Goal: Task Accomplishment & Management: Manage account settings

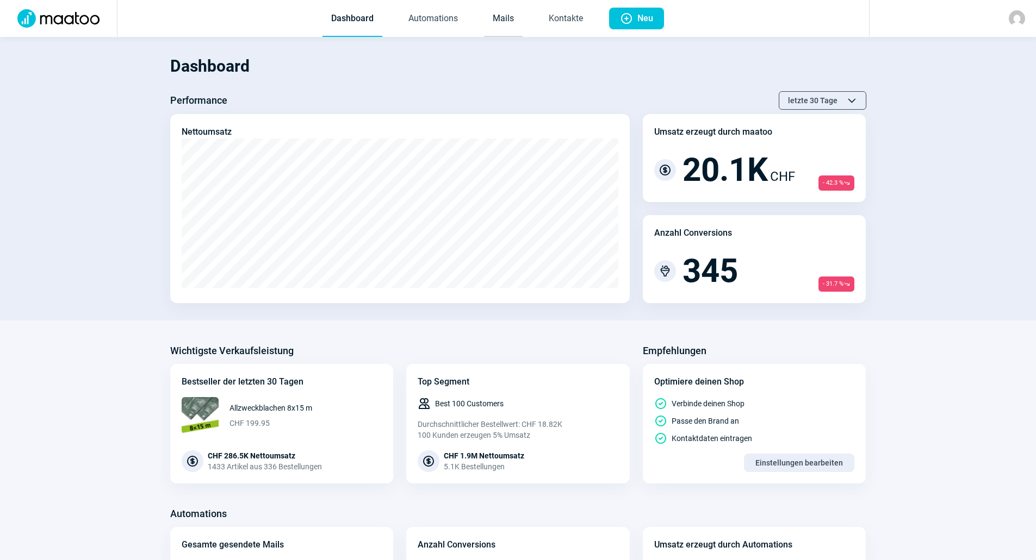
click at [509, 27] on link "Mails" at bounding box center [503, 19] width 39 height 36
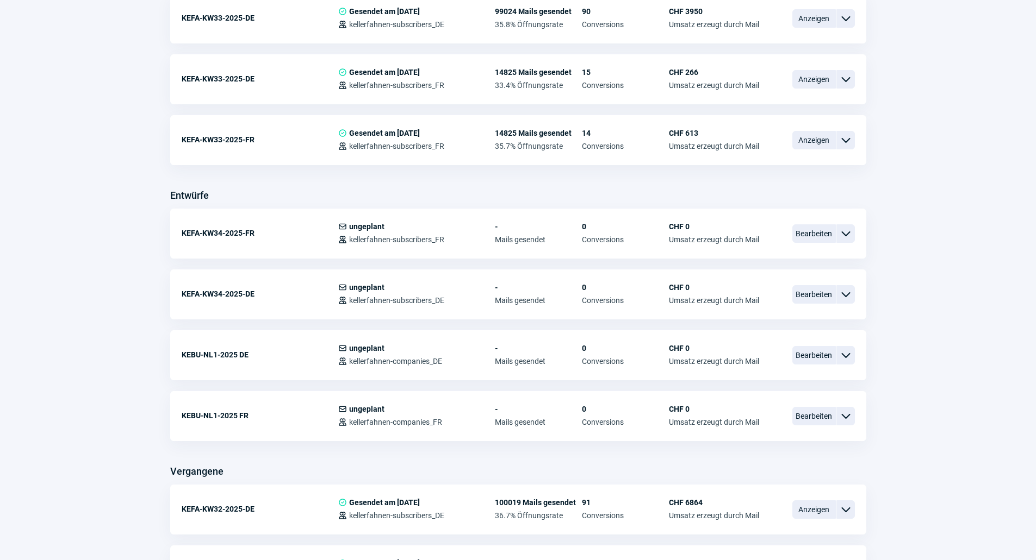
scroll to position [326, 0]
click at [850, 293] on span "ChevronDown icon" at bounding box center [845, 294] width 13 height 13
click at [806, 353] on div "Kopieren" at bounding box center [789, 359] width 130 height 20
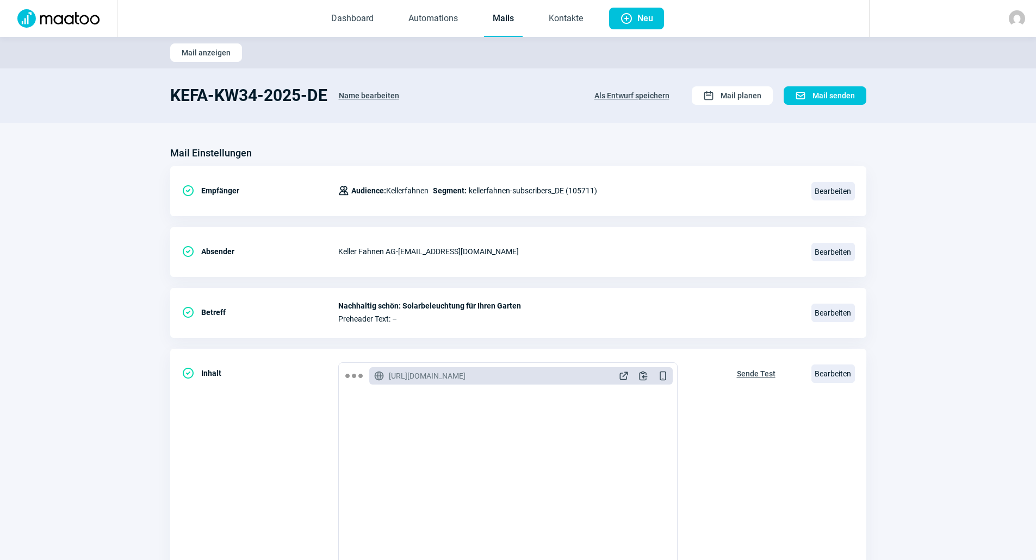
click at [630, 94] on span "Als Entwurf speichern" at bounding box center [631, 95] width 75 height 17
click at [360, 95] on span "Name bearbeiten" at bounding box center [369, 95] width 60 height 17
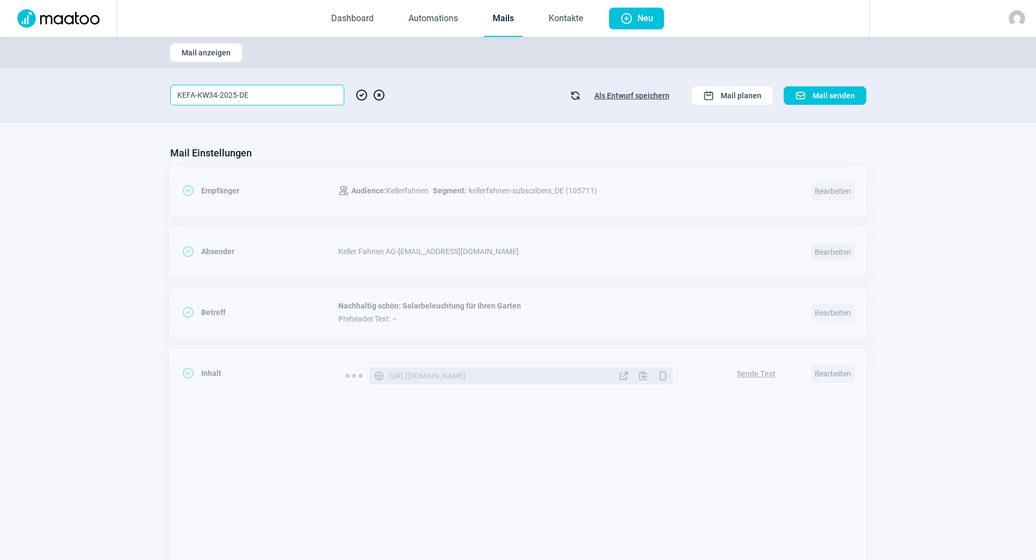
click at [214, 96] on input "KEFA-KW34-2025-DE" at bounding box center [257, 95] width 174 height 21
click at [218, 96] on input "KEFA-KW34-2025-DE" at bounding box center [257, 95] width 174 height 21
type input "KEFA-KW3-2025-DE"
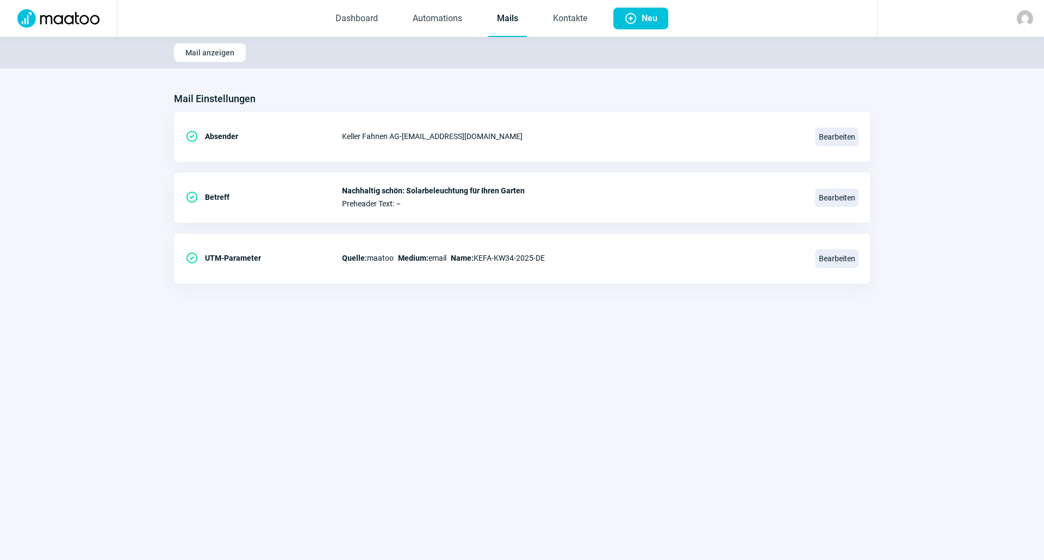
click at [381, 82] on section "Mail Einstellungen CheckCircle icon Absender Keller Fahnen AG - [EMAIL_ADDRESS]…" at bounding box center [522, 192] width 1044 height 248
click at [343, 26] on link "Dashboard" at bounding box center [357, 19] width 60 height 36
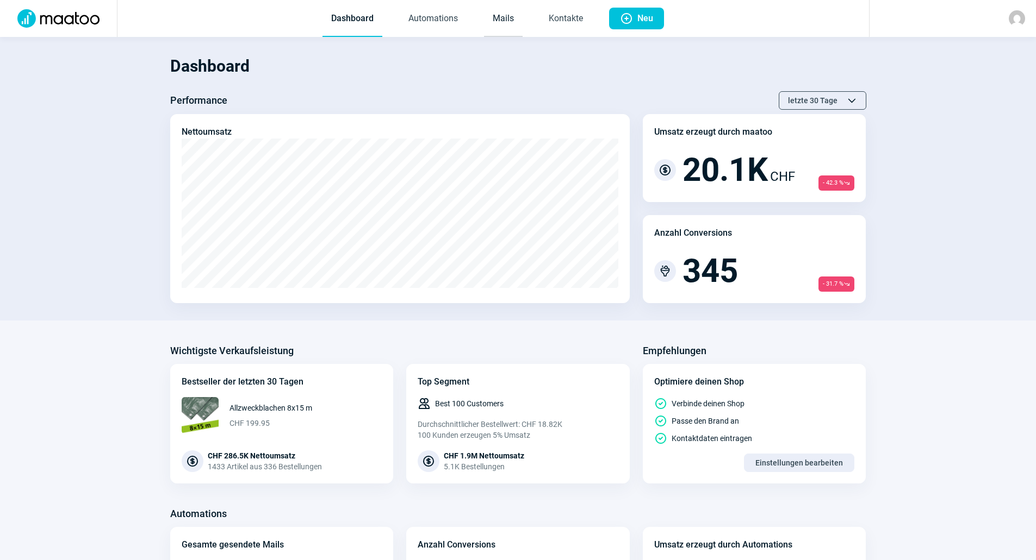
click at [507, 17] on link "Mails" at bounding box center [503, 19] width 39 height 36
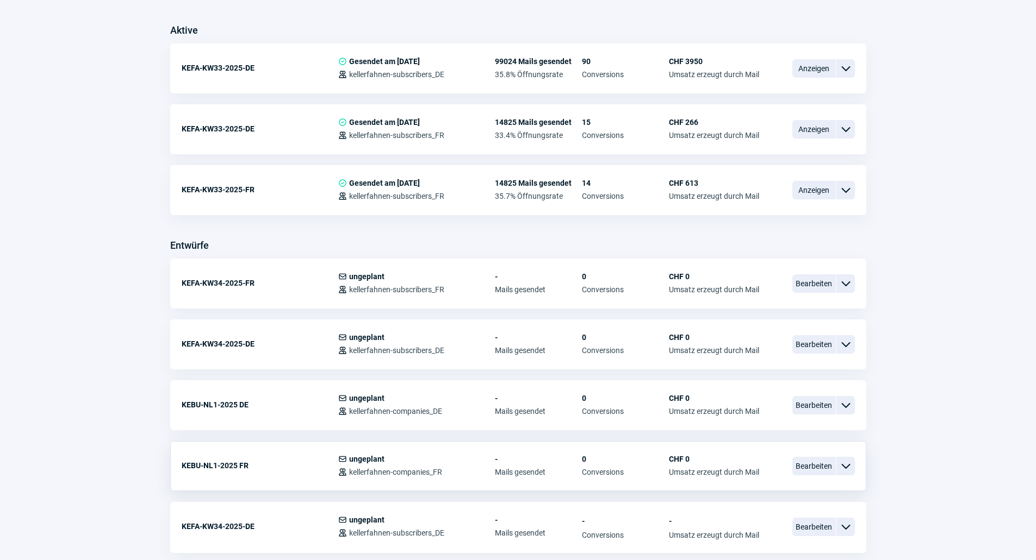
scroll to position [489, 0]
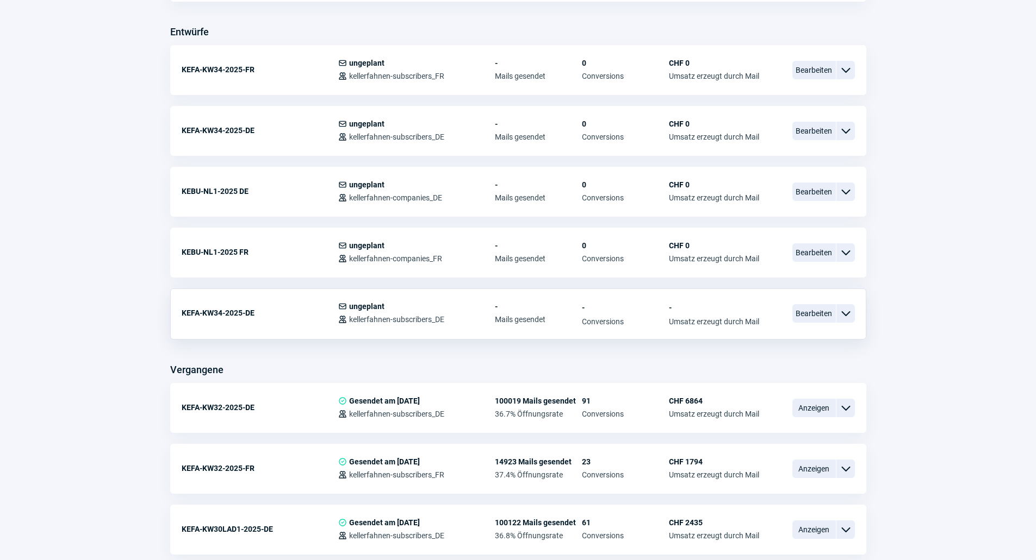
click at [252, 310] on div "KEFA-KW34-2025-DE" at bounding box center [260, 313] width 157 height 22
click at [822, 311] on span "Bearbeiten" at bounding box center [813, 313] width 43 height 18
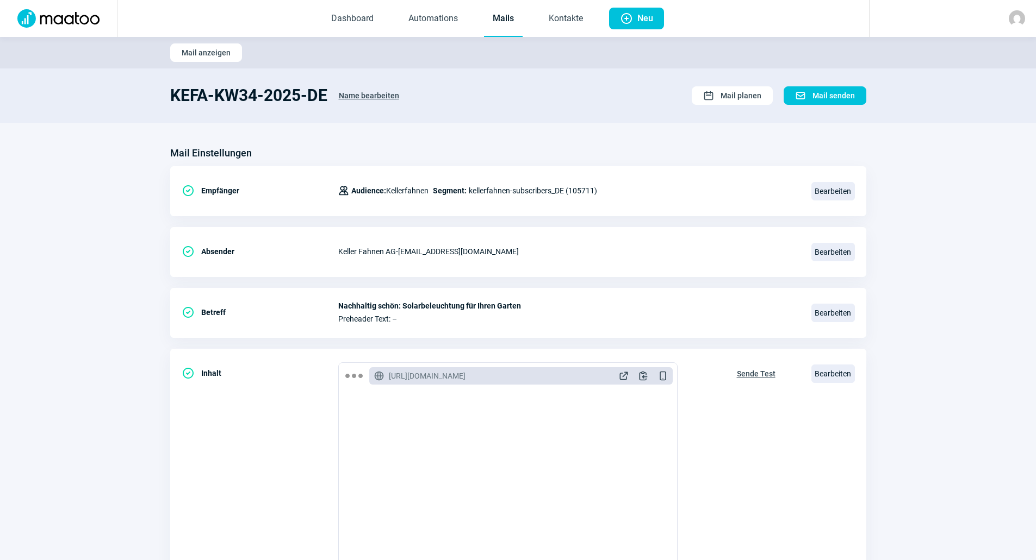
click at [391, 96] on span "Name bearbeiten" at bounding box center [369, 95] width 60 height 17
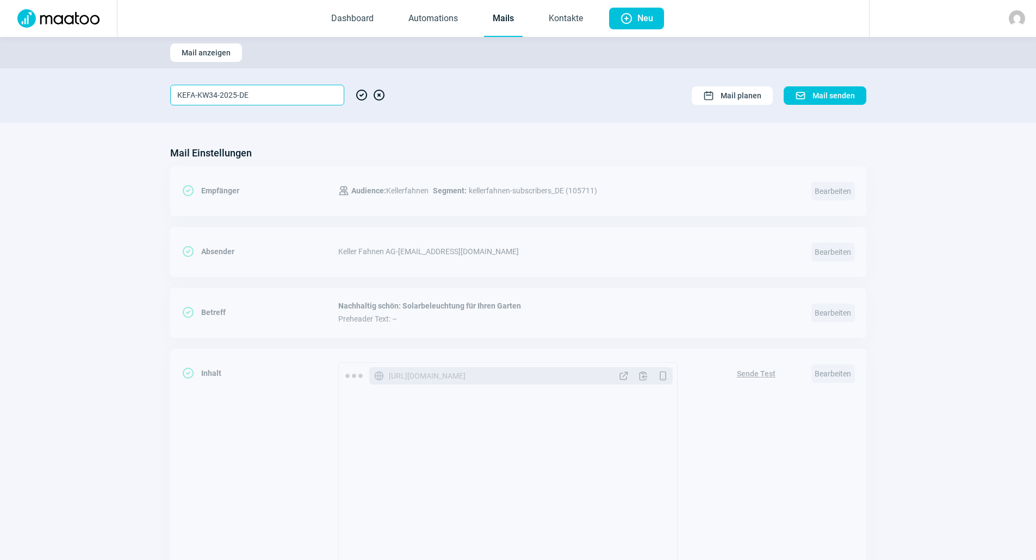
click at [216, 95] on input "KEFA-KW34-2025-DE" at bounding box center [257, 95] width 174 height 21
type input "KEFA-KW36-2025-DE"
click at [497, 104] on div "KEFA-KW36-2025-DE CheckCircle icon XCircle icon Calendar icon Mail planen Mail …" at bounding box center [518, 96] width 696 height 20
click at [363, 95] on span "CheckCircle icon" at bounding box center [361, 95] width 13 height 21
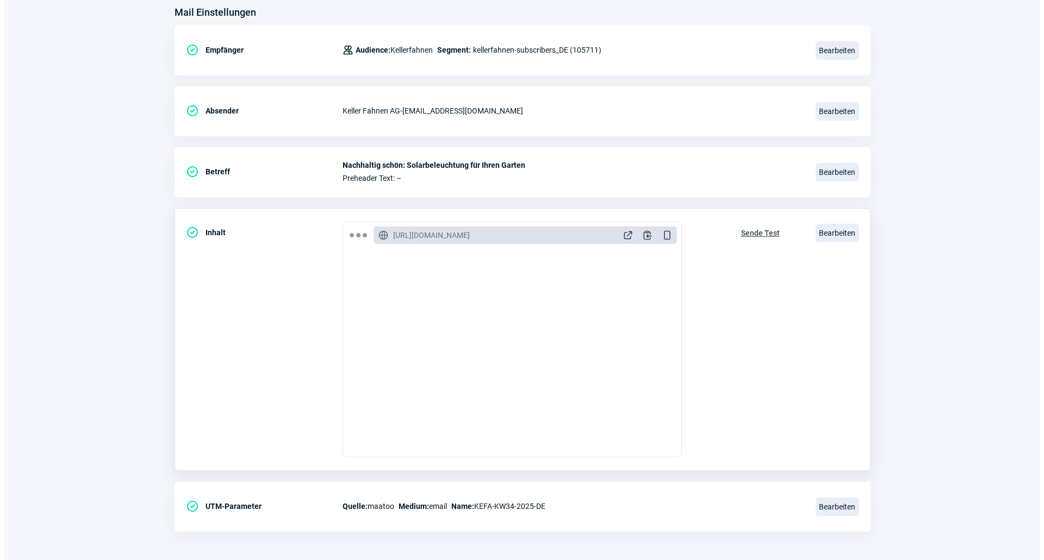
scroll to position [145, 0]
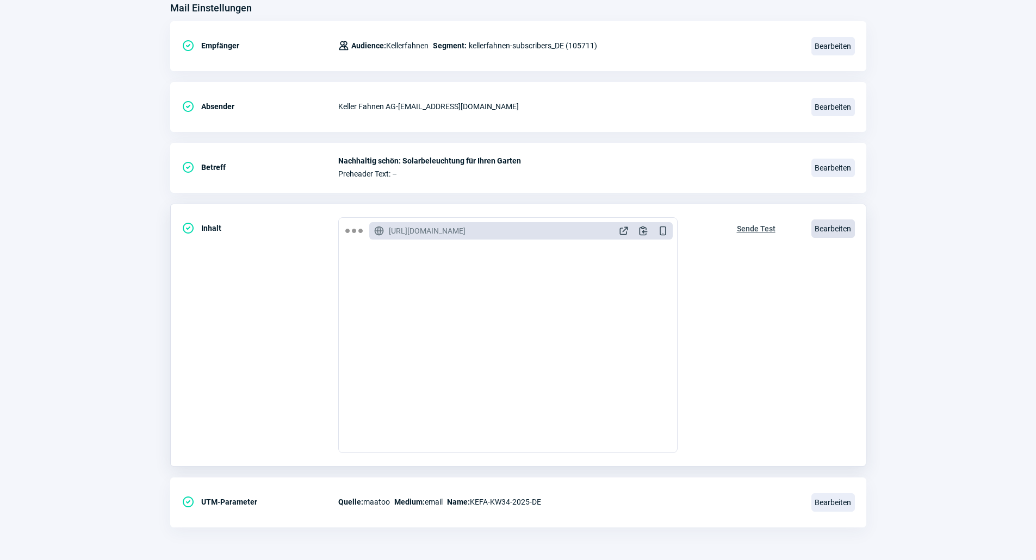
click at [847, 230] on span "Bearbeiten" at bounding box center [832, 229] width 43 height 18
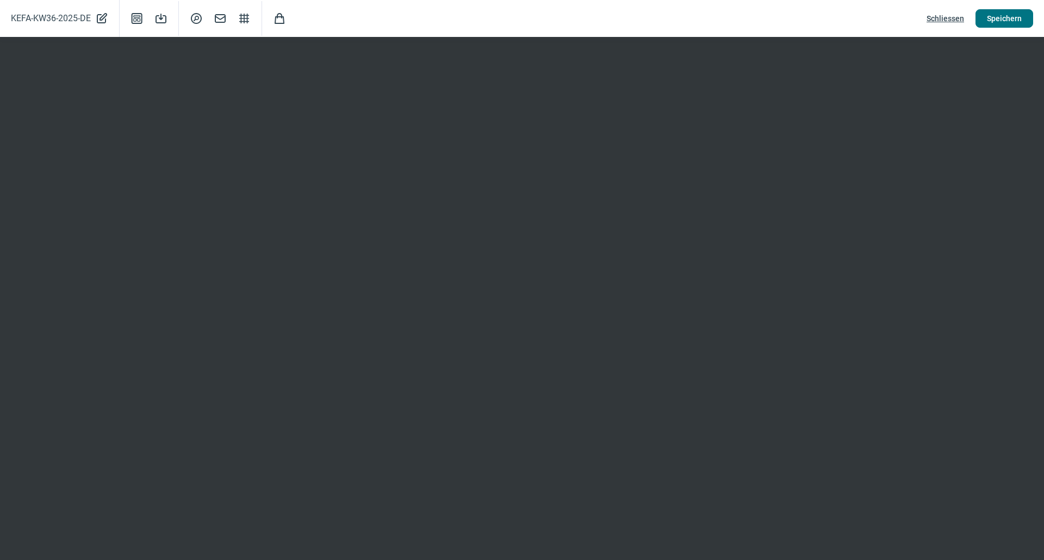
click at [1013, 23] on span "Speichern" at bounding box center [1004, 18] width 35 height 17
click at [940, 21] on span "Schliessen" at bounding box center [945, 18] width 38 height 17
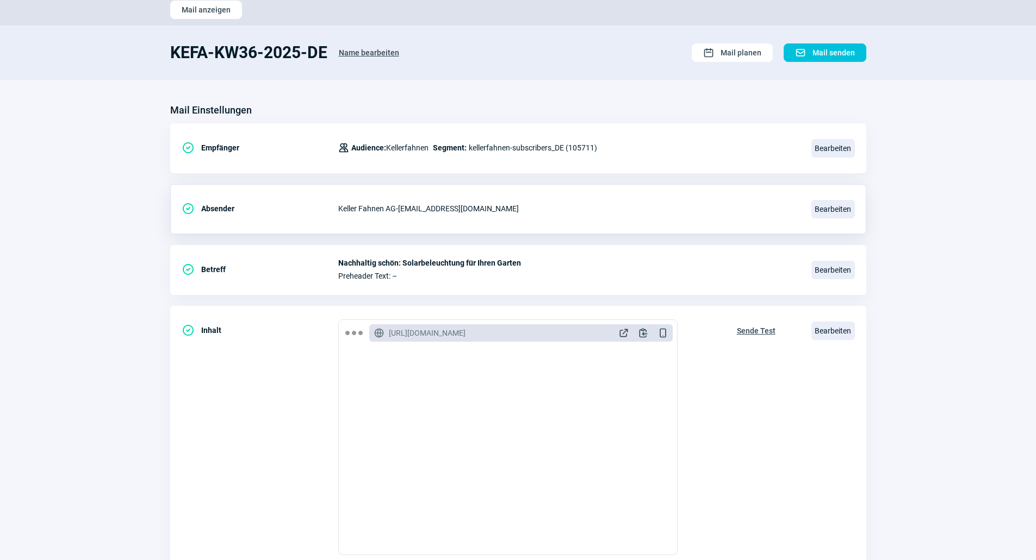
scroll to position [36, 0]
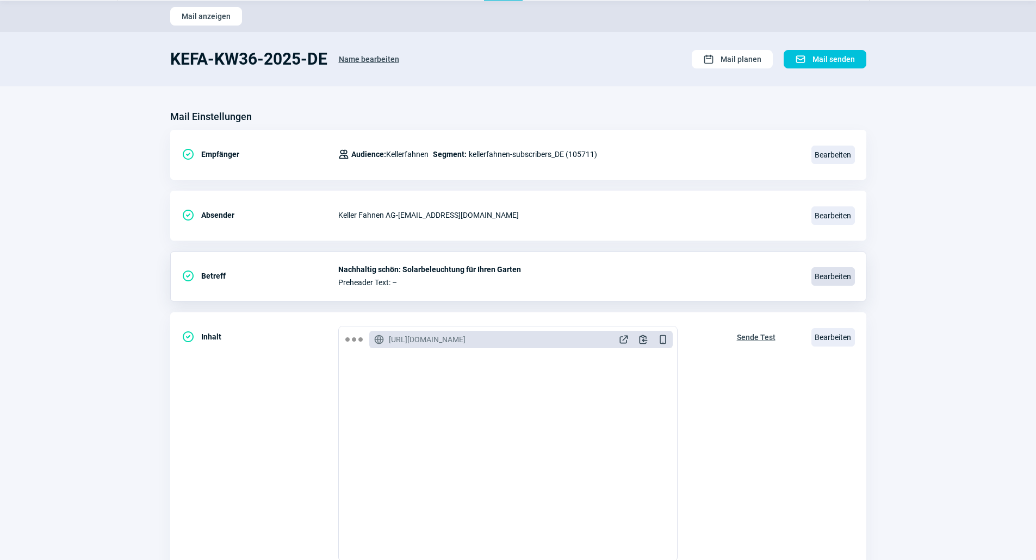
click at [837, 276] on span "Bearbeiten" at bounding box center [832, 276] width 43 height 18
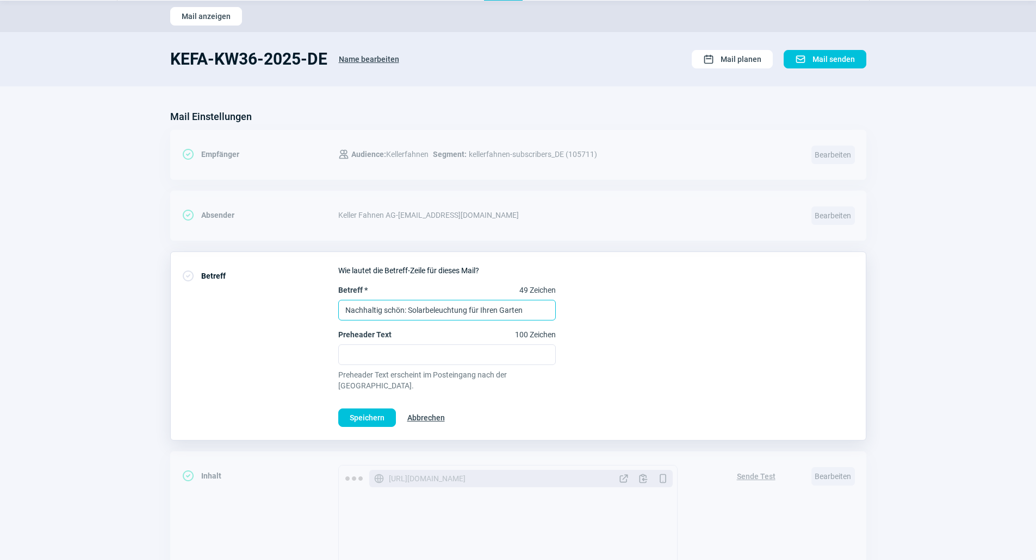
drag, startPoint x: 532, startPoint y: 306, endPoint x: 328, endPoint y: 297, distance: 204.1
click at [328, 297] on div "CheckCircle icon Betreff Wie lautet die Betreff-Zeile für dieses Mail? Betreff …" at bounding box center [518, 346] width 696 height 189
type input "Magazin September"
click at [376, 410] on span "Speichern" at bounding box center [367, 417] width 35 height 17
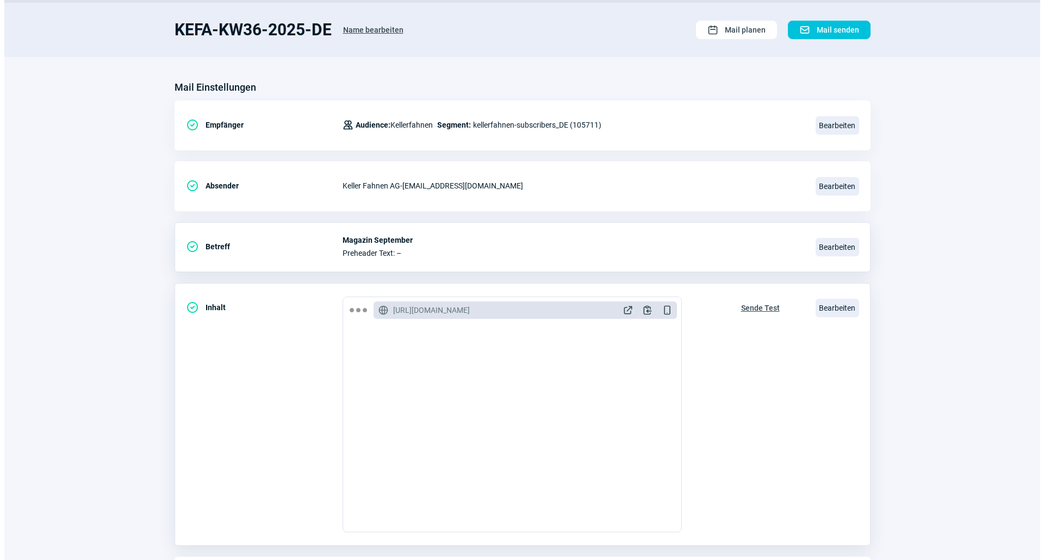
scroll to position [91, 0]
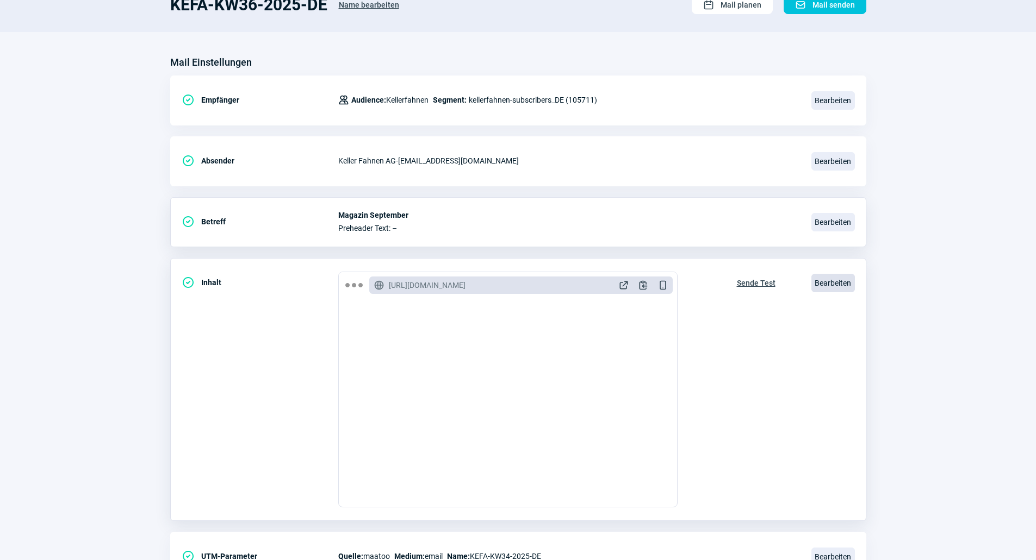
click at [836, 281] on span "Bearbeiten" at bounding box center [832, 283] width 43 height 18
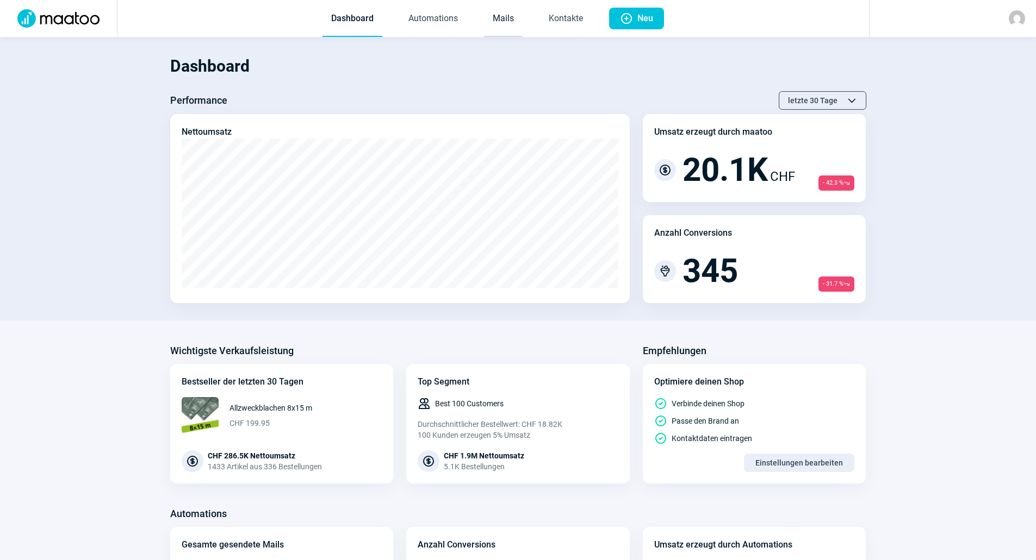
click at [506, 16] on link "Mails" at bounding box center [503, 19] width 39 height 36
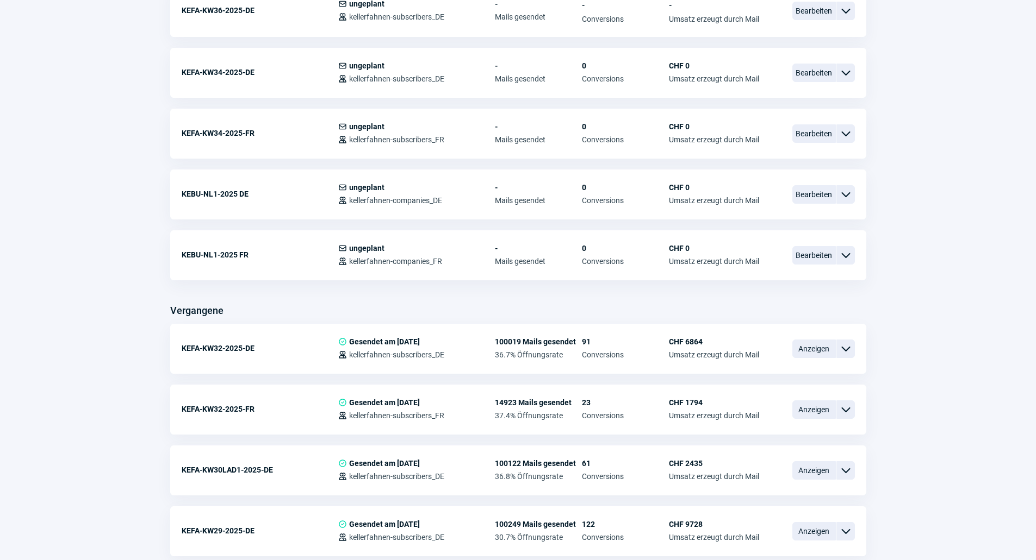
scroll to position [489, 0]
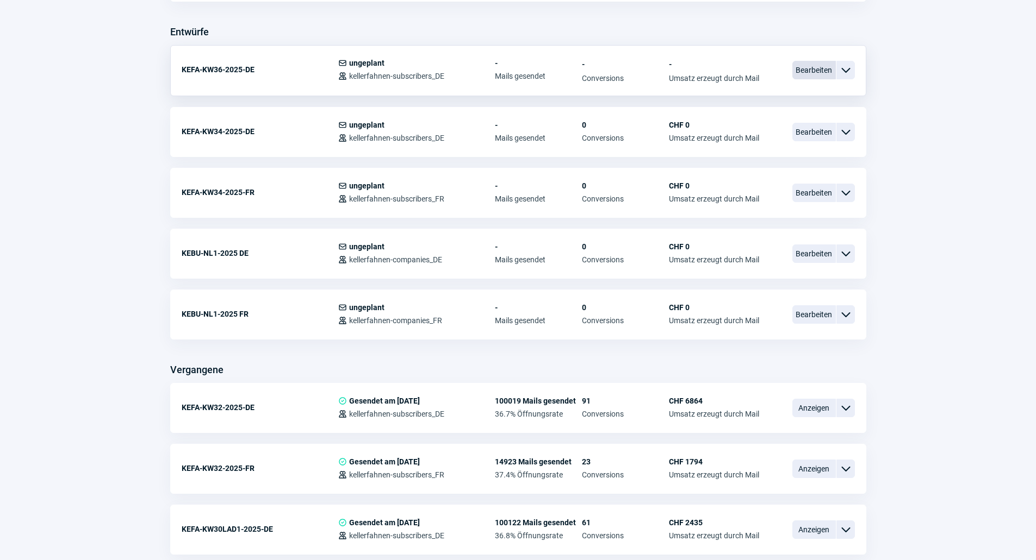
click at [820, 71] on span "Bearbeiten" at bounding box center [813, 70] width 43 height 18
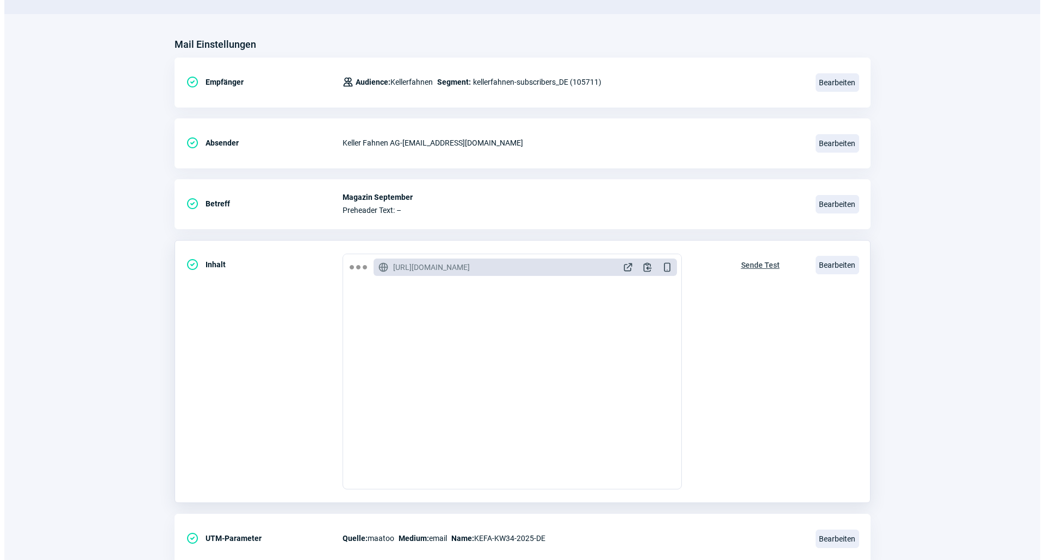
scroll to position [145, 0]
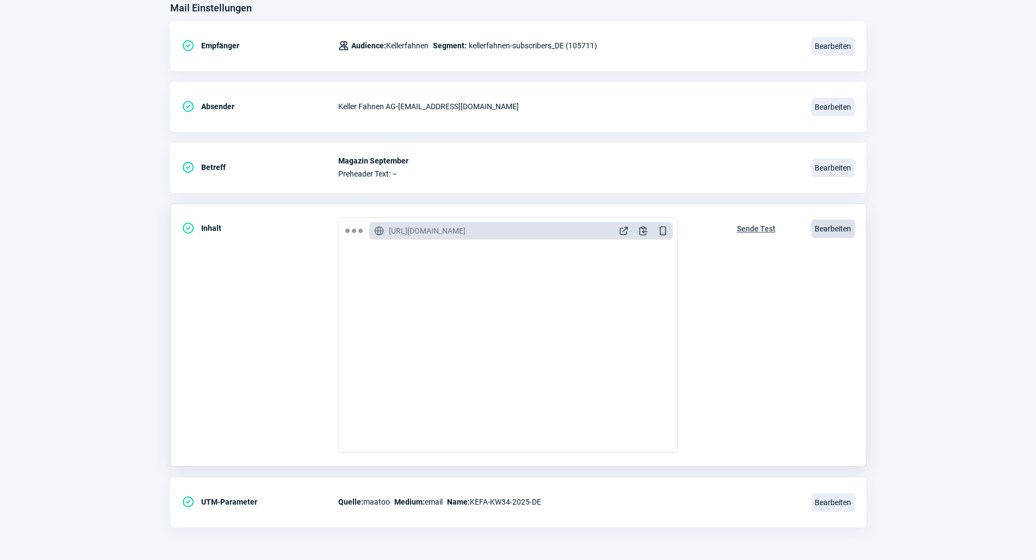
click at [837, 230] on span "Bearbeiten" at bounding box center [832, 229] width 43 height 18
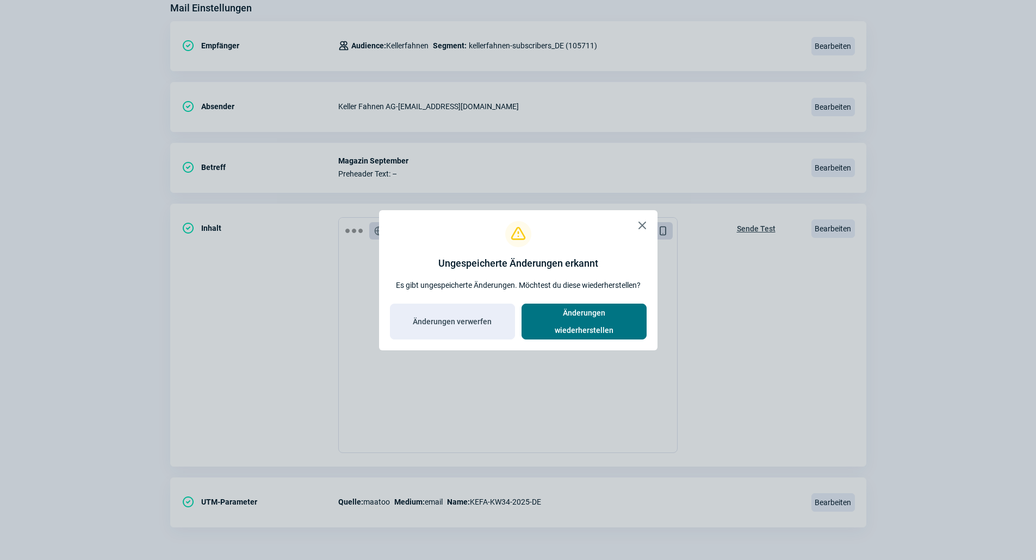
click at [576, 323] on span "Änderungen wiederherstellen" at bounding box center [584, 321] width 102 height 35
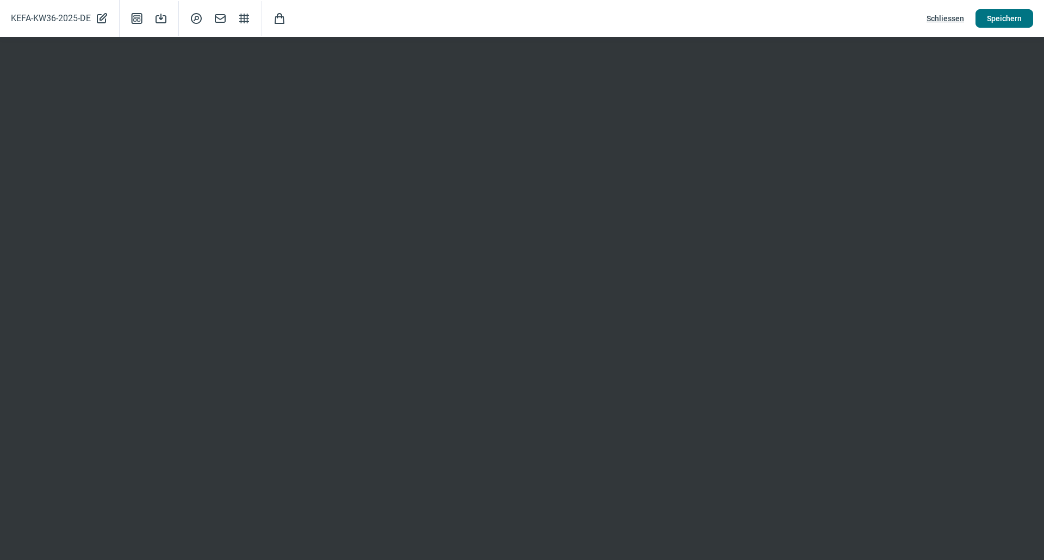
click at [1005, 22] on span "Speichern" at bounding box center [1004, 18] width 35 height 17
click at [1002, 18] on span "Speichern" at bounding box center [1004, 18] width 35 height 17
click at [986, 22] on button "Speichern" at bounding box center [1004, 18] width 58 height 18
click at [1003, 17] on span "Speichern" at bounding box center [1004, 18] width 35 height 17
click at [947, 17] on span "Schliessen" at bounding box center [945, 18] width 38 height 17
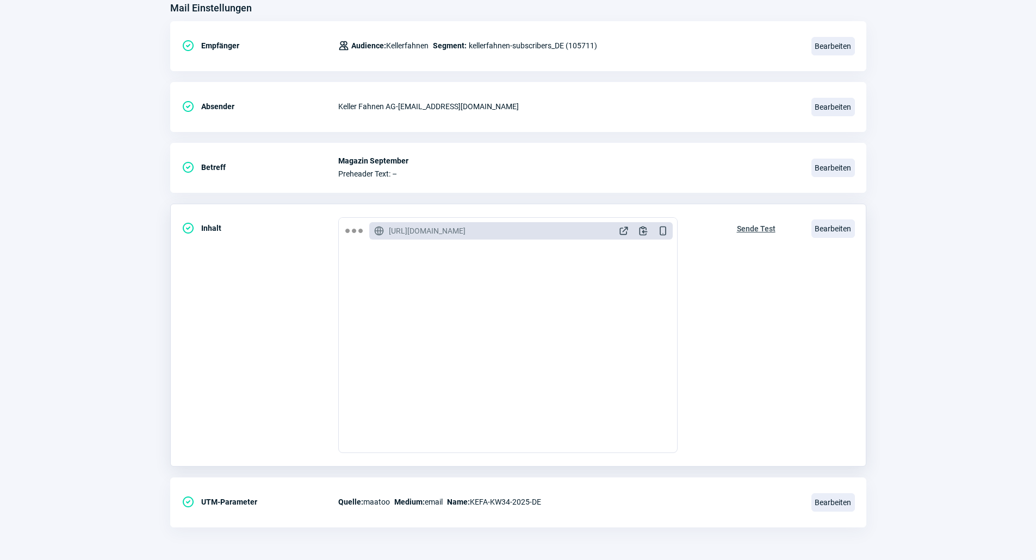
click at [768, 226] on span "Sende Test" at bounding box center [756, 228] width 39 height 17
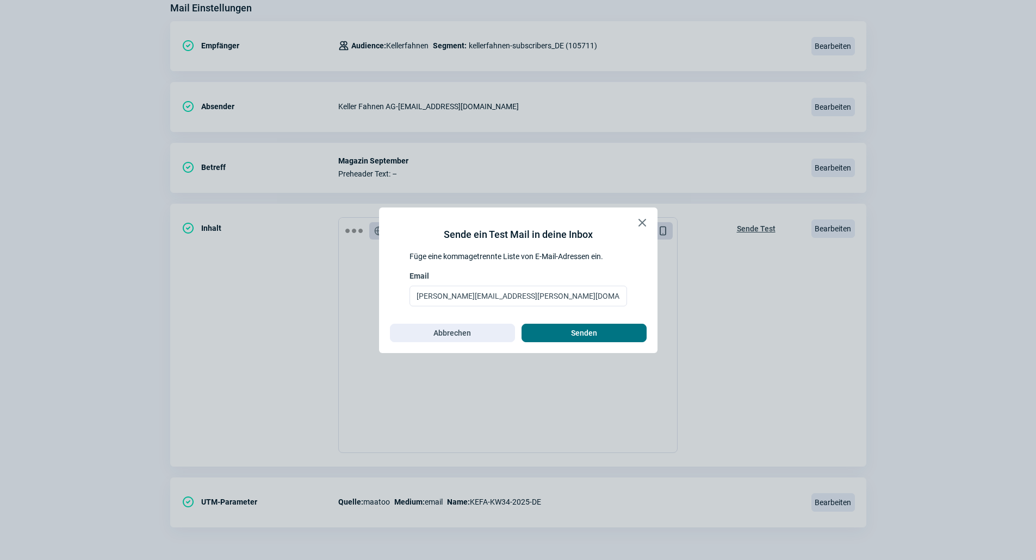
click at [551, 330] on span "Senden" at bounding box center [584, 333] width 102 height 17
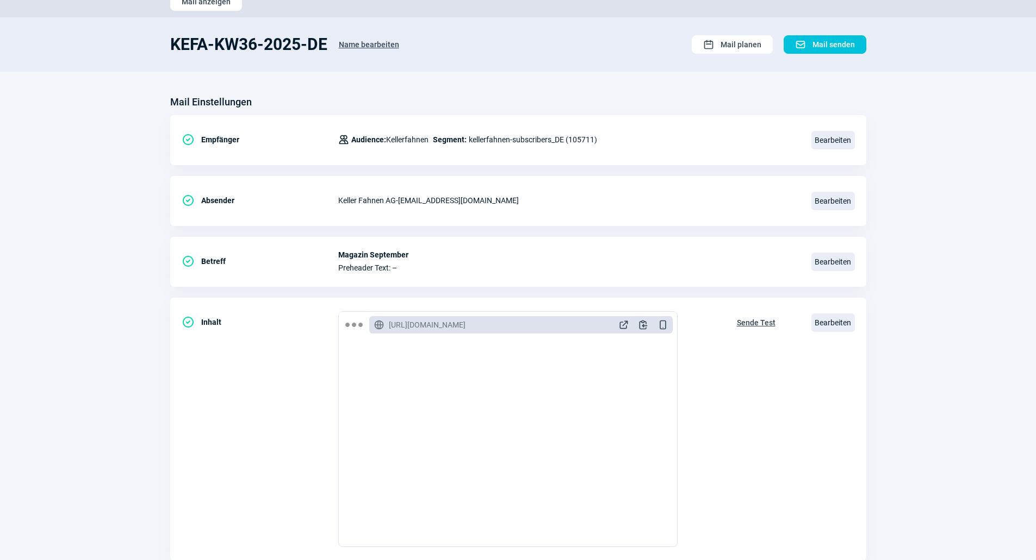
scroll to position [0, 0]
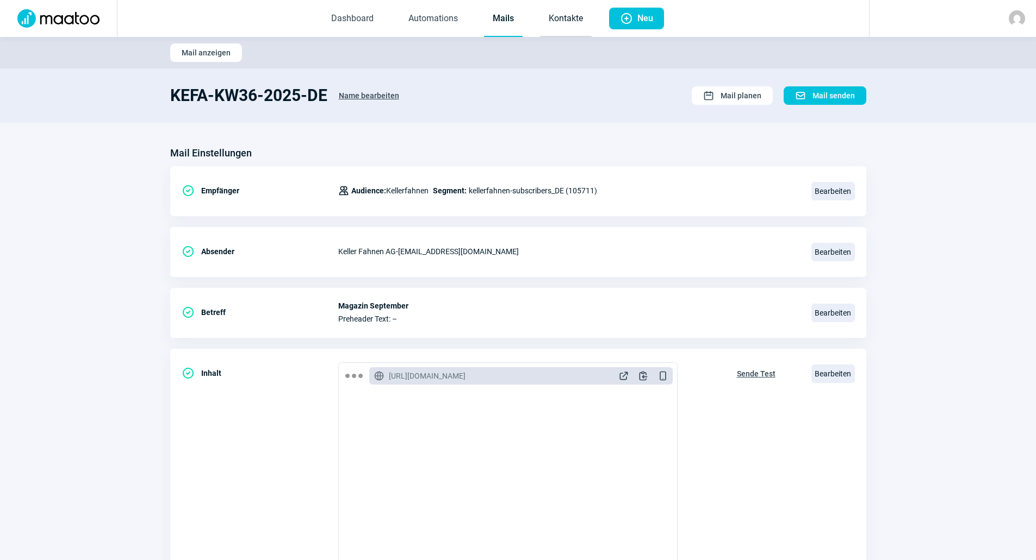
click at [553, 18] on link "Kontakte" at bounding box center [566, 19] width 52 height 36
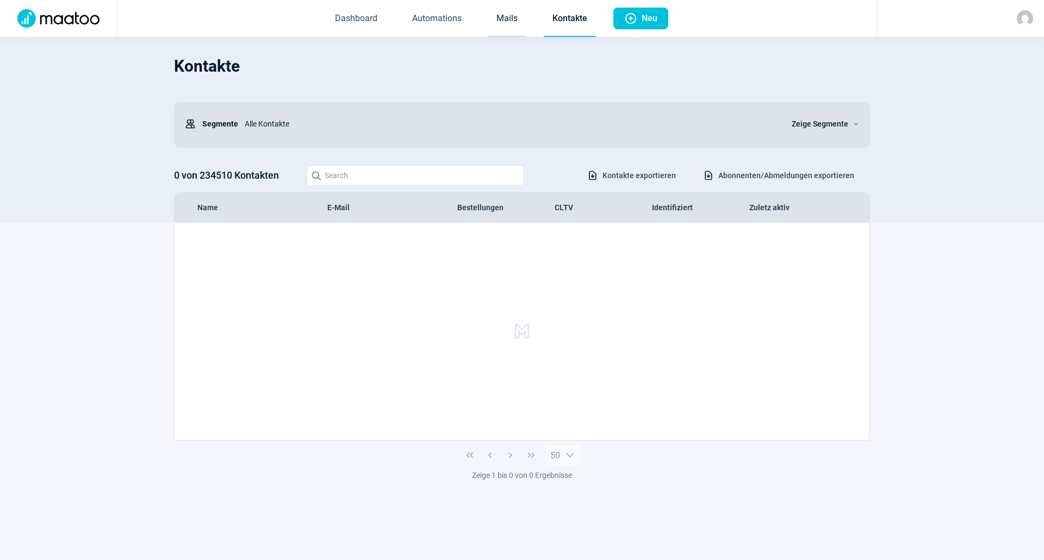
click at [503, 22] on link "Mails" at bounding box center [507, 19] width 39 height 36
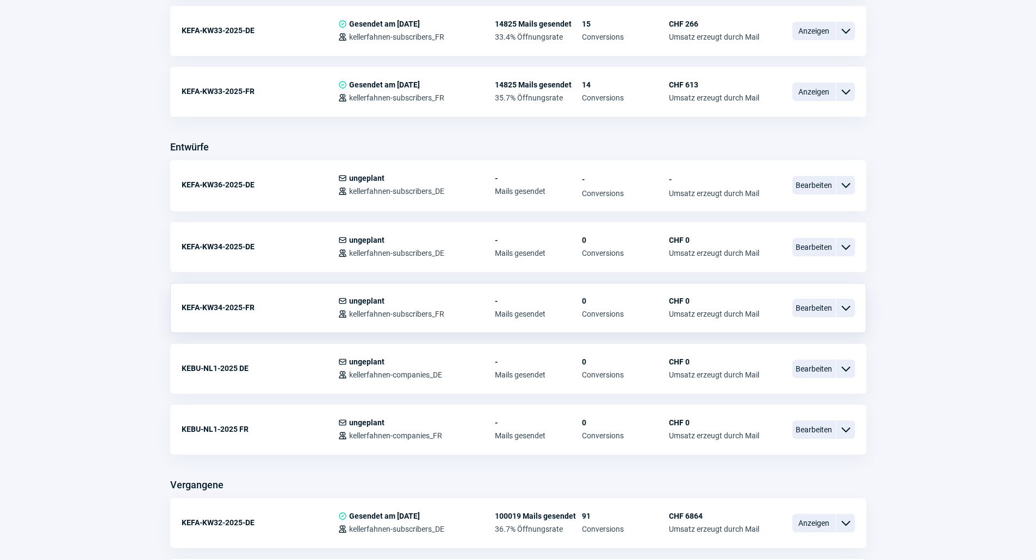
scroll to position [381, 0]
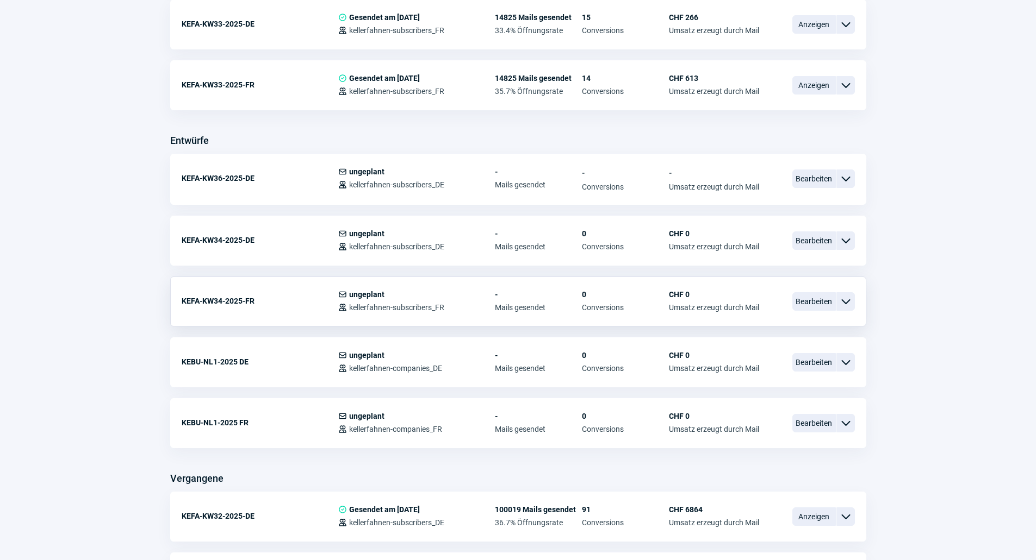
click at [849, 303] on span "ChevronDown icon" at bounding box center [845, 301] width 13 height 13
click at [770, 371] on div "Kopieren" at bounding box center [789, 367] width 130 height 20
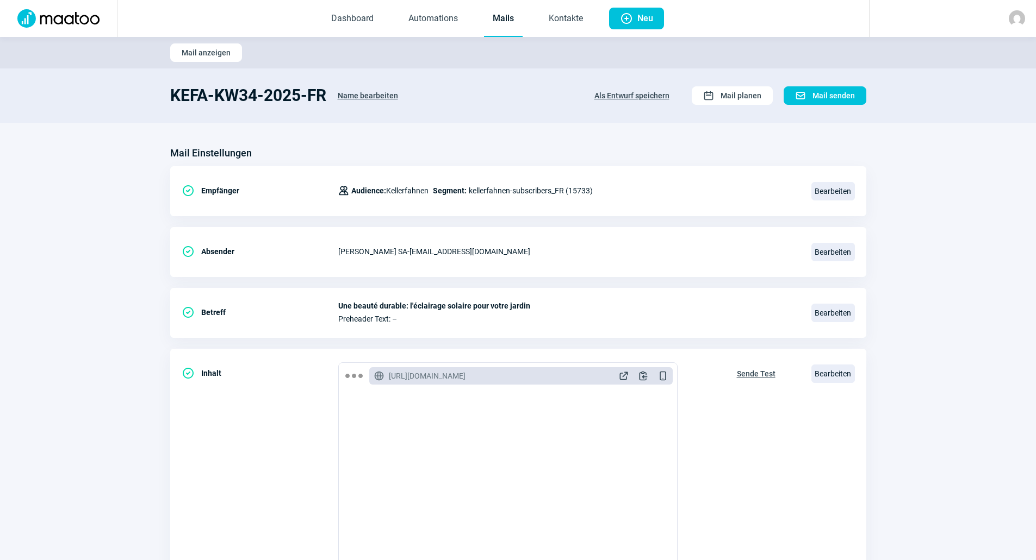
click at [375, 91] on span "Name bearbeiten" at bounding box center [368, 95] width 60 height 17
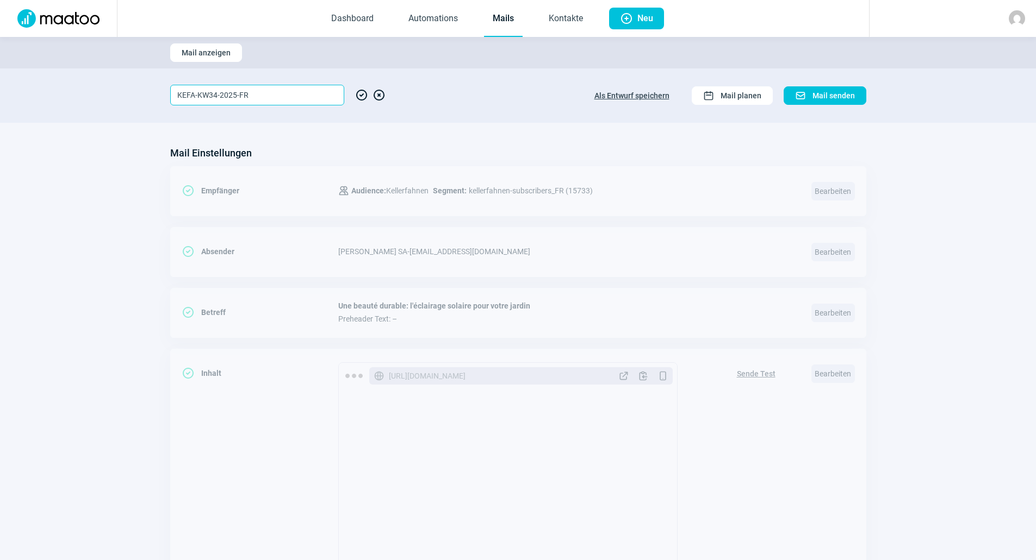
click at [216, 96] on input "KEFA-KW34-2025-FR" at bounding box center [257, 95] width 174 height 21
type input "KEFA-KW36-2025-FR"
click at [358, 96] on span "CheckCircle icon" at bounding box center [361, 95] width 13 height 21
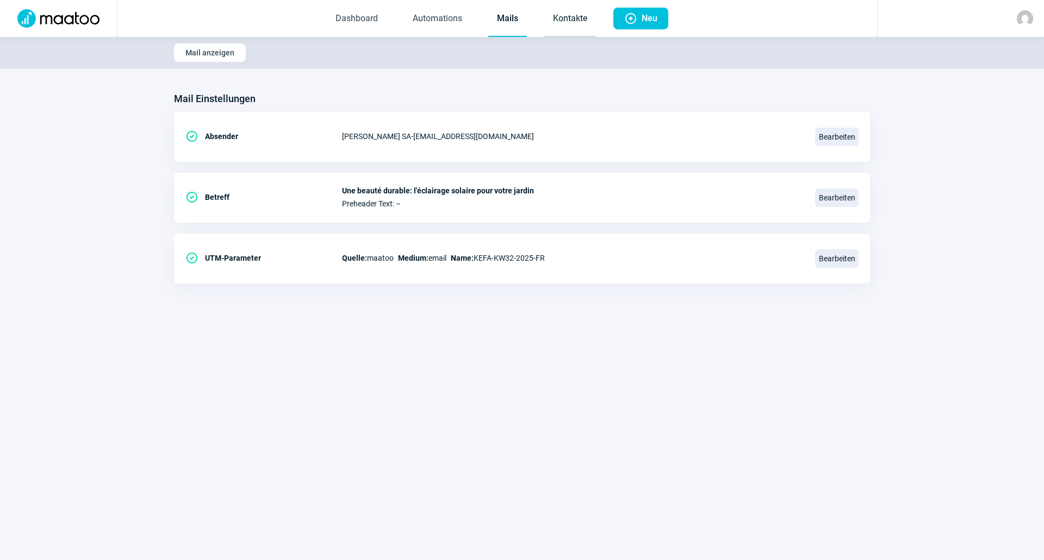
click at [568, 14] on link "Kontakte" at bounding box center [570, 19] width 52 height 36
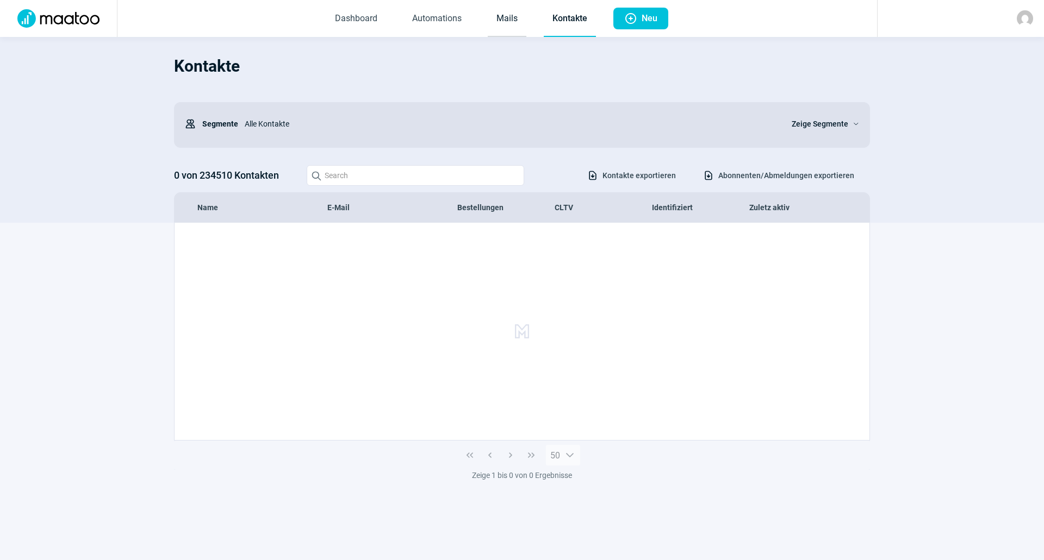
click at [501, 22] on link "Mails" at bounding box center [507, 19] width 39 height 36
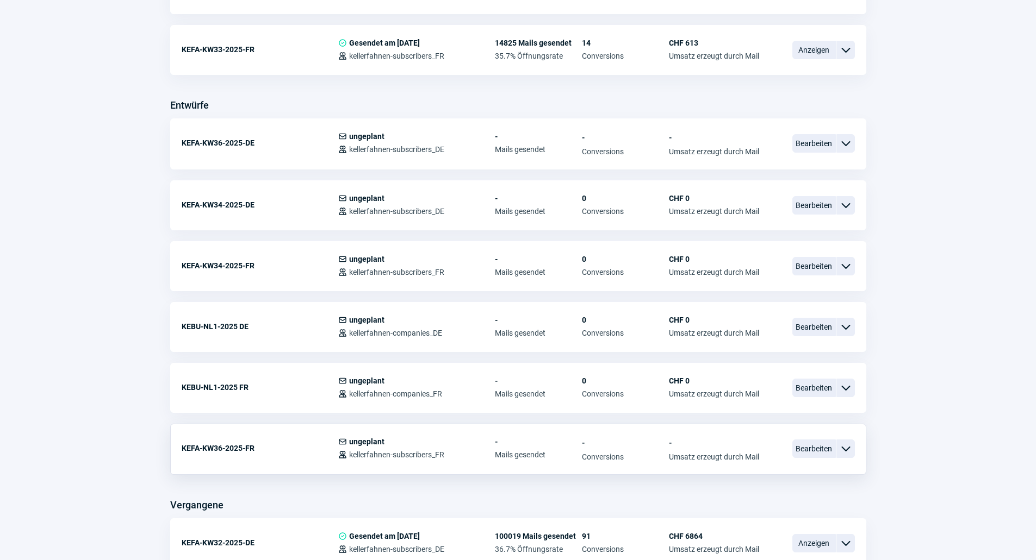
scroll to position [435, 0]
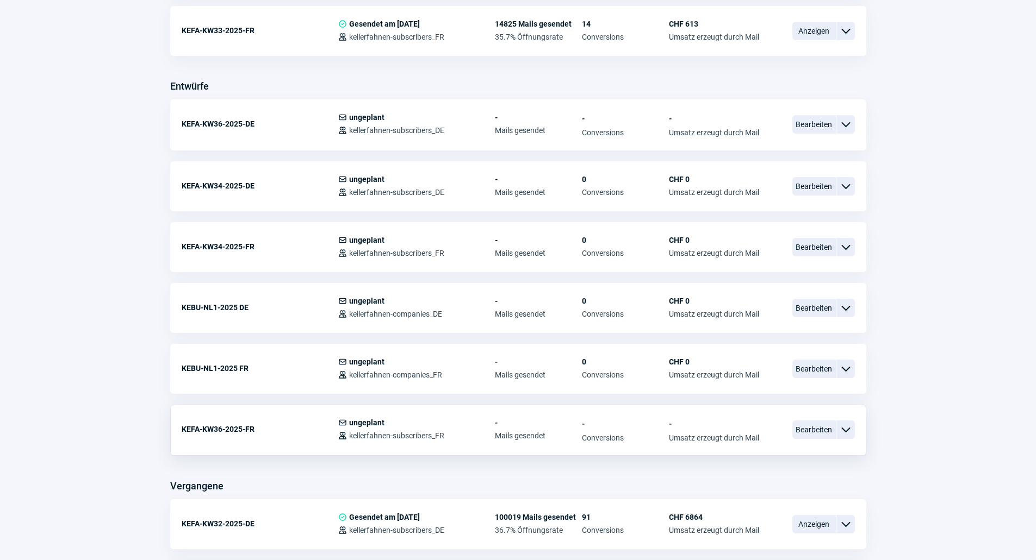
click at [271, 428] on div "KEFA-KW36-2025-FR" at bounding box center [260, 430] width 157 height 22
click at [804, 435] on span "Bearbeiten" at bounding box center [813, 430] width 43 height 18
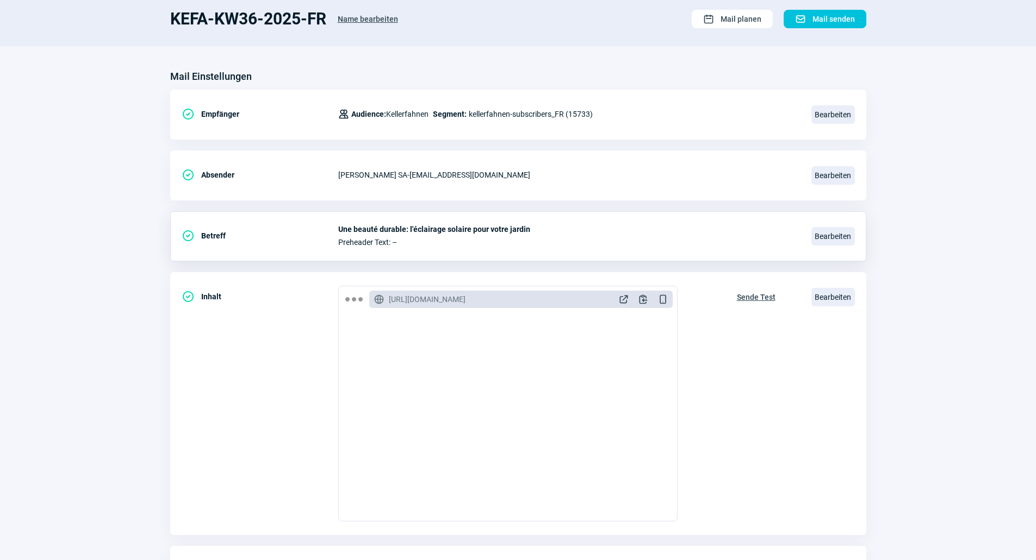
scroll to position [36, 0]
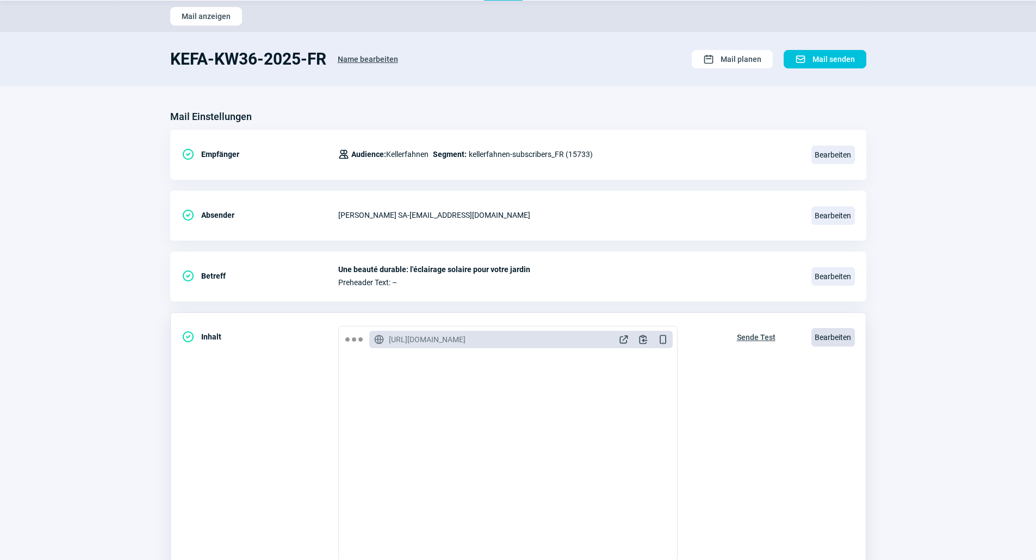
click at [822, 338] on span "Bearbeiten" at bounding box center [832, 337] width 43 height 18
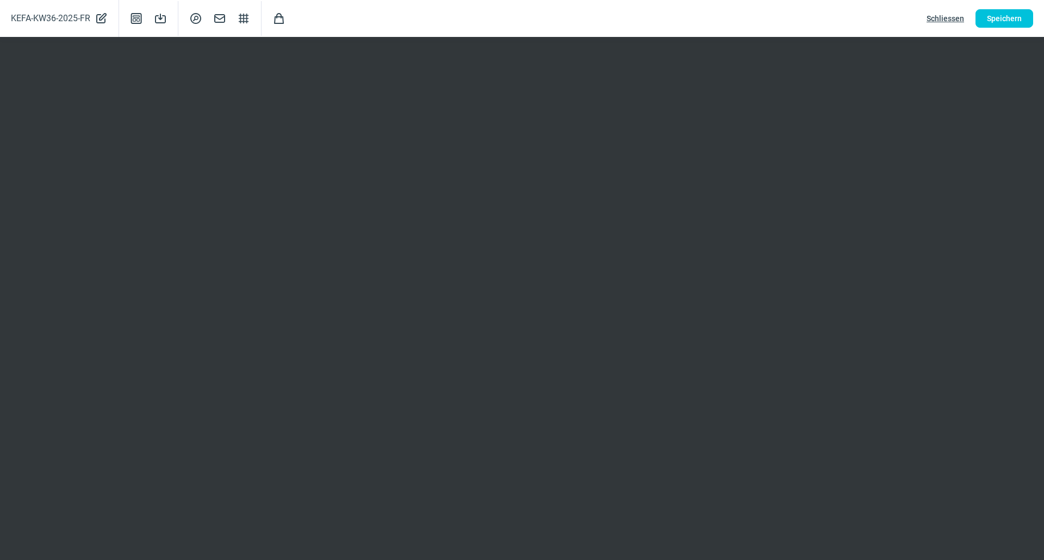
click at [933, 17] on span "Schliessen" at bounding box center [945, 18] width 38 height 17
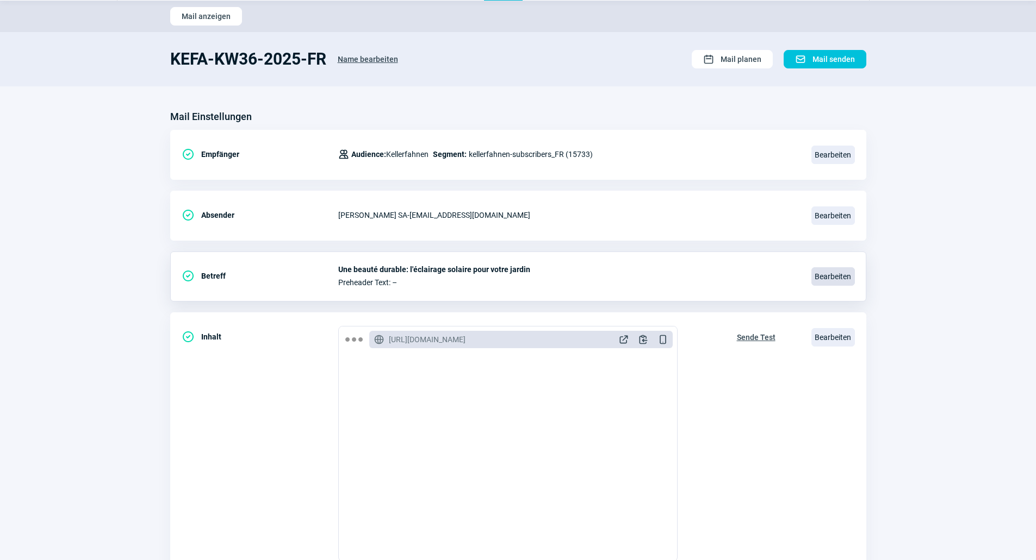
click at [827, 274] on span "Bearbeiten" at bounding box center [832, 276] width 43 height 18
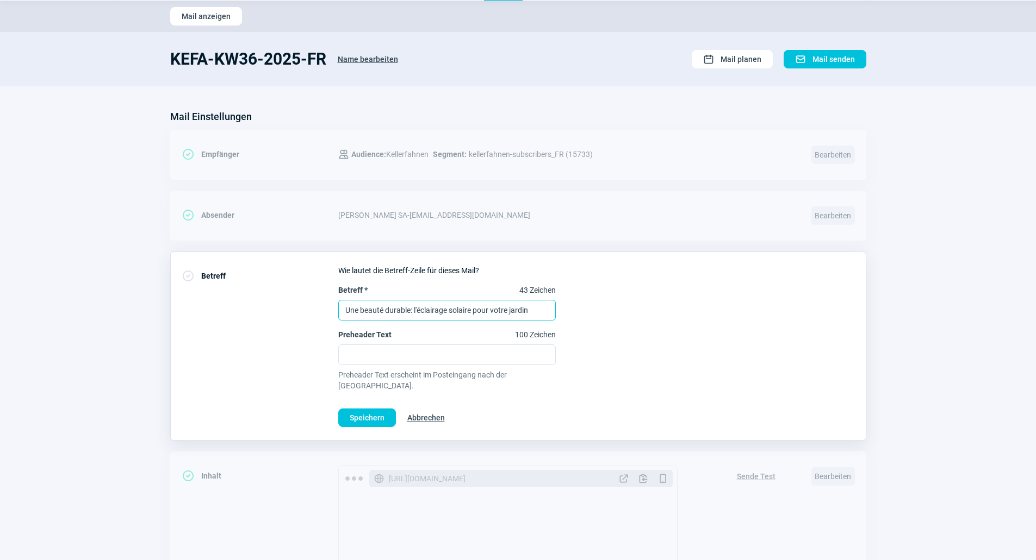
drag, startPoint x: 528, startPoint y: 309, endPoint x: 278, endPoint y: 301, distance: 250.7
click at [278, 301] on div "CheckCircle icon Betreff Wie lautet die Betreff-Zeile für dieses Mail? Betreff …" at bounding box center [518, 346] width 696 height 189
type input "Magazin September"
click at [365, 409] on span "Speichern" at bounding box center [367, 417] width 35 height 17
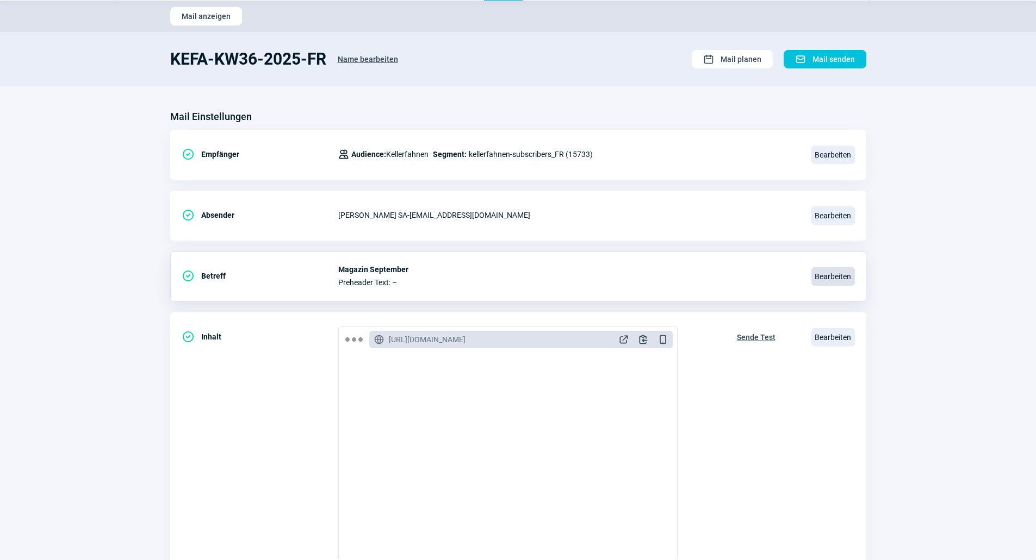
click at [845, 282] on span "Bearbeiten" at bounding box center [832, 276] width 43 height 18
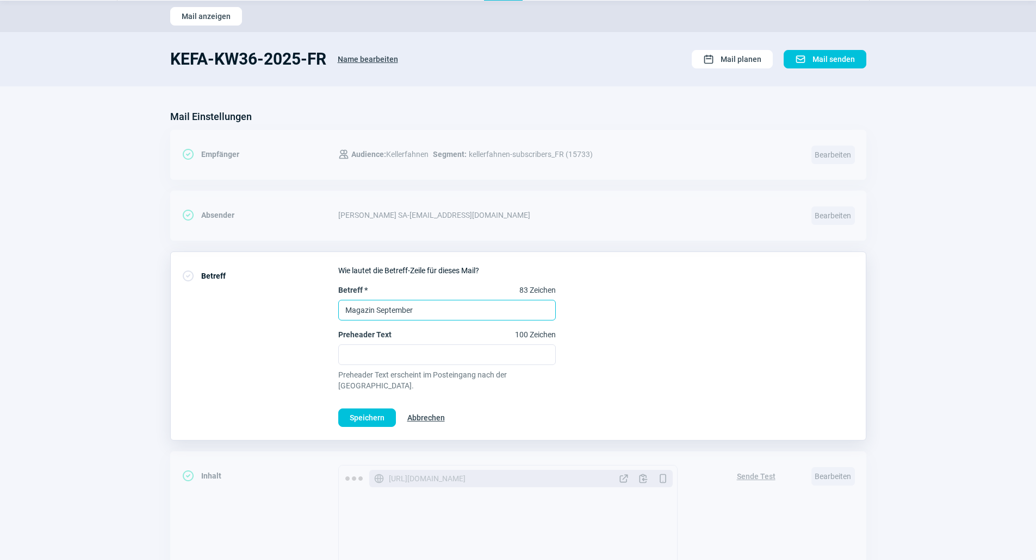
drag, startPoint x: 427, startPoint y: 310, endPoint x: 340, endPoint y: 296, distance: 88.6
click at [340, 296] on label "Betreff * 83 Zeichen Magazin September" at bounding box center [446, 303] width 217 height 36
type input "Magazine septembre"
click at [648, 308] on div "Betreff * 82 Zeichen Magazine septembre Preheader Text 100 Zeichen Preheader Te…" at bounding box center [596, 338] width 516 height 107
click at [376, 409] on span "Speichern" at bounding box center [367, 417] width 35 height 17
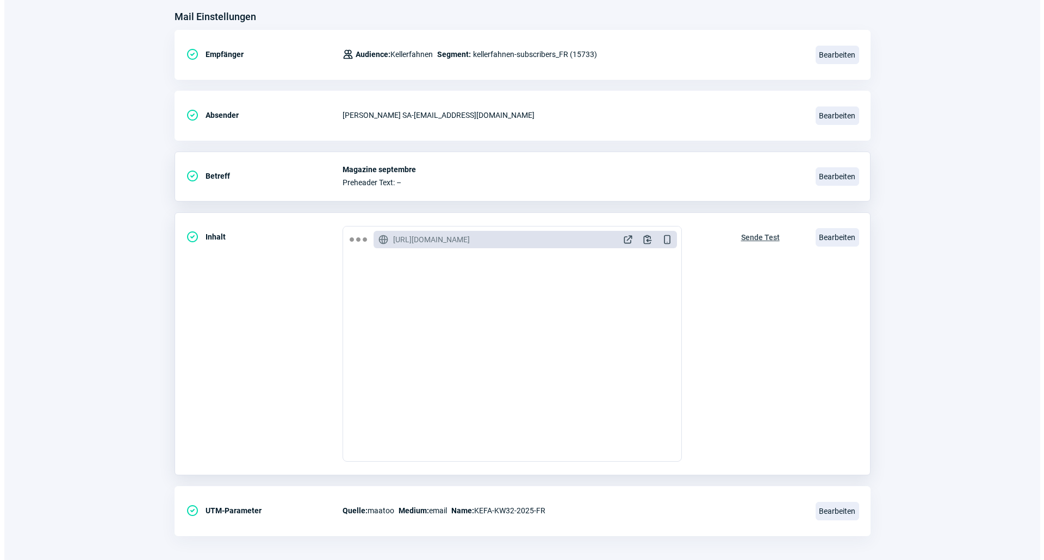
scroll to position [145, 0]
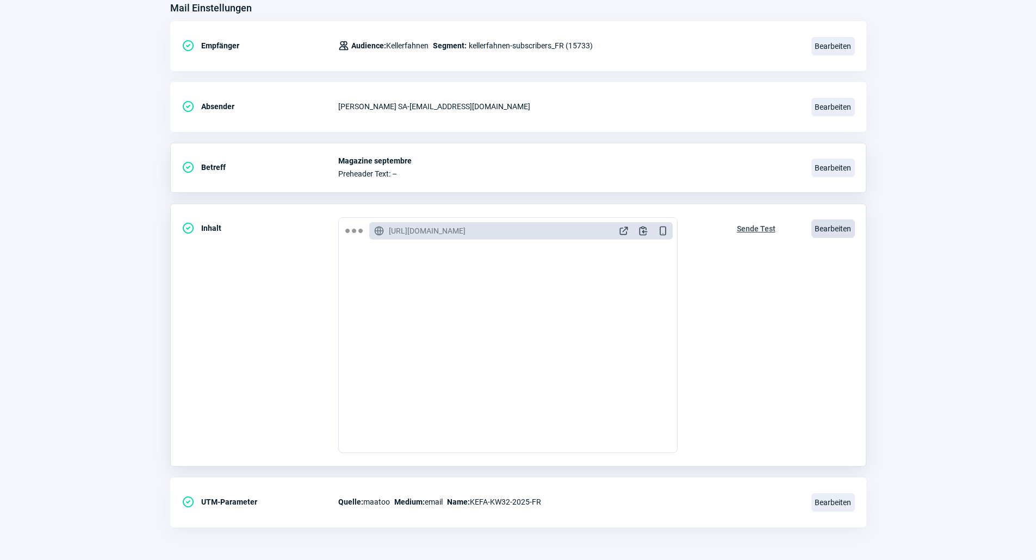
click at [826, 224] on span "Bearbeiten" at bounding box center [832, 229] width 43 height 18
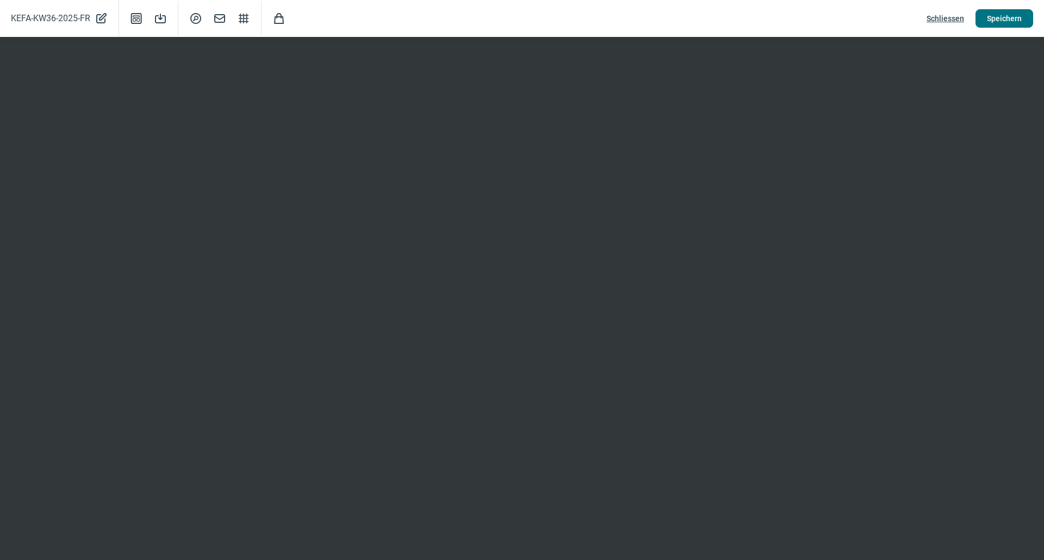
click at [999, 17] on span "Speichern" at bounding box center [1004, 18] width 35 height 17
click at [713, 181] on html "Dashboard Automations Mails Kontakte Plus icon Neu Mail anzeigen KEFA-KW36-2025…" at bounding box center [522, 208] width 1044 height 706
click at [1014, 13] on span "Speichern" at bounding box center [1004, 18] width 35 height 17
click at [1007, 17] on span "Speichern" at bounding box center [1004, 18] width 35 height 17
click at [953, 12] on span "Schliessen" at bounding box center [945, 18] width 38 height 17
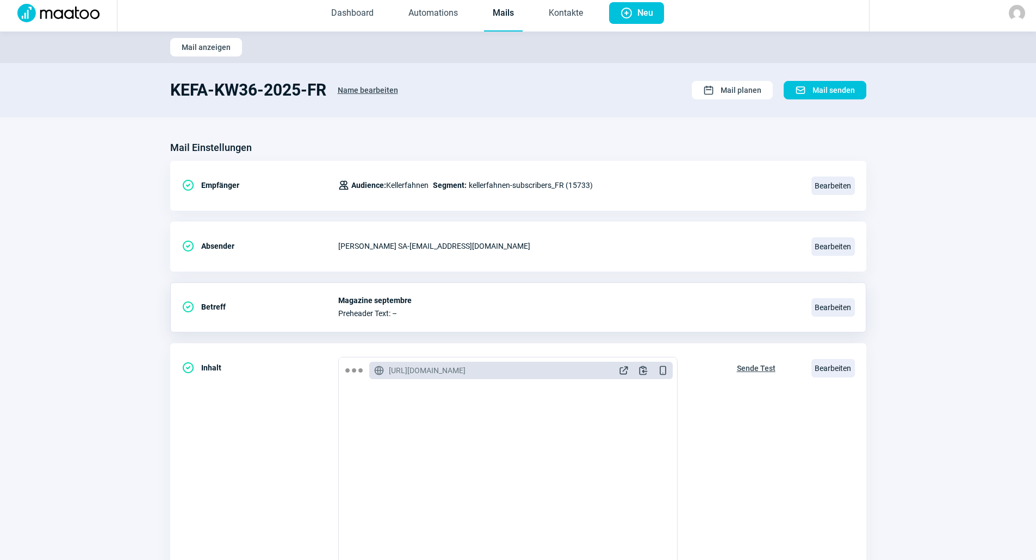
scroll to position [0, 0]
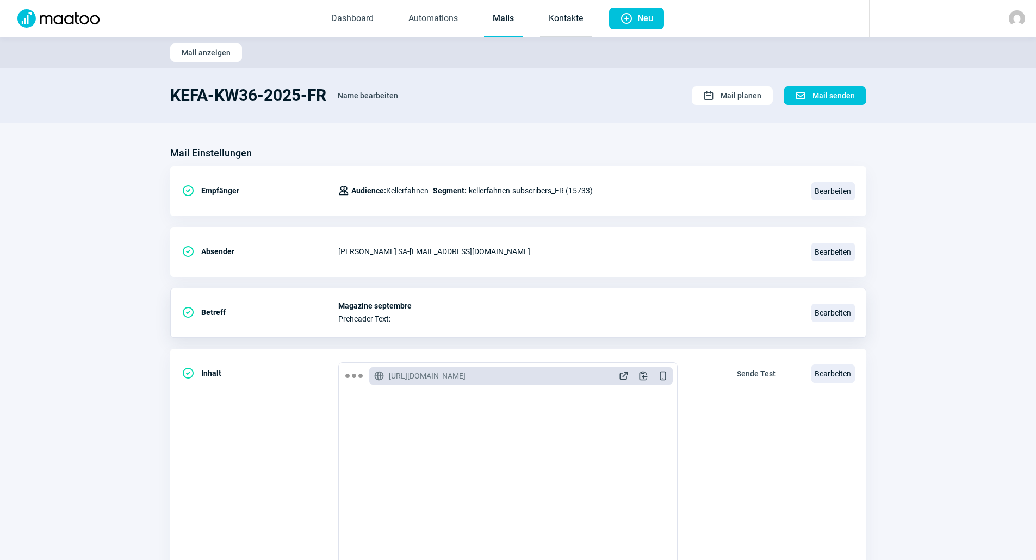
click at [546, 23] on link "Kontakte" at bounding box center [566, 19] width 52 height 36
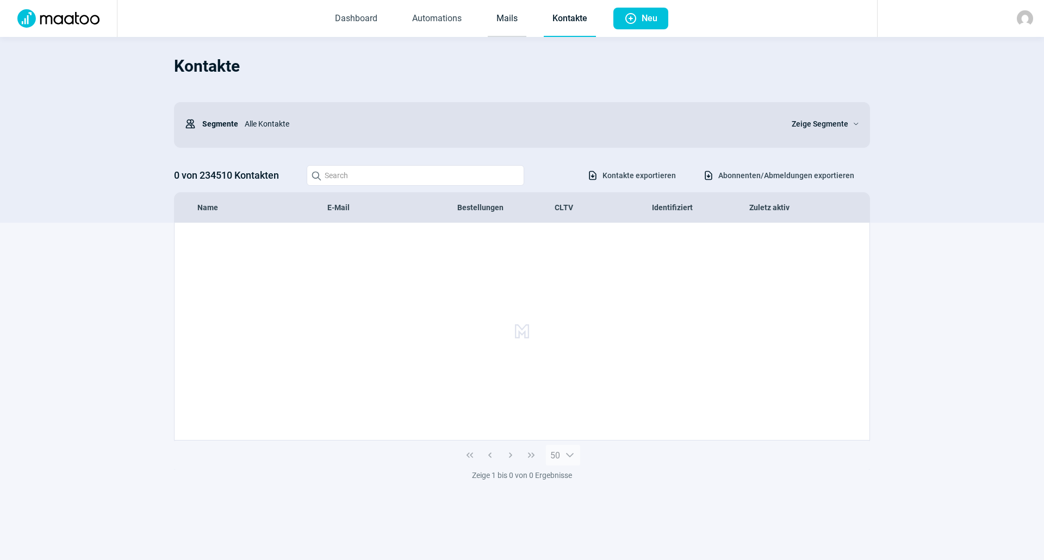
click at [508, 23] on link "Mails" at bounding box center [507, 19] width 39 height 36
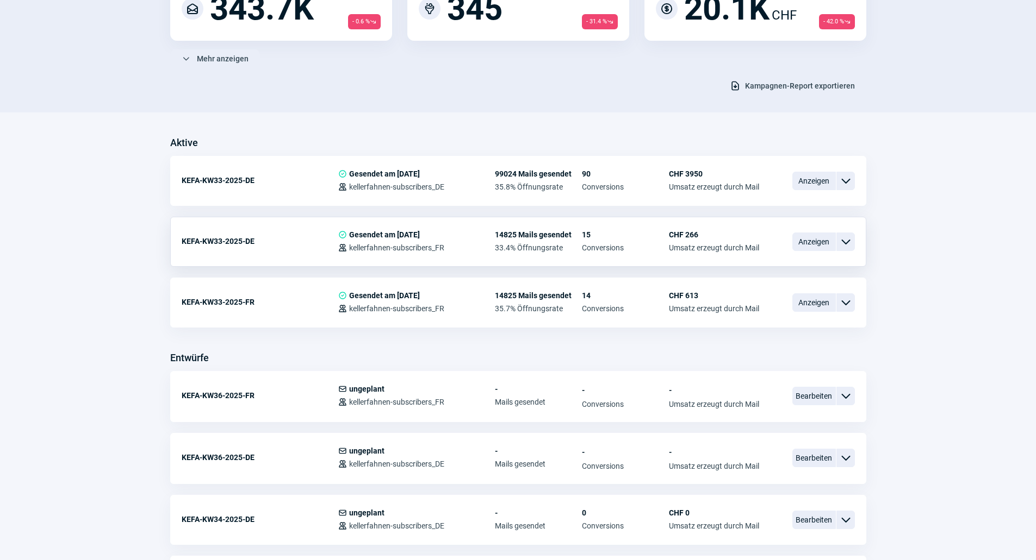
scroll to position [326, 0]
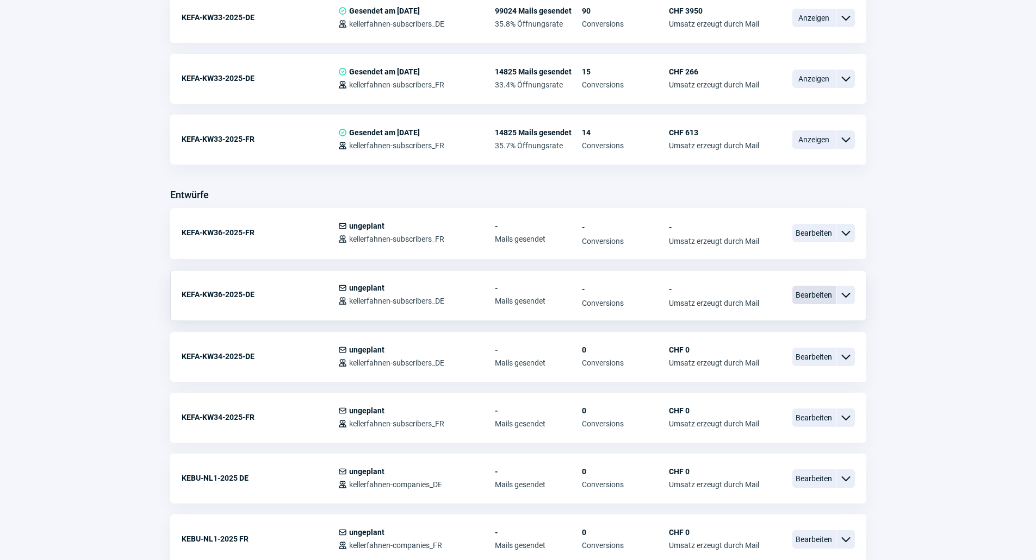
click at [806, 292] on span "Bearbeiten" at bounding box center [813, 295] width 43 height 18
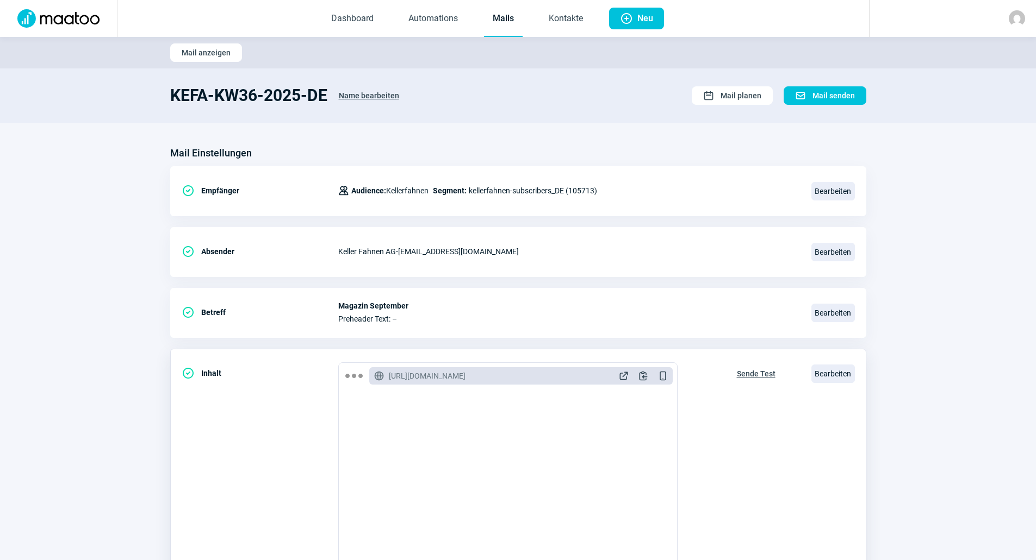
scroll to position [163, 0]
click at [824, 365] on span "Bearbeiten" at bounding box center [832, 374] width 43 height 18
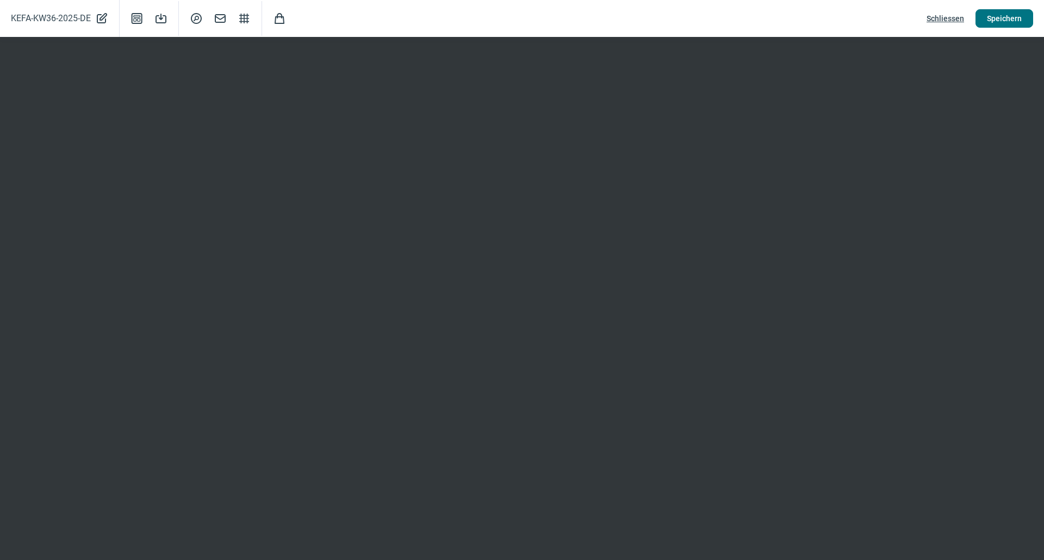
click at [993, 21] on span "Speichern" at bounding box center [1004, 18] width 35 height 17
click at [997, 20] on span "Speichern" at bounding box center [1004, 18] width 35 height 17
click at [993, 19] on span "Speichern" at bounding box center [1004, 18] width 35 height 17
click at [958, 20] on span "Schliessen" at bounding box center [945, 18] width 38 height 17
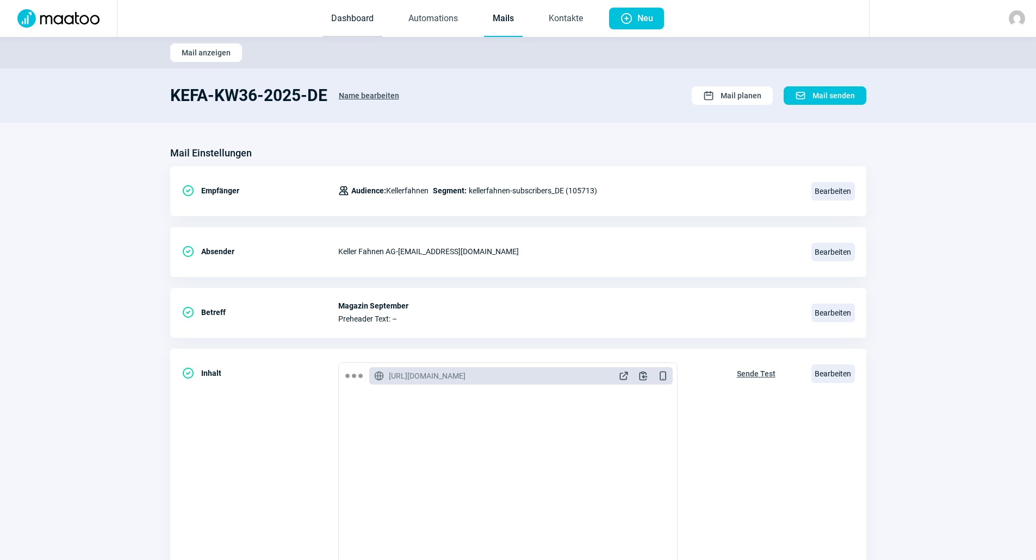
click at [372, 26] on link "Dashboard" at bounding box center [352, 19] width 60 height 36
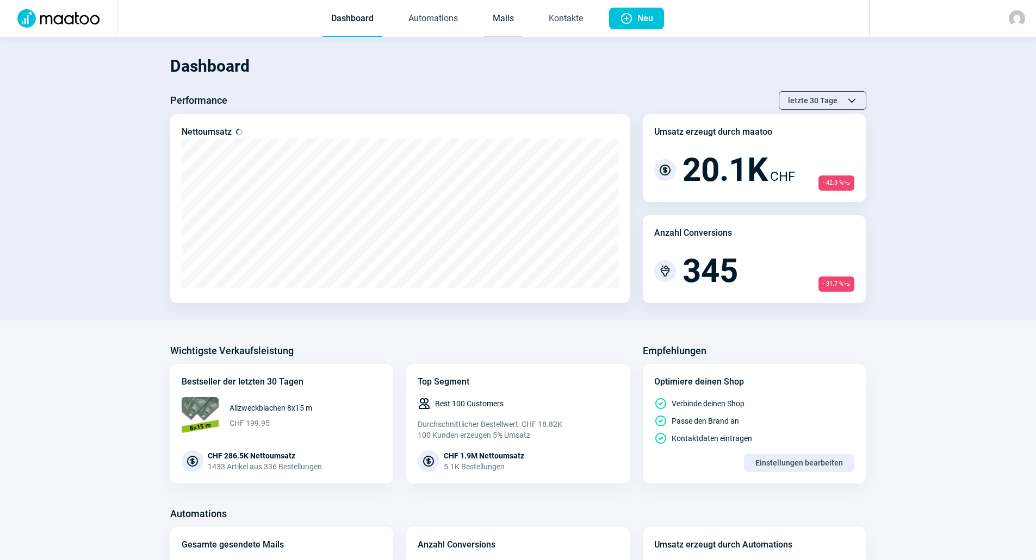
click at [496, 26] on link "Mails" at bounding box center [503, 19] width 39 height 36
click at [508, 11] on link "Mails" at bounding box center [503, 19] width 39 height 36
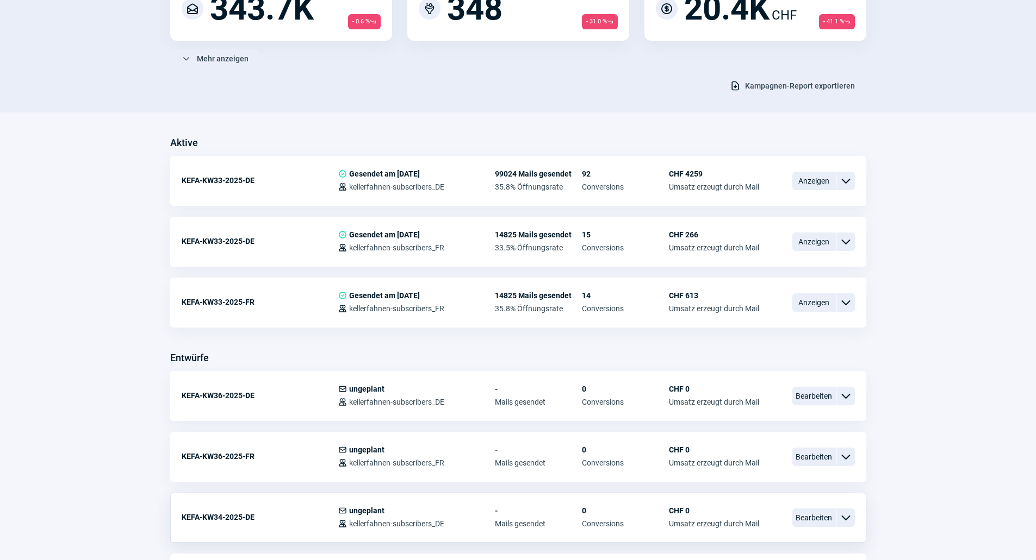
scroll to position [381, 0]
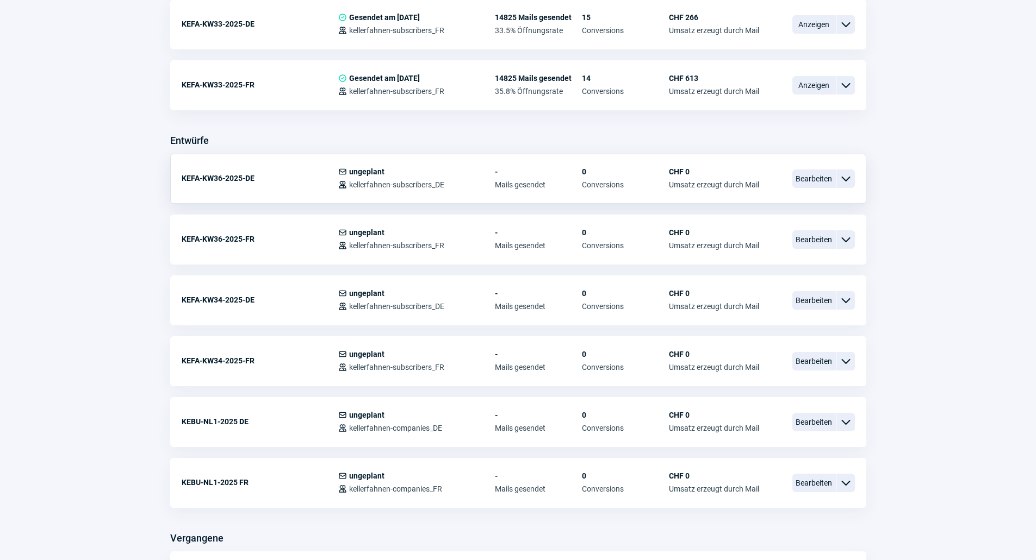
click at [844, 179] on span "ChevronDown icon" at bounding box center [845, 178] width 13 height 13
click at [825, 179] on span "Bearbeiten" at bounding box center [813, 179] width 43 height 18
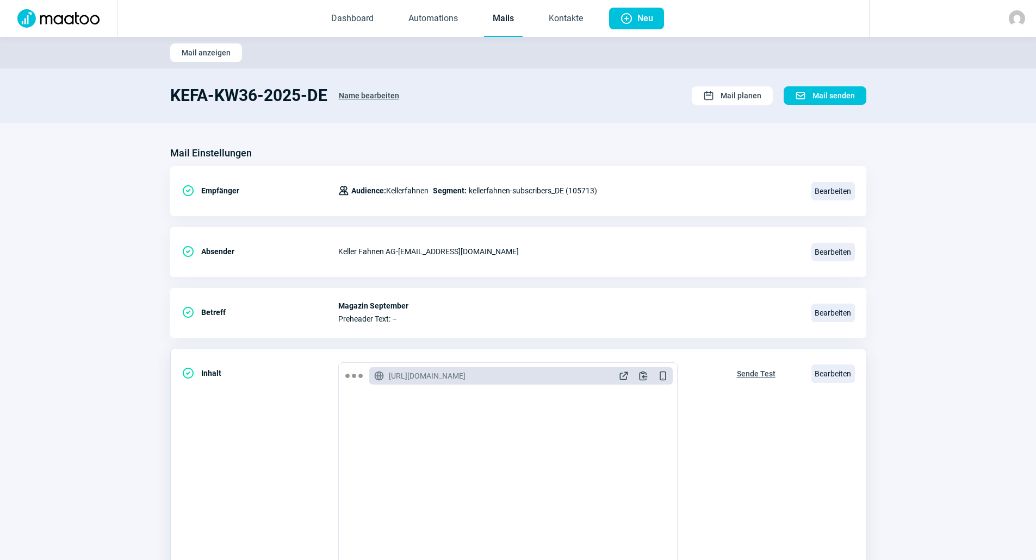
click at [757, 364] on button "Sende Test" at bounding box center [755, 373] width 61 height 21
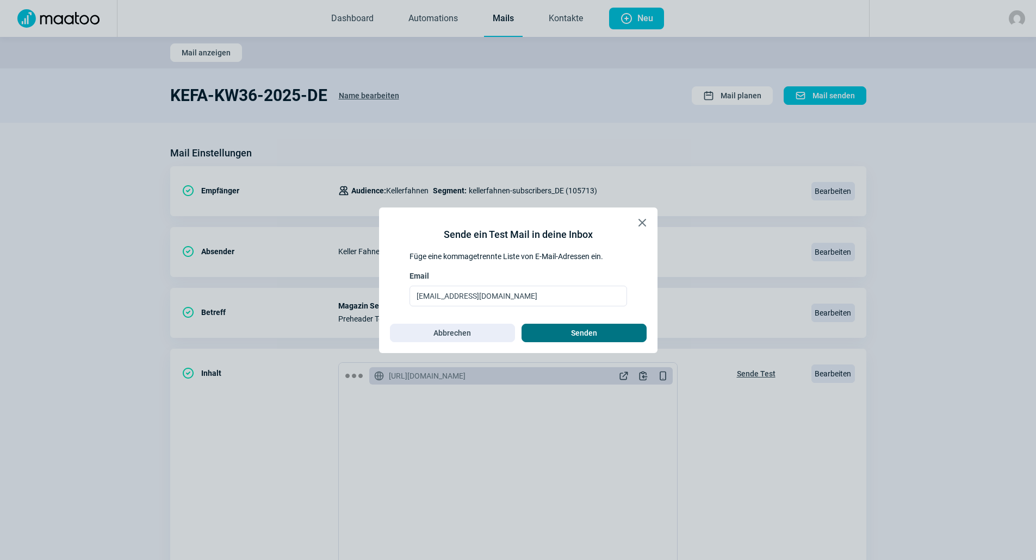
click at [585, 334] on span "Senden" at bounding box center [584, 333] width 26 height 17
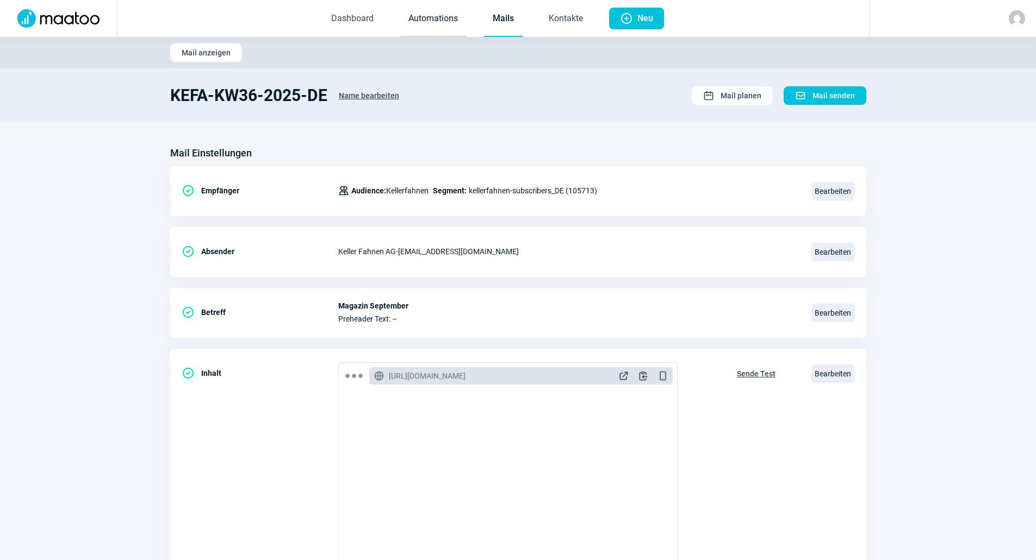
click at [425, 23] on link "Automations" at bounding box center [433, 19] width 67 height 36
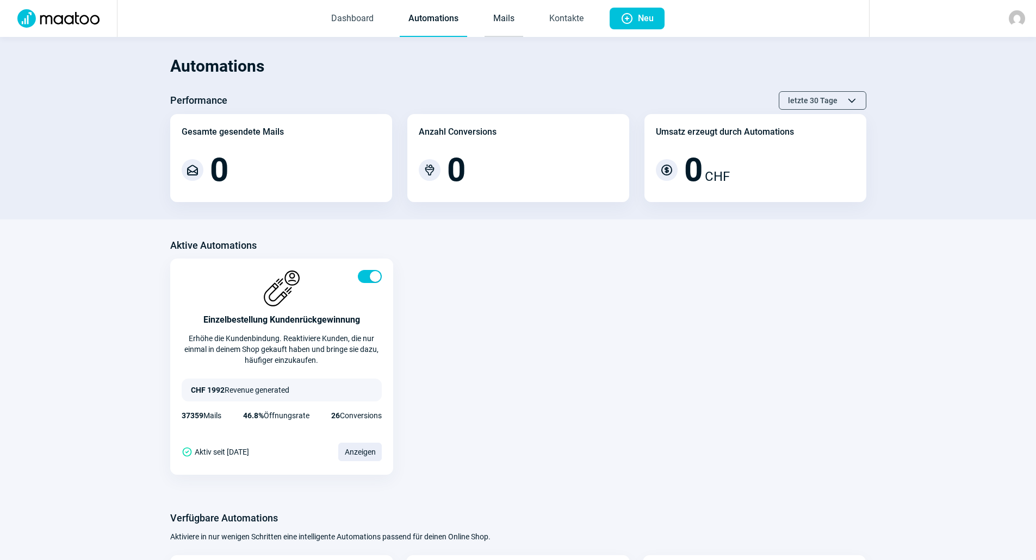
click at [493, 13] on link "Mails" at bounding box center [503, 19] width 39 height 36
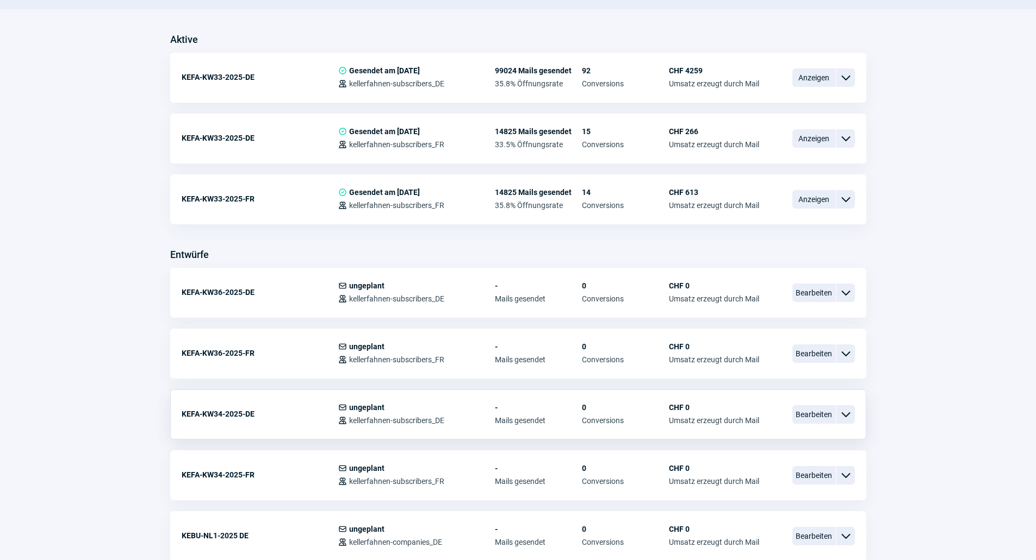
scroll to position [272, 0]
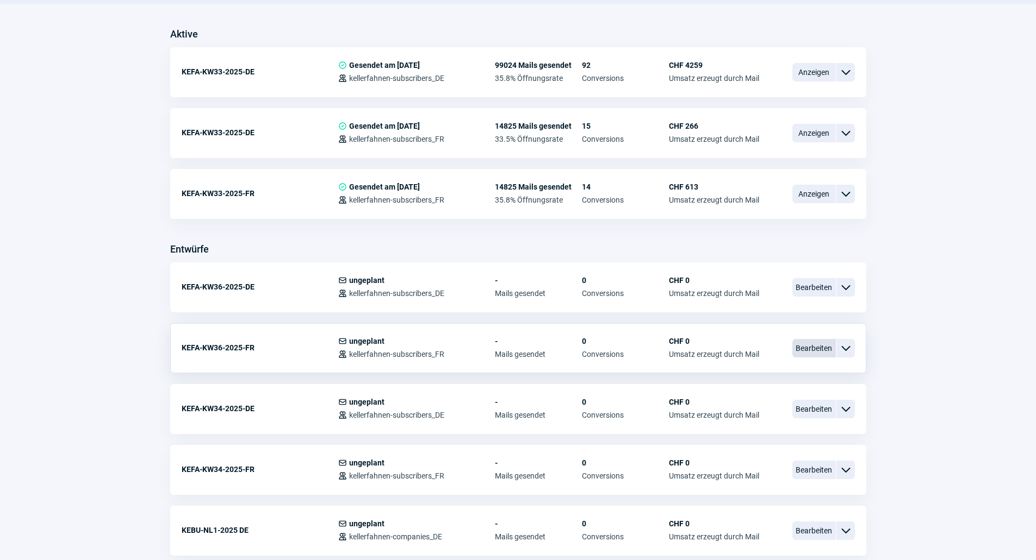
click at [812, 347] on span "Bearbeiten" at bounding box center [813, 348] width 43 height 18
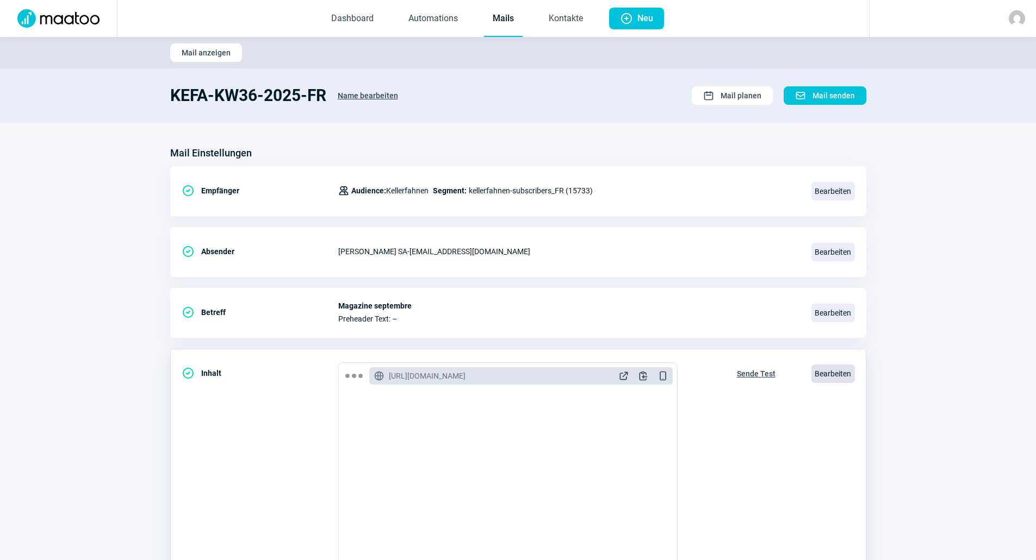
click at [837, 376] on span "Bearbeiten" at bounding box center [832, 374] width 43 height 18
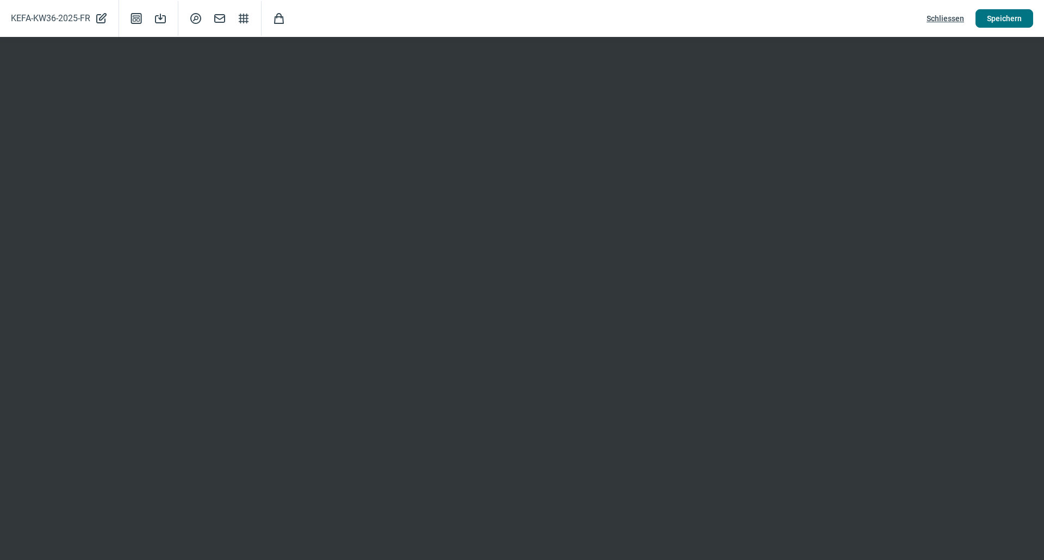
click at [997, 18] on span "Speichern" at bounding box center [1004, 18] width 35 height 17
click at [1011, 24] on span "Speichern" at bounding box center [1004, 18] width 35 height 17
click at [1016, 18] on span "Speichern" at bounding box center [1004, 18] width 35 height 17
click at [944, 17] on span "Schliessen" at bounding box center [945, 18] width 38 height 17
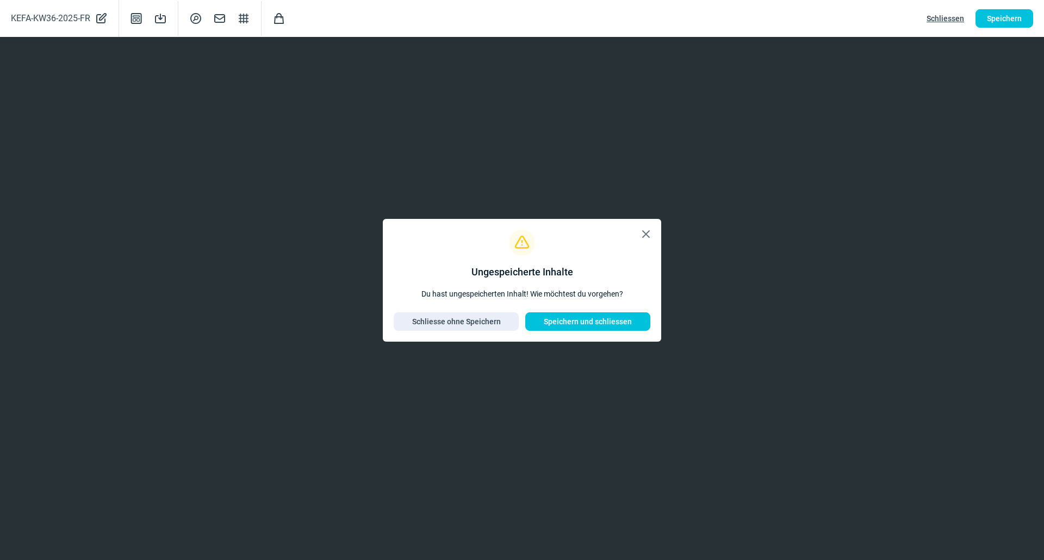
click at [648, 237] on span "X icon" at bounding box center [645, 234] width 13 height 13
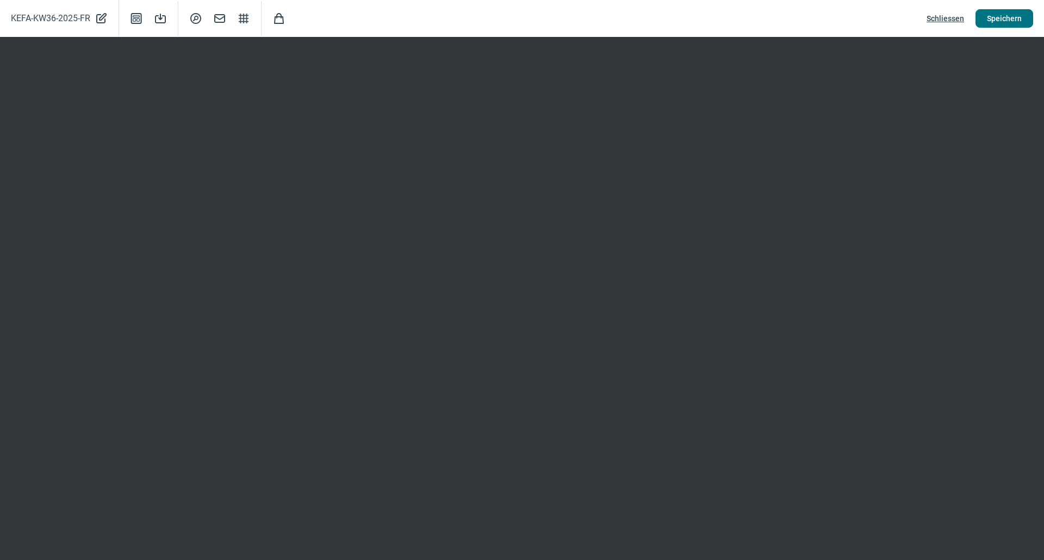
click at [1000, 22] on span "Speichern" at bounding box center [1004, 18] width 35 height 17
click at [955, 21] on span "Schliessen" at bounding box center [945, 18] width 38 height 17
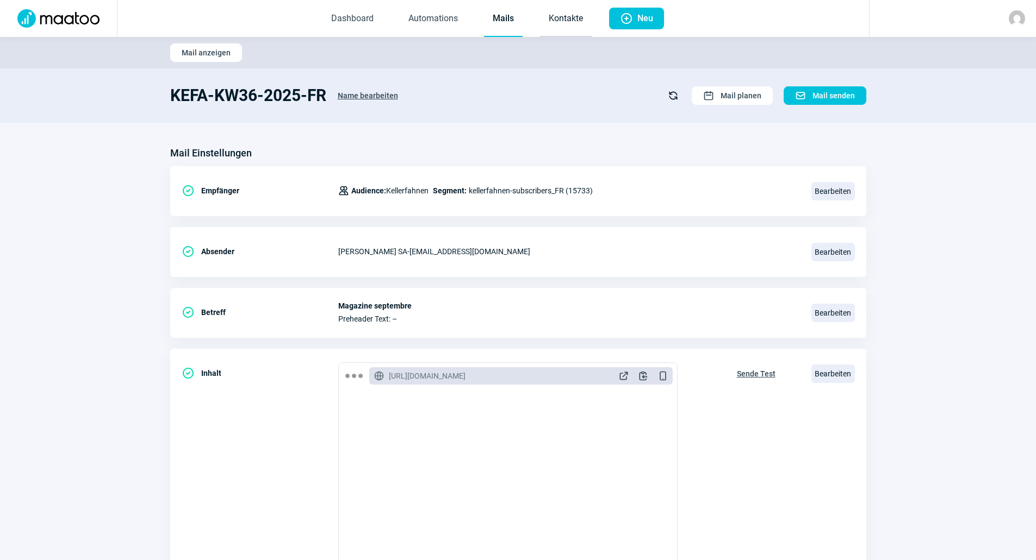
click at [563, 17] on link "Kontakte" at bounding box center [566, 19] width 52 height 36
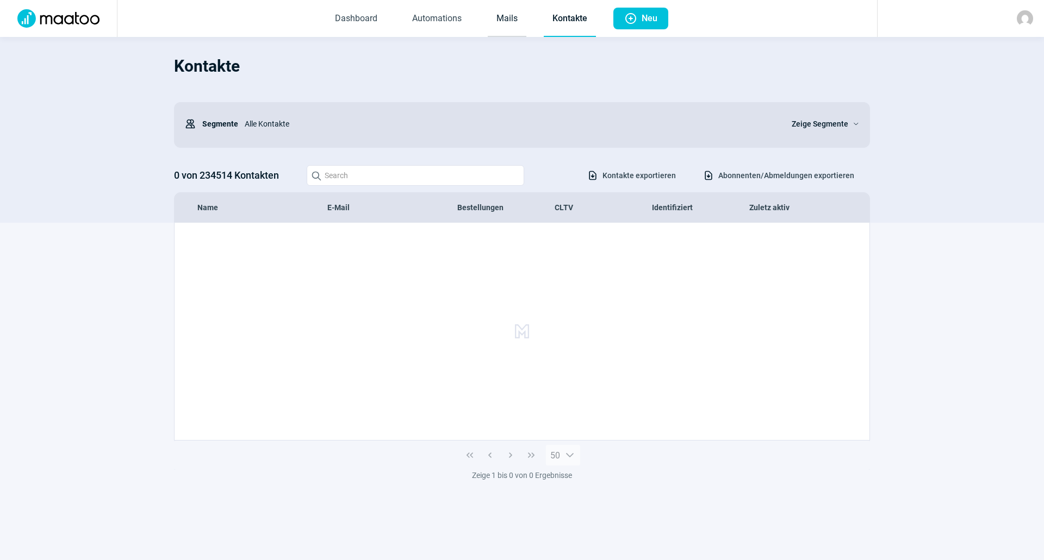
click at [498, 25] on link "Mails" at bounding box center [507, 19] width 39 height 36
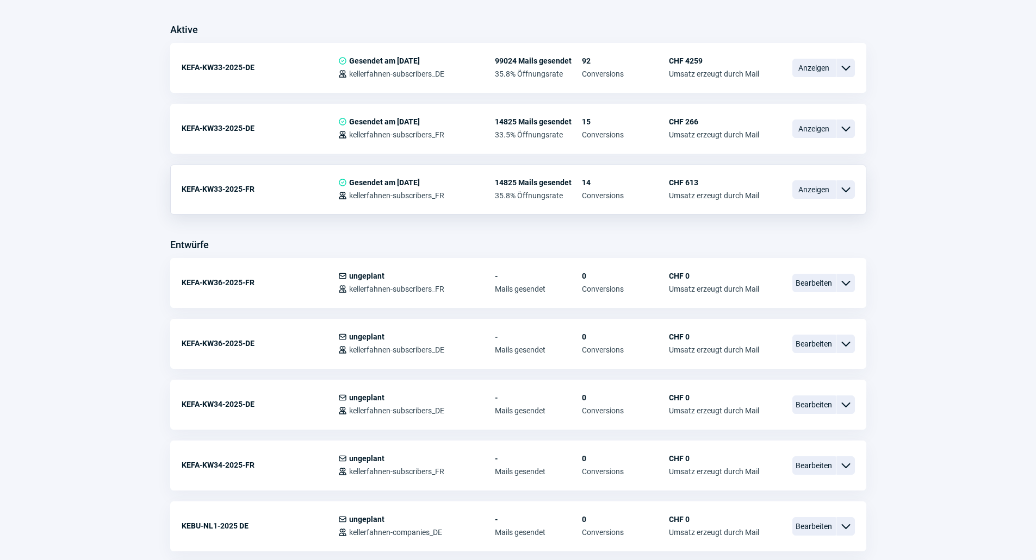
scroll to position [326, 0]
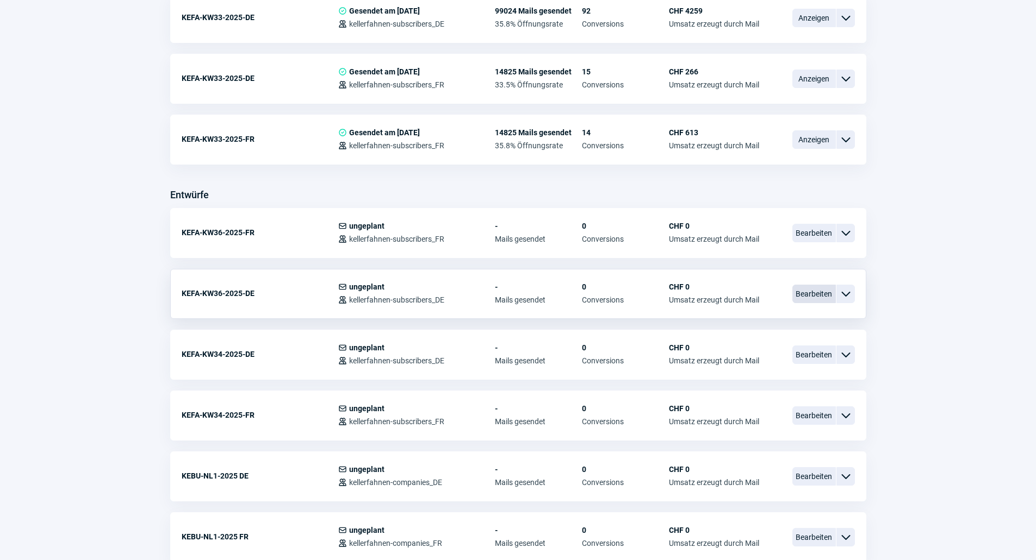
click at [822, 292] on span "Bearbeiten" at bounding box center [813, 294] width 43 height 18
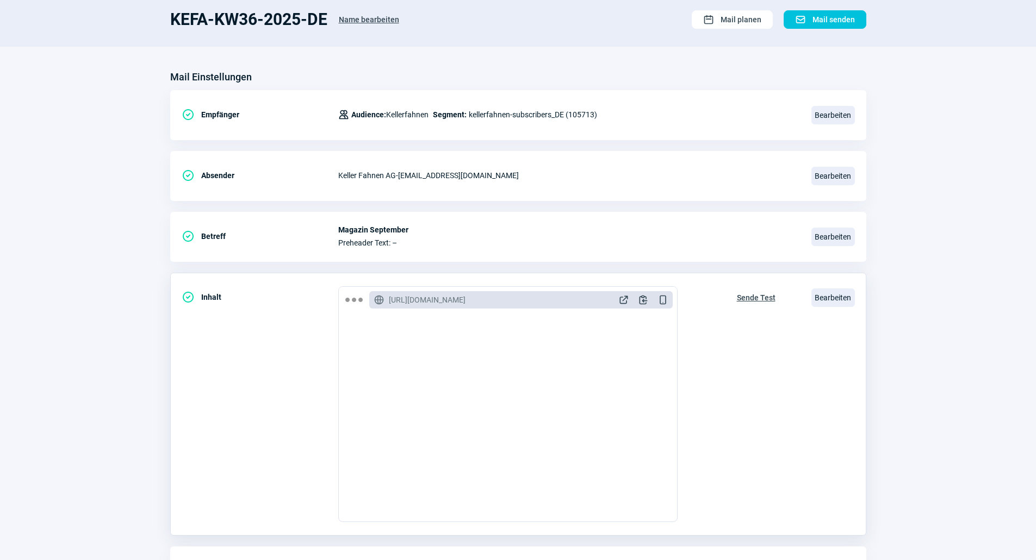
scroll to position [145, 0]
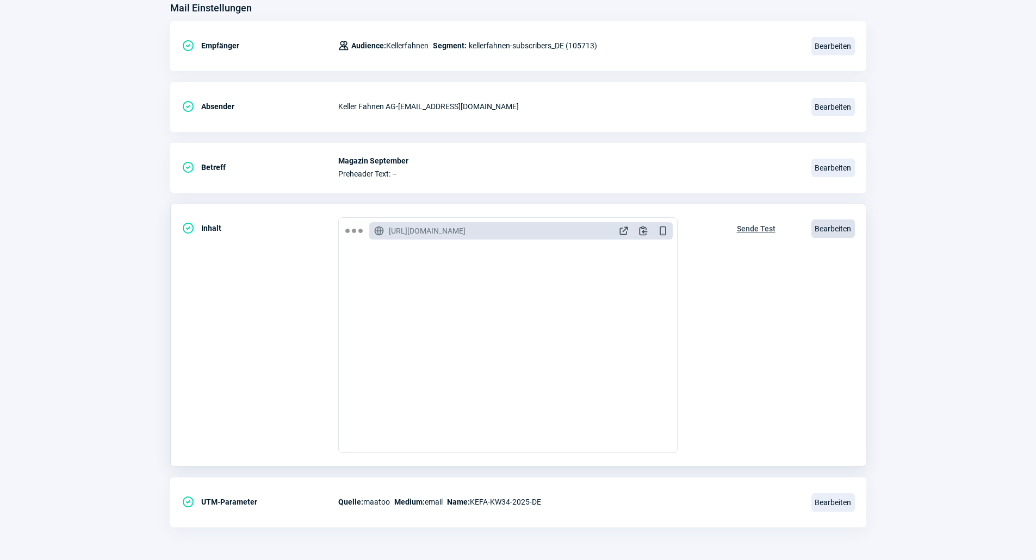
click at [826, 233] on span "Bearbeiten" at bounding box center [832, 229] width 43 height 18
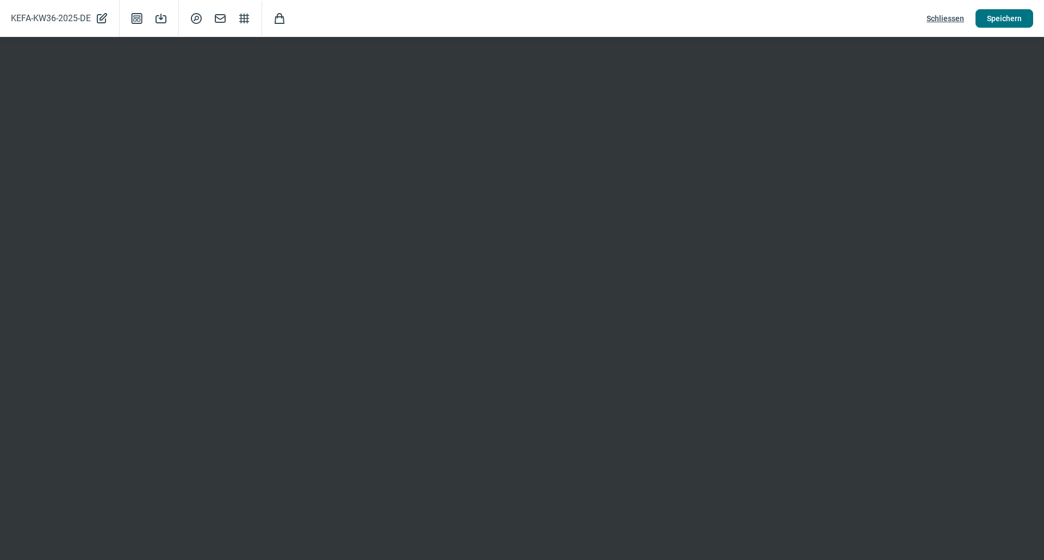
click at [993, 21] on span "Speichern" at bounding box center [1004, 18] width 35 height 17
click at [1010, 18] on span "Speichern" at bounding box center [1004, 18] width 35 height 17
click at [950, 19] on span "Schliessen" at bounding box center [945, 18] width 38 height 17
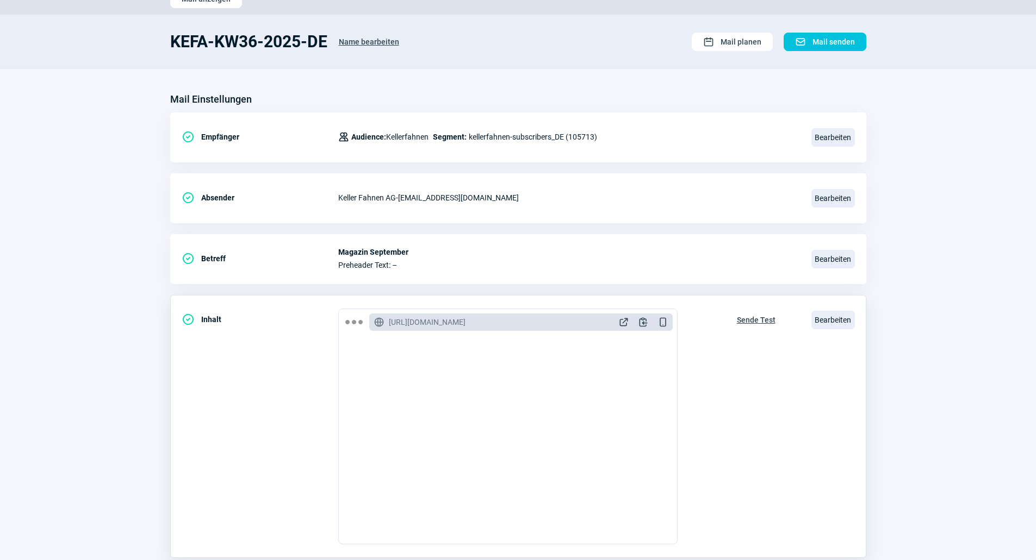
scroll to position [54, 0]
click at [763, 322] on span "Sende Test" at bounding box center [756, 319] width 39 height 17
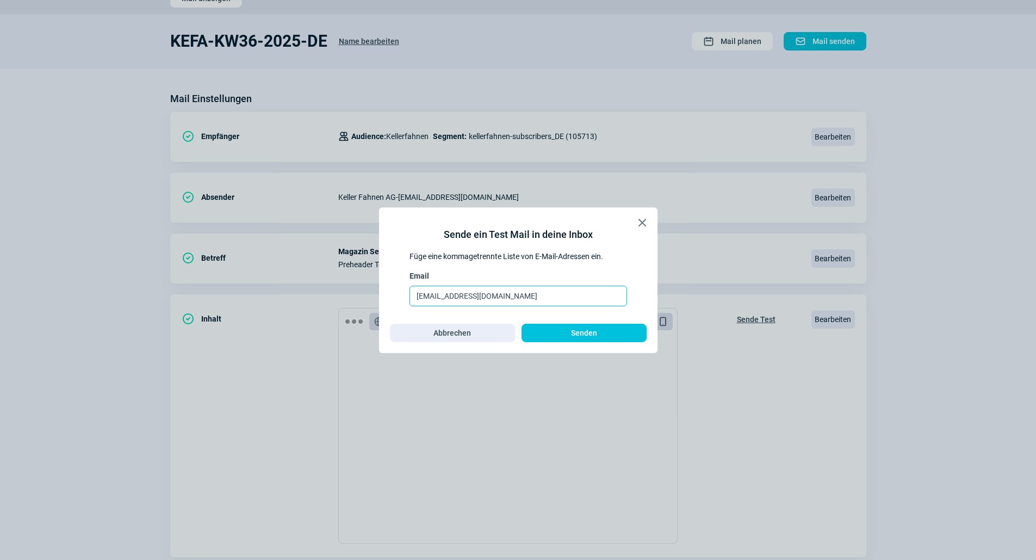
drag, startPoint x: 458, startPoint y: 294, endPoint x: 309, endPoint y: 294, distance: 148.9
click at [309, 294] on div "X icon Sende ein Test Mail in deine Inbox Füge eine kommagetrennte Liste von E-…" at bounding box center [518, 280] width 1036 height 560
click at [416, 297] on input "@rosmerta.ch" at bounding box center [517, 296] width 217 height 21
type input "dzeva.tafoski@rosmerta.ch"
click at [441, 300] on input "dzeva.tafoski@rosmerta.ch" at bounding box center [517, 296] width 217 height 21
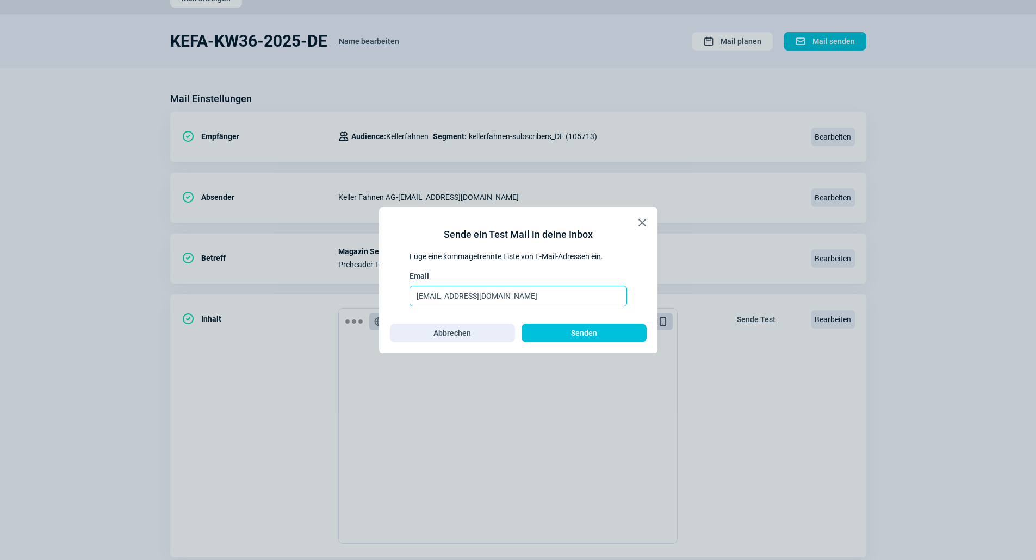
click at [441, 300] on input "dzeva.tafoski@rosmerta.ch" at bounding box center [517, 296] width 217 height 21
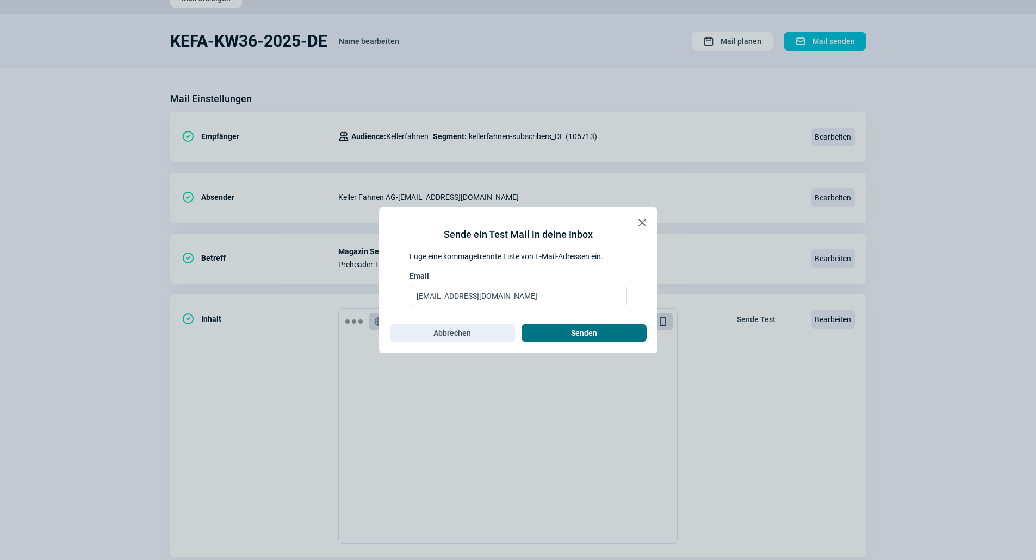
click at [622, 334] on span "Senden" at bounding box center [584, 333] width 102 height 17
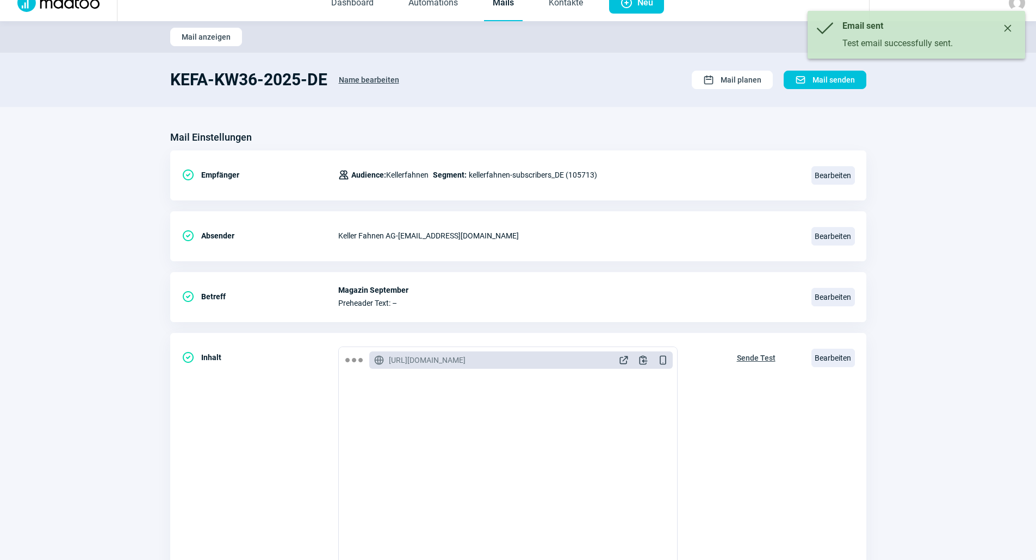
scroll to position [0, 0]
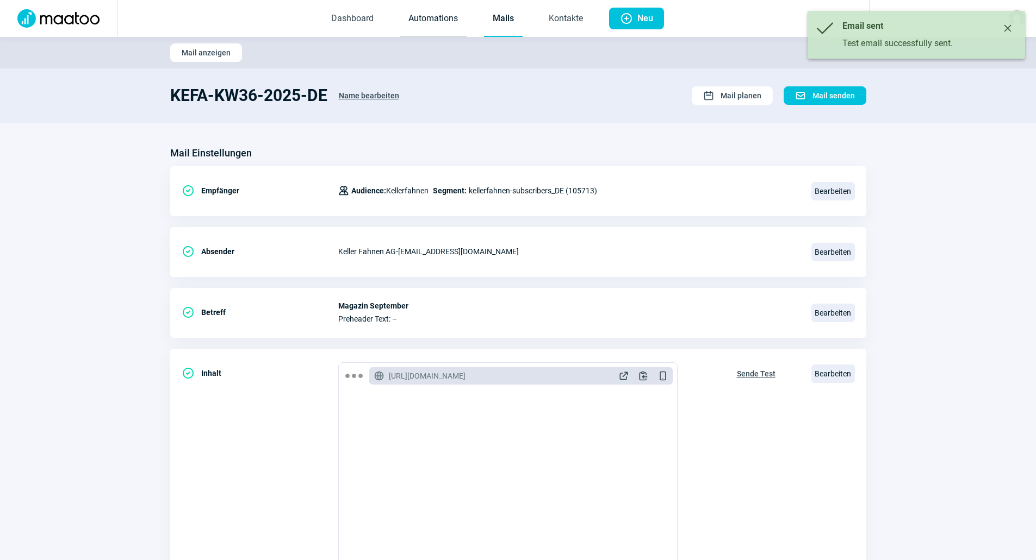
click at [433, 22] on link "Automations" at bounding box center [433, 19] width 67 height 36
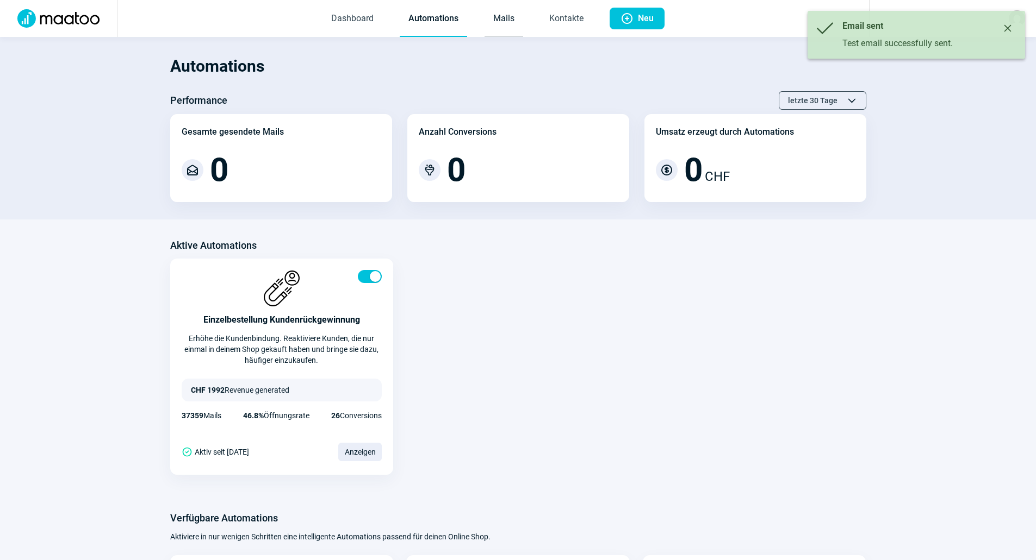
click at [498, 22] on link "Mails" at bounding box center [503, 19] width 39 height 36
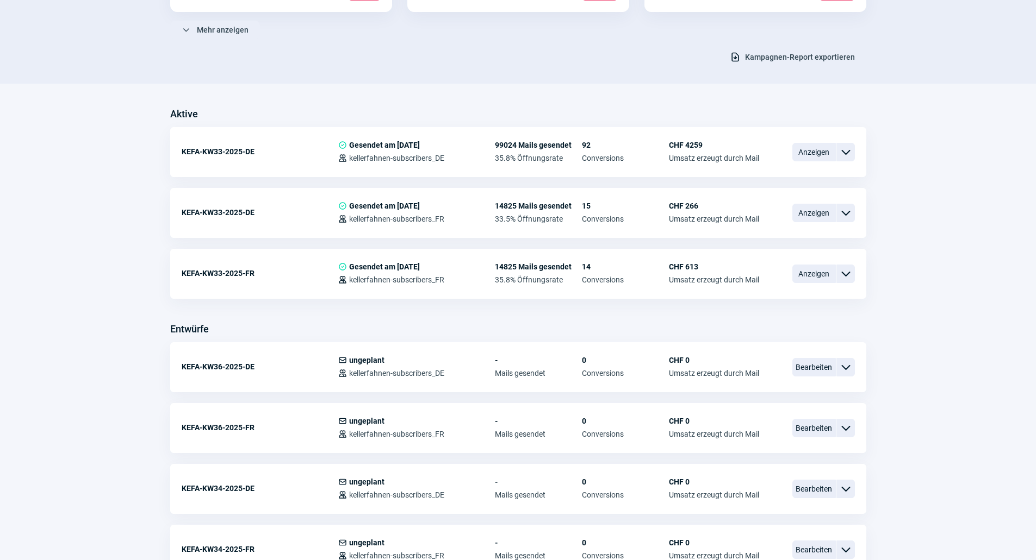
scroll to position [326, 0]
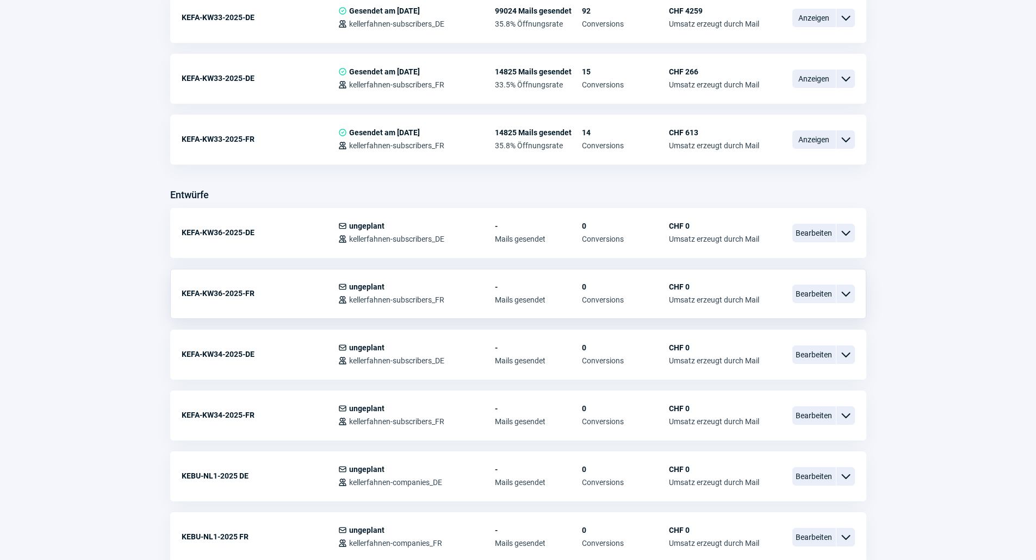
click at [843, 297] on span "ChevronDown icon" at bounding box center [845, 294] width 13 height 13
click at [824, 297] on span "Bearbeiten" at bounding box center [813, 294] width 43 height 18
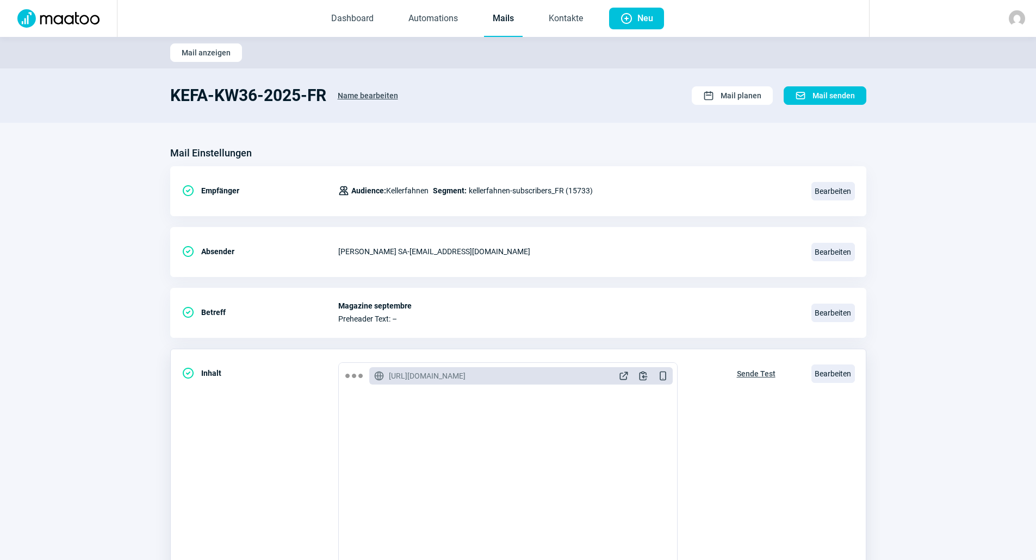
click at [761, 373] on span "Sende Test" at bounding box center [756, 373] width 39 height 17
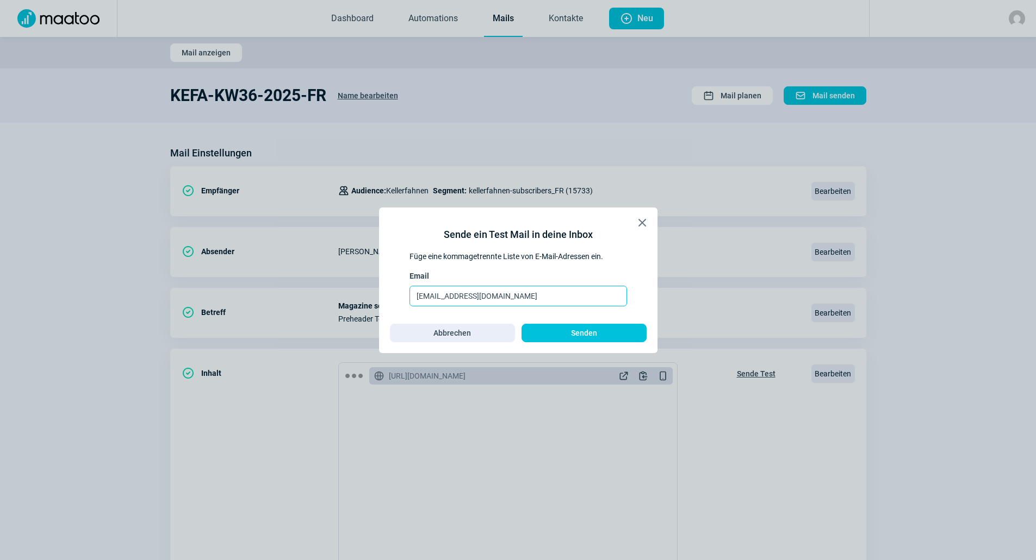
click at [528, 296] on input "carin.kessler@rosmerta.ch" at bounding box center [517, 296] width 217 height 21
paste input "dzeva.tafoski"
type input "dzeva.tafoski@rosmerta.ch"
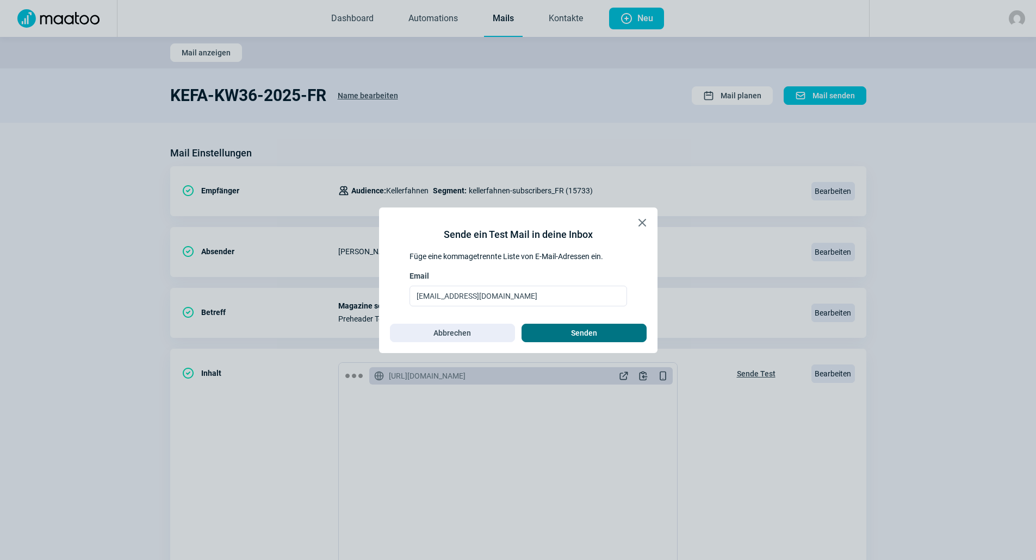
click at [575, 332] on span "Senden" at bounding box center [584, 333] width 26 height 17
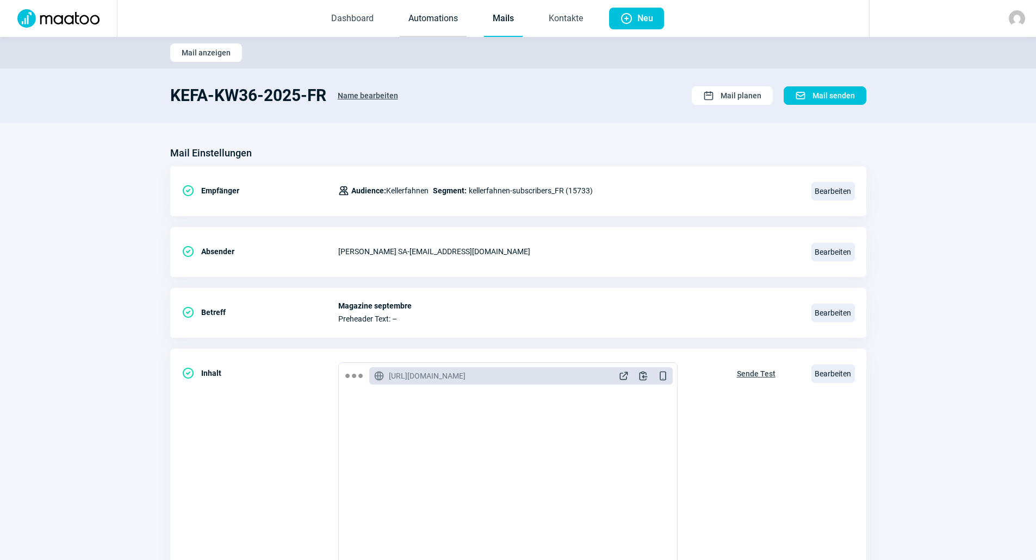
click at [451, 22] on link "Automations" at bounding box center [433, 19] width 67 height 36
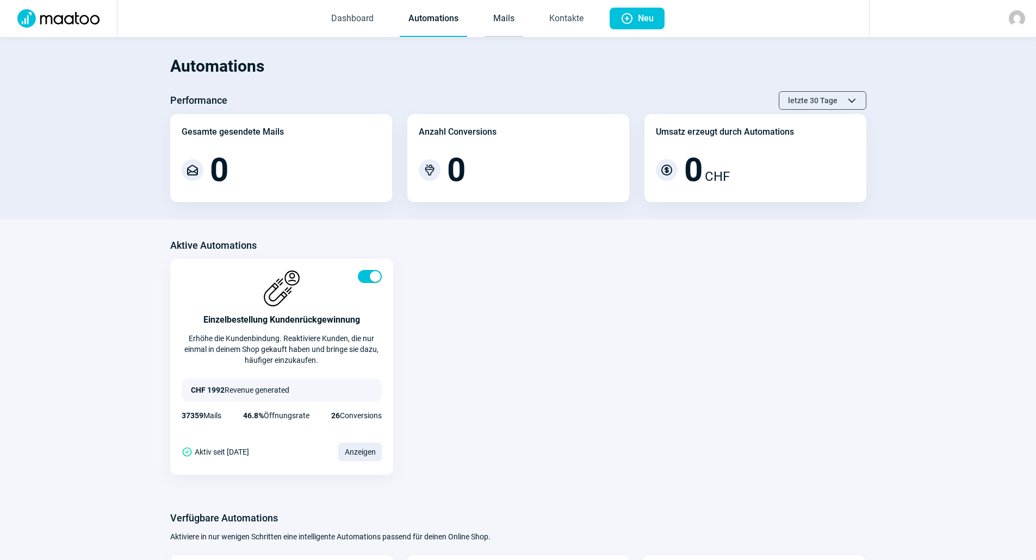
click at [510, 22] on link "Mails" at bounding box center [503, 19] width 39 height 36
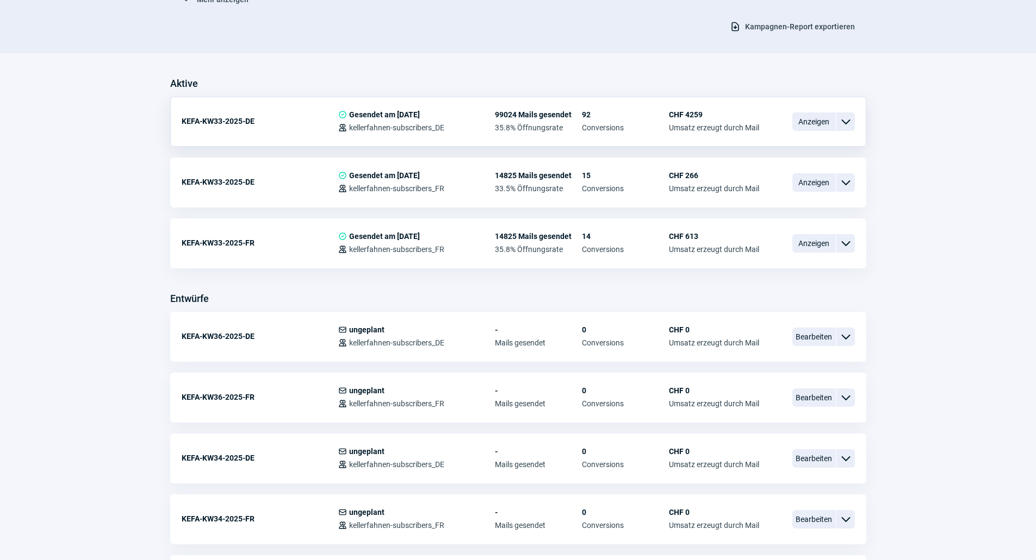
scroll to position [163, 0]
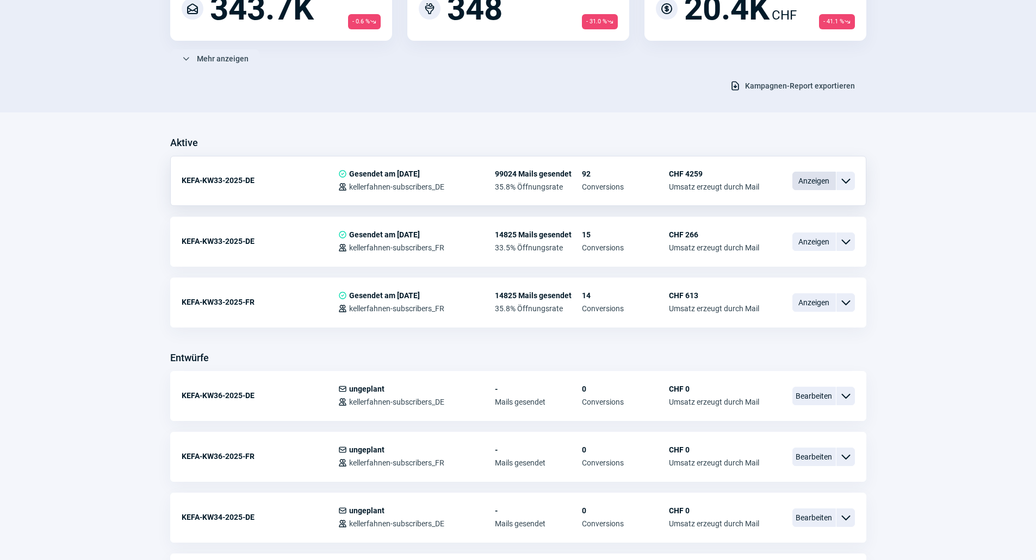
click at [819, 181] on span "Anzeigen" at bounding box center [813, 181] width 43 height 18
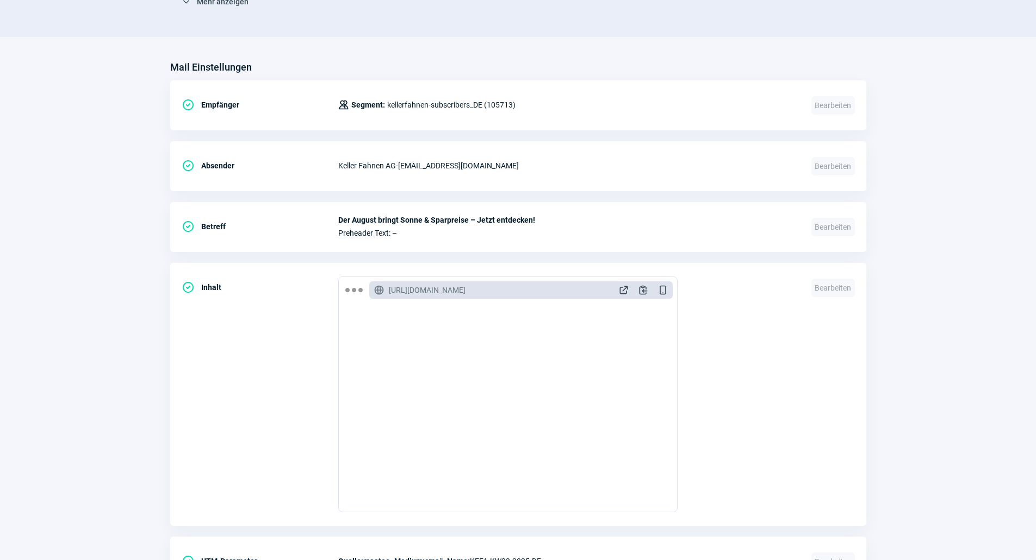
scroll to position [421, 0]
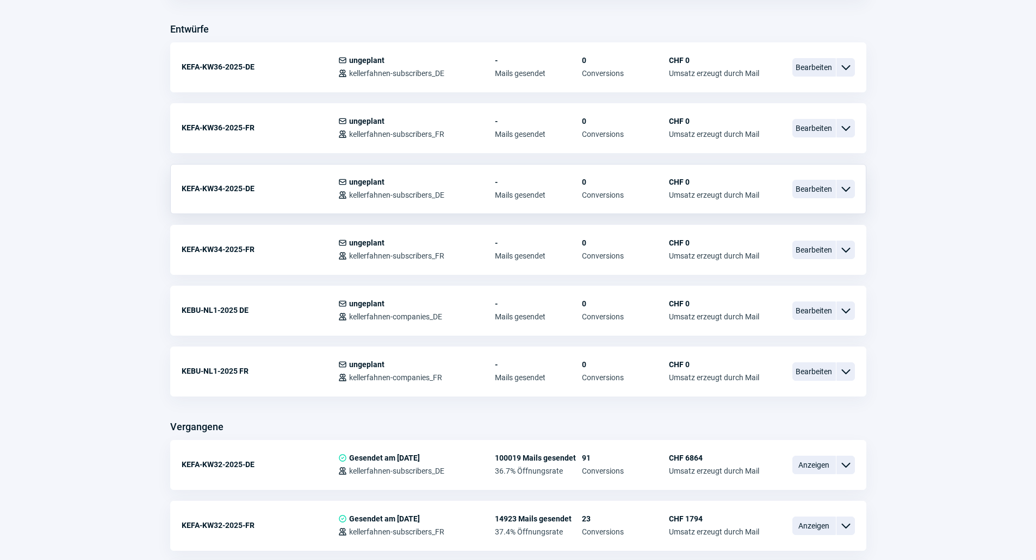
scroll to position [435, 0]
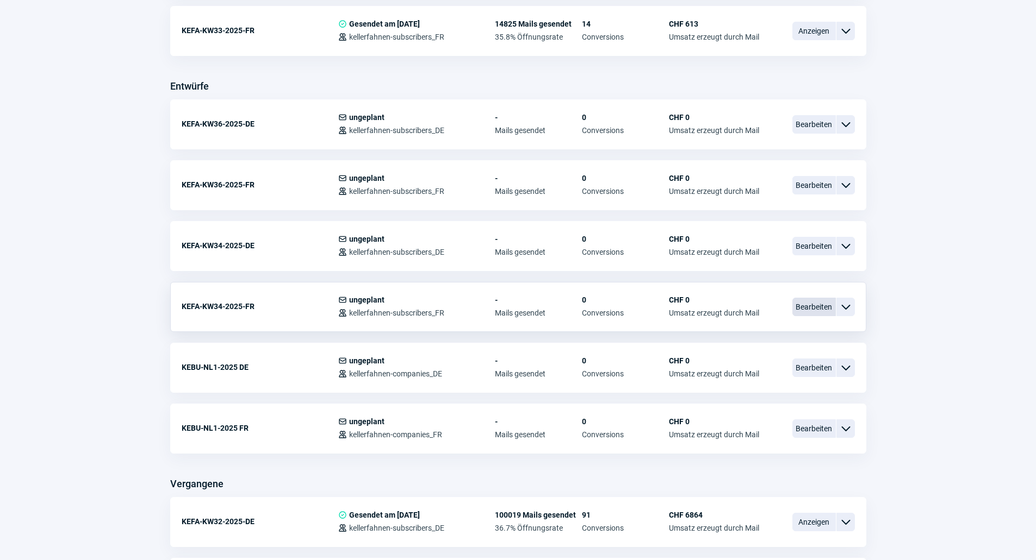
click at [808, 307] on span "Bearbeiten" at bounding box center [813, 307] width 43 height 18
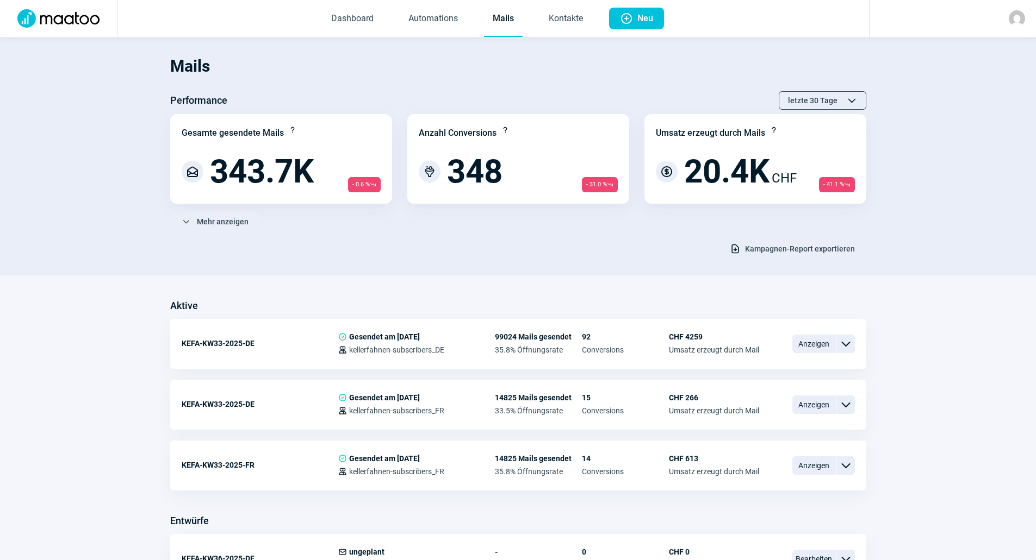
scroll to position [435, 0]
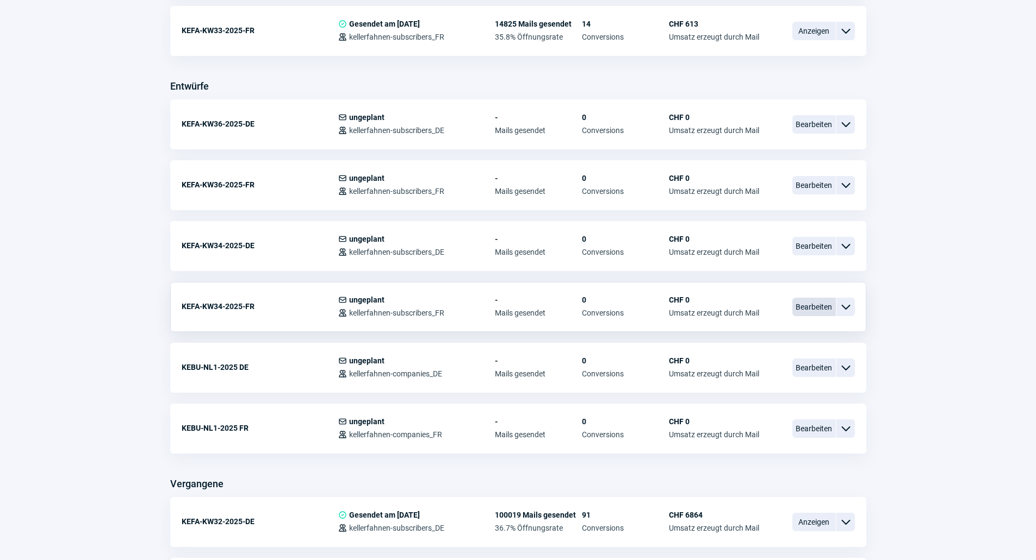
click at [814, 305] on span "Bearbeiten" at bounding box center [813, 307] width 43 height 18
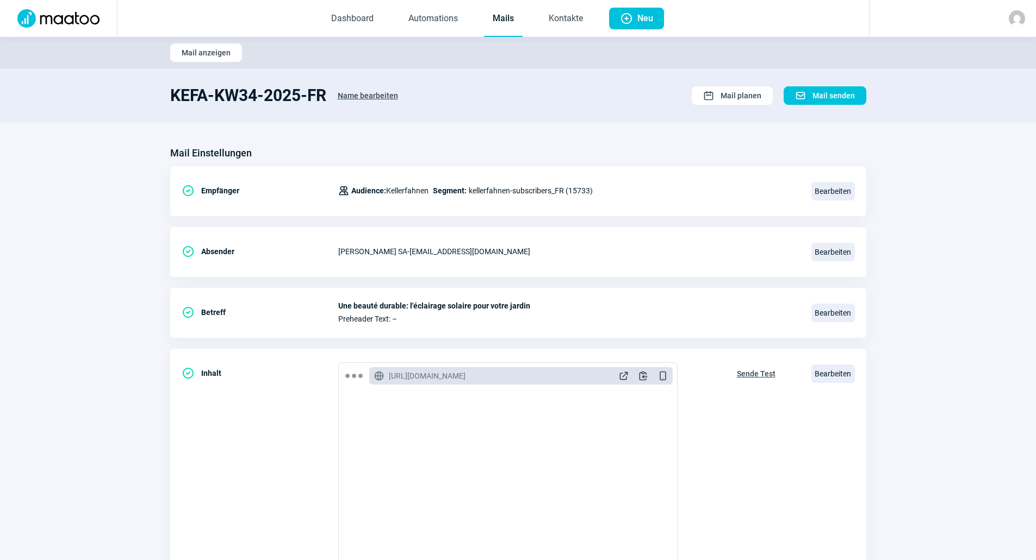
scroll to position [435, 0]
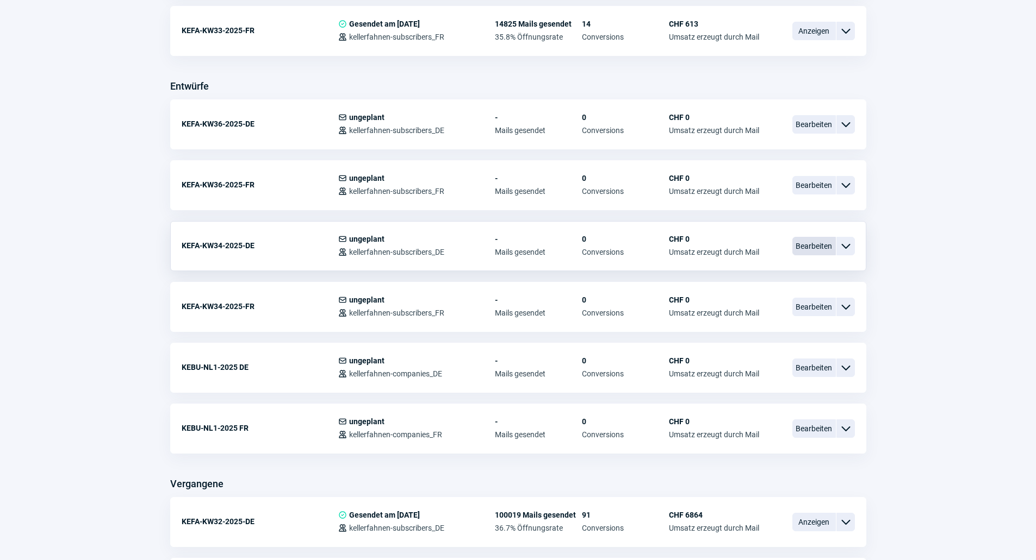
click at [815, 250] on span "Bearbeiten" at bounding box center [813, 246] width 43 height 18
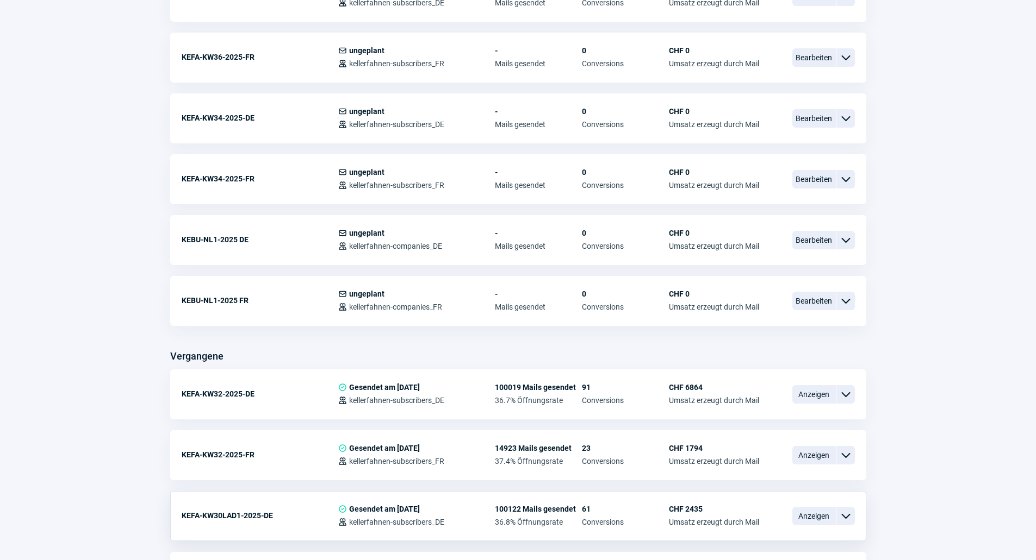
scroll to position [761, 0]
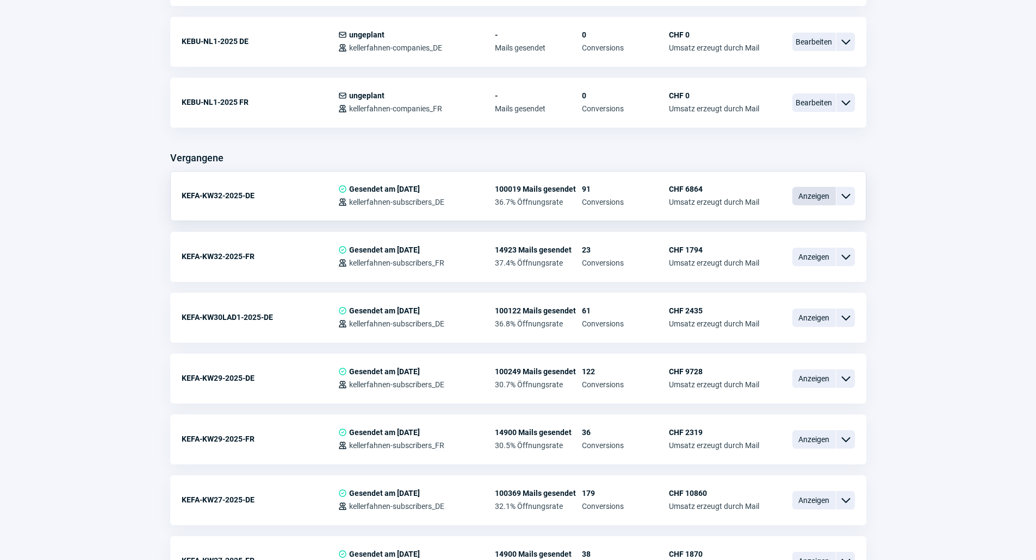
click at [812, 194] on span "Anzeigen" at bounding box center [813, 196] width 43 height 18
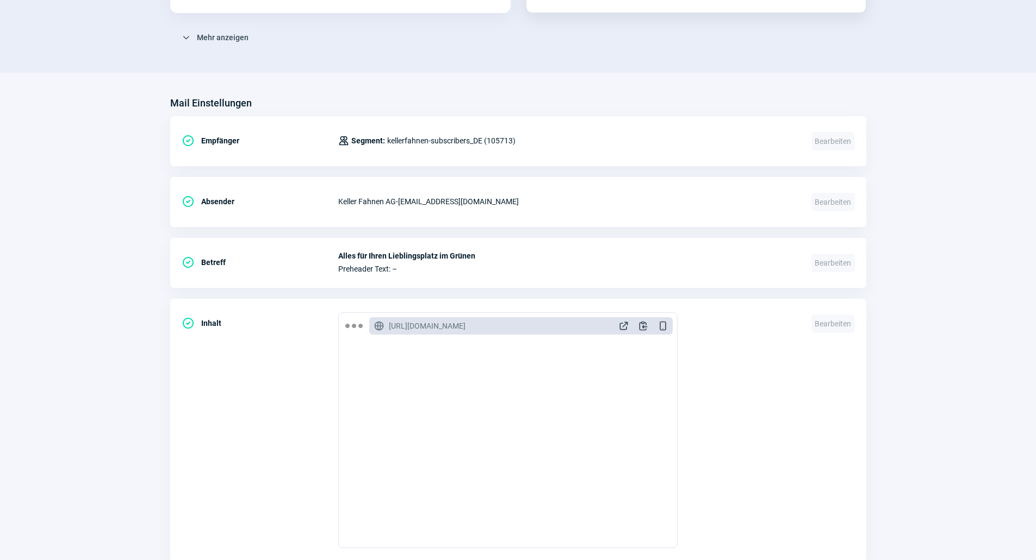
scroll to position [381, 0]
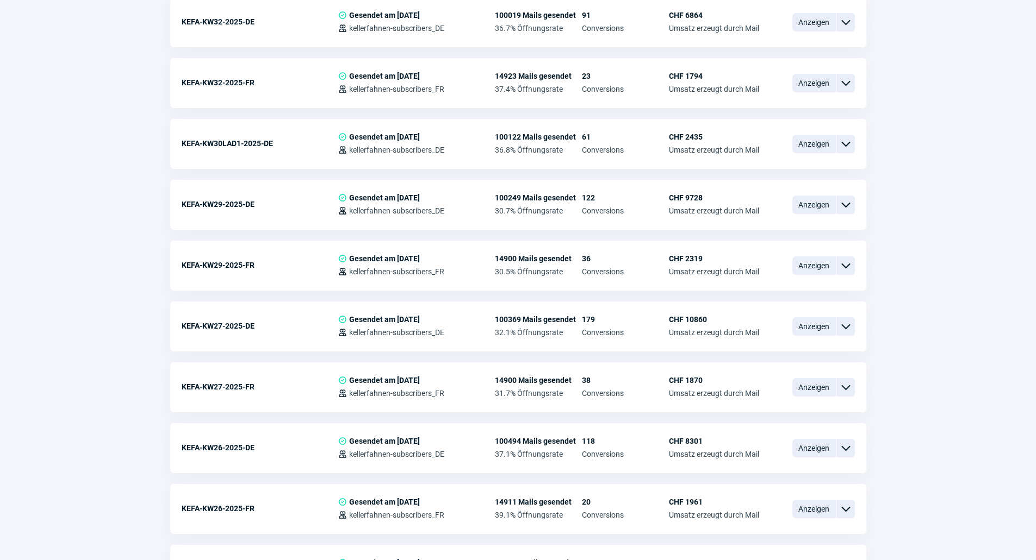
scroll to position [935, 0]
click at [794, 316] on div "Anzeigen ChevronDown icon" at bounding box center [823, 326] width 63 height 23
click at [800, 321] on span "Anzeigen" at bounding box center [813, 326] width 43 height 18
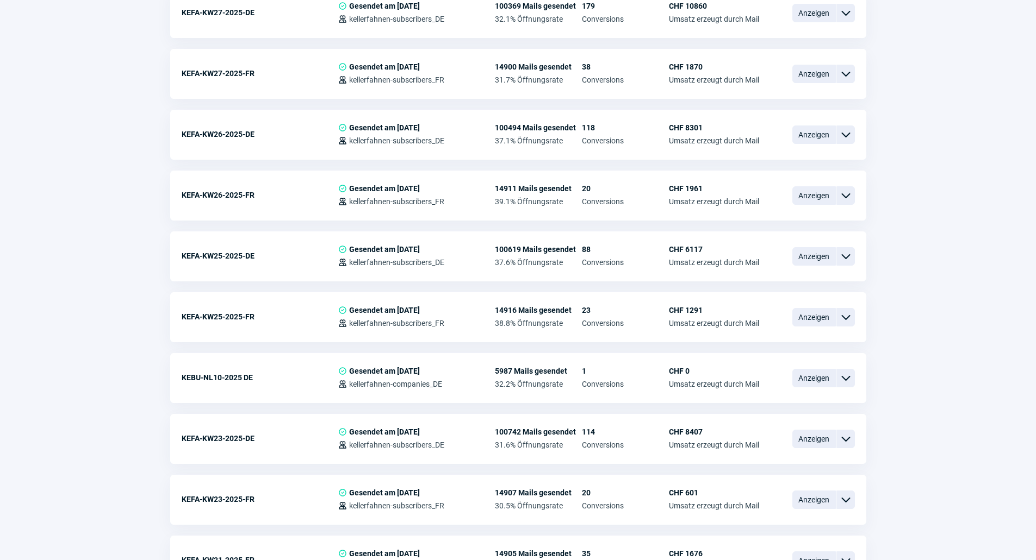
scroll to position [1250, 0]
click at [817, 376] on span "Anzeigen" at bounding box center [813, 376] width 43 height 18
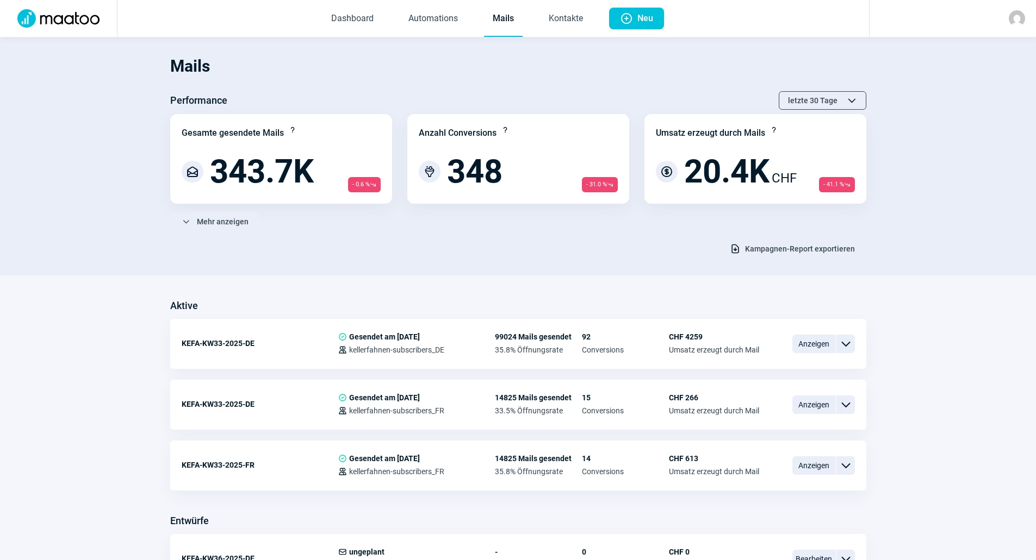
scroll to position [1250, 0]
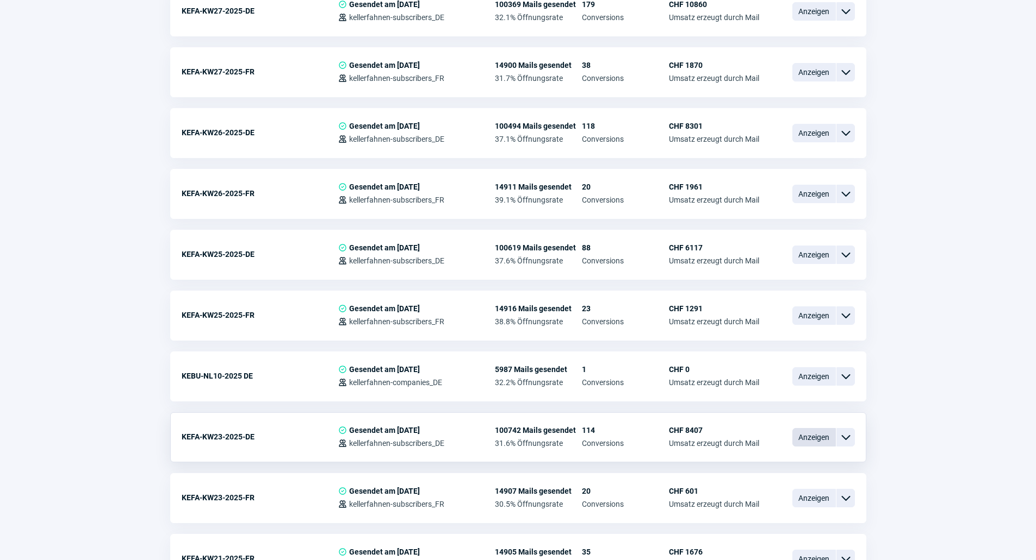
click at [808, 429] on span "Anzeigen" at bounding box center [813, 437] width 43 height 18
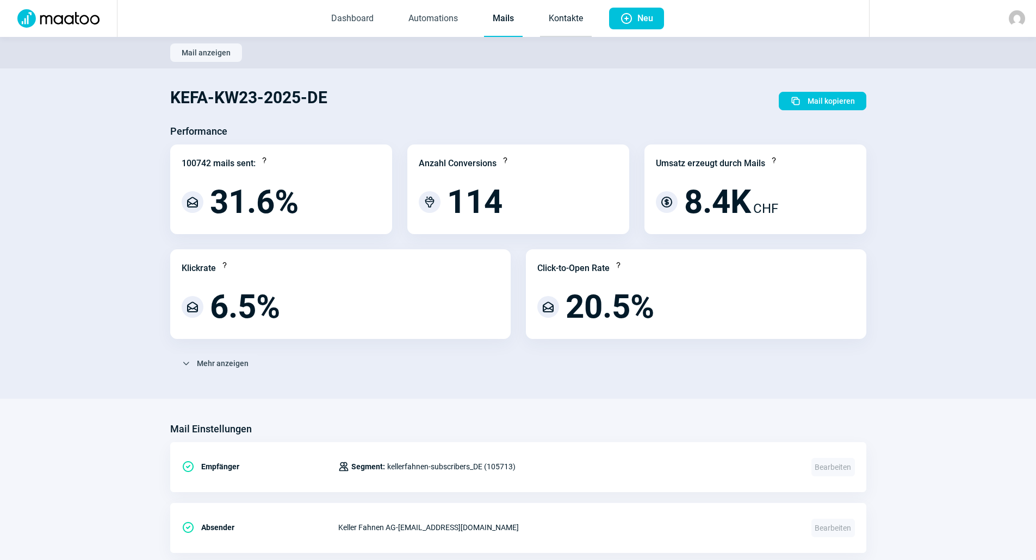
click at [548, 15] on link "Kontakte" at bounding box center [566, 19] width 52 height 36
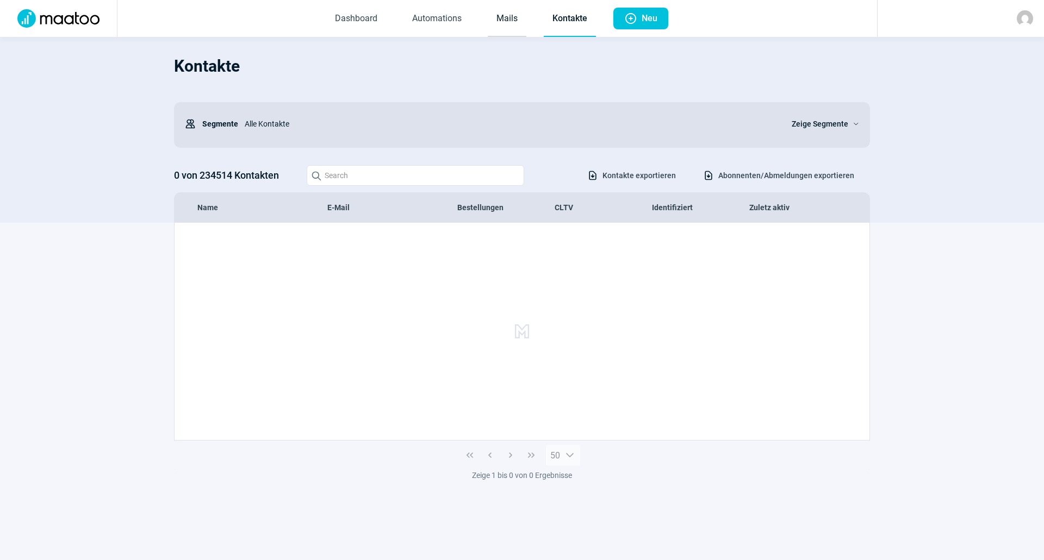
click at [506, 13] on link "Mails" at bounding box center [507, 19] width 39 height 36
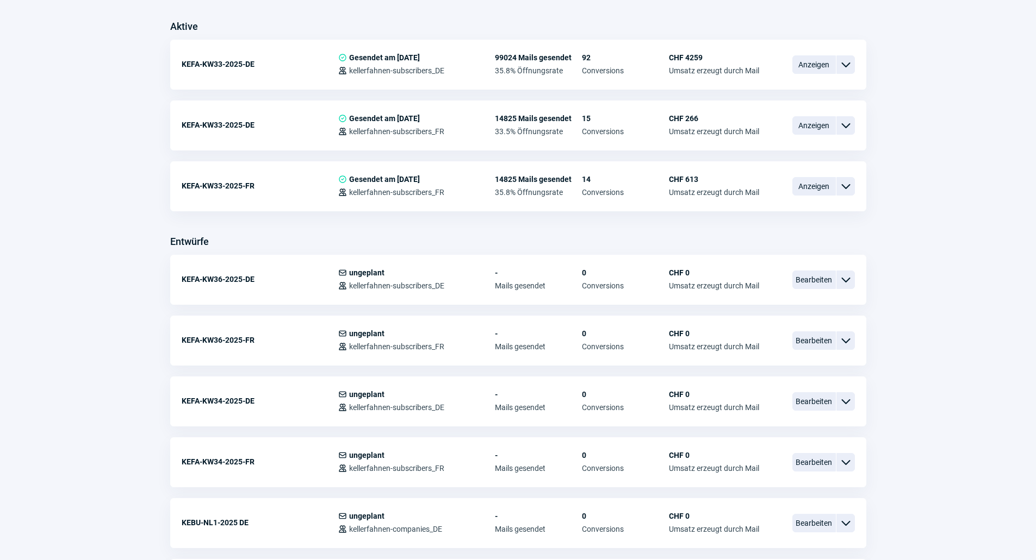
scroll to position [326, 0]
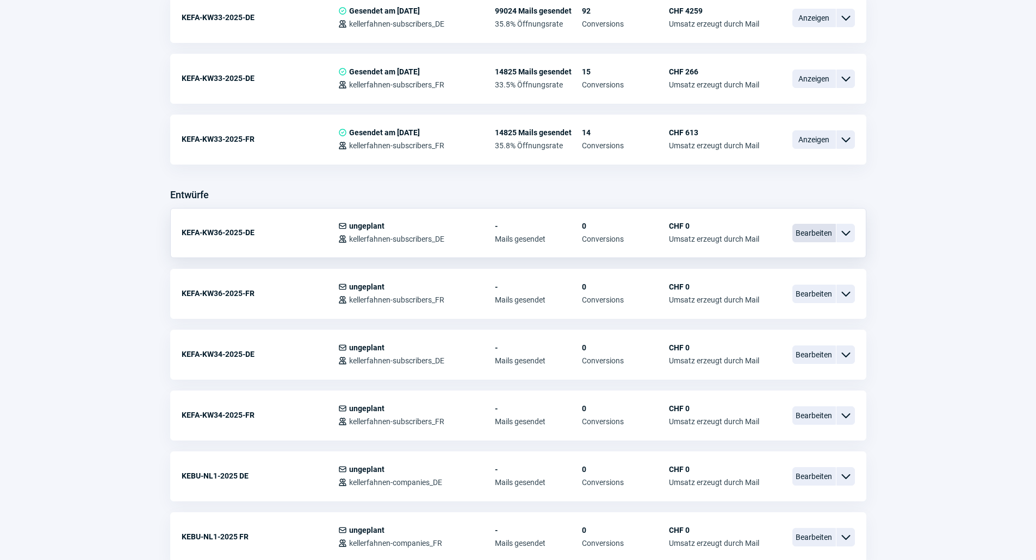
click at [815, 230] on span "Bearbeiten" at bounding box center [813, 233] width 43 height 18
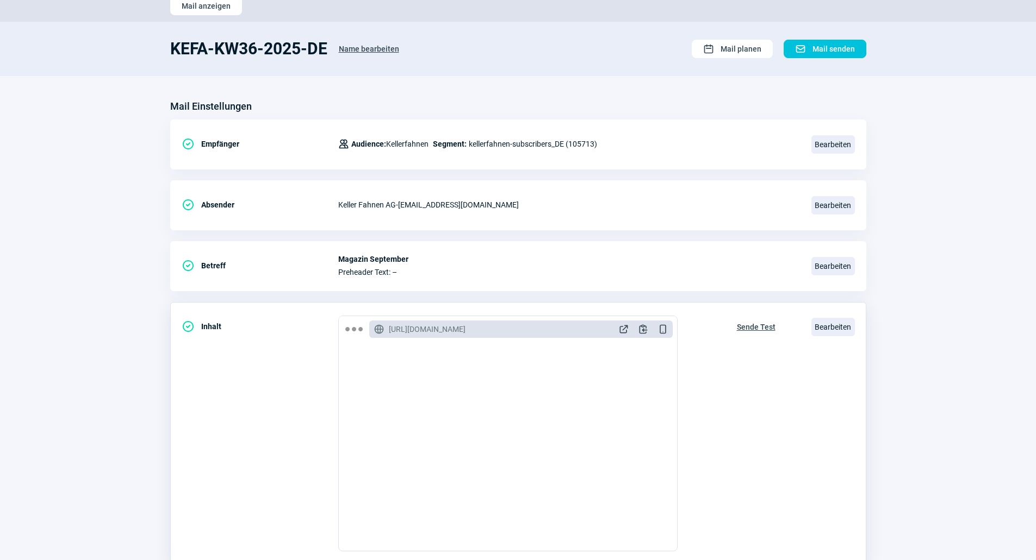
scroll to position [109, 0]
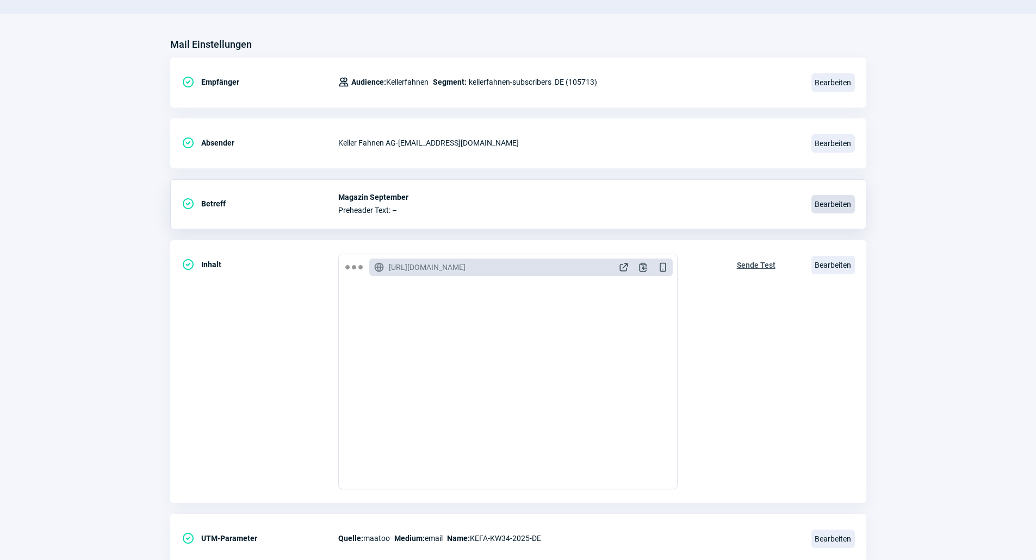
click at [823, 204] on span "Bearbeiten" at bounding box center [832, 204] width 43 height 18
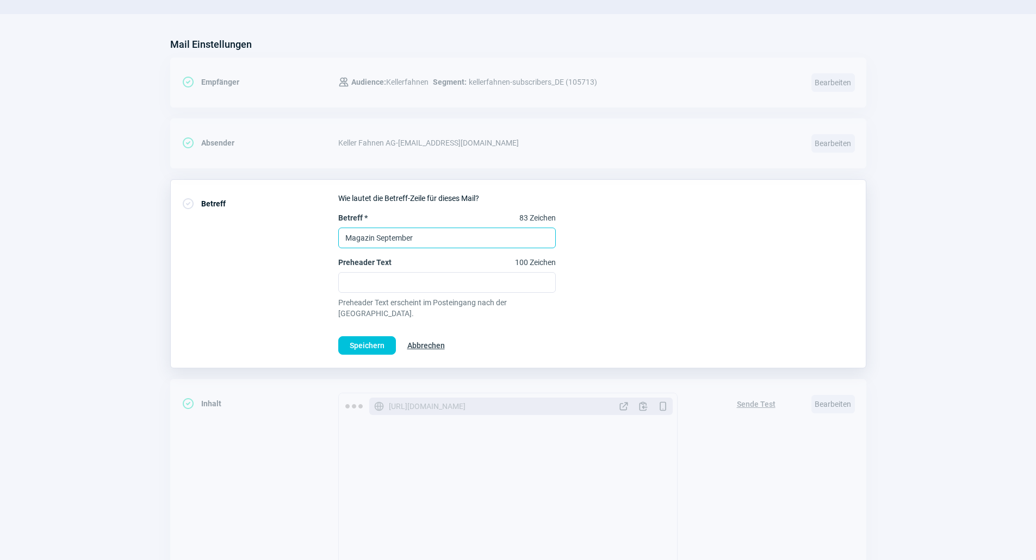
drag, startPoint x: 471, startPoint y: 241, endPoint x: 348, endPoint y: 232, distance: 122.6
click at [258, 219] on div "CheckCircle icon Betreff Wie lautet die Betreff-Zeile für dieses Mail? Betreff …" at bounding box center [518, 273] width 696 height 189
type input "Septemberfreude - Wenn der Garten langsam zur Ruhe kommt"
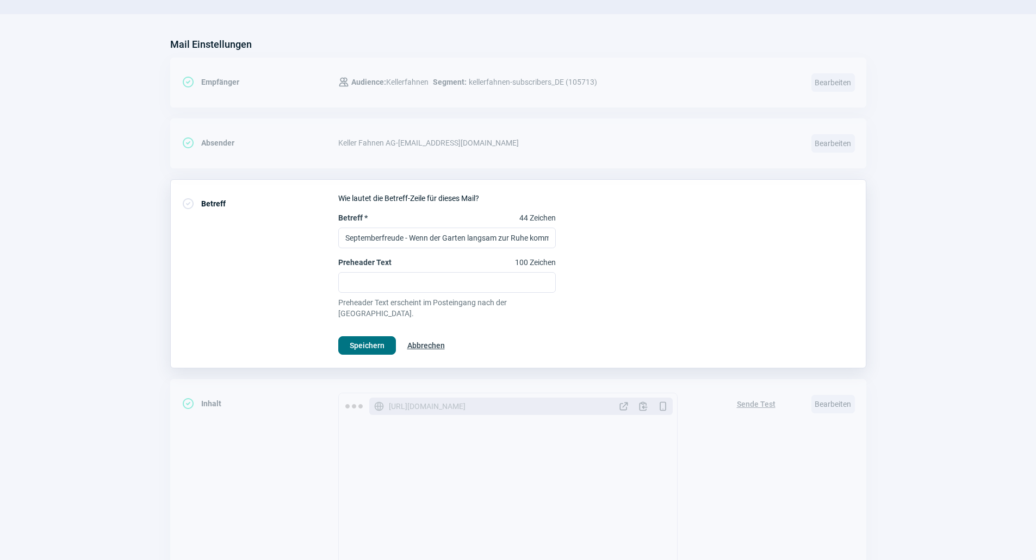
click at [350, 337] on span "Speichern" at bounding box center [367, 345] width 35 height 17
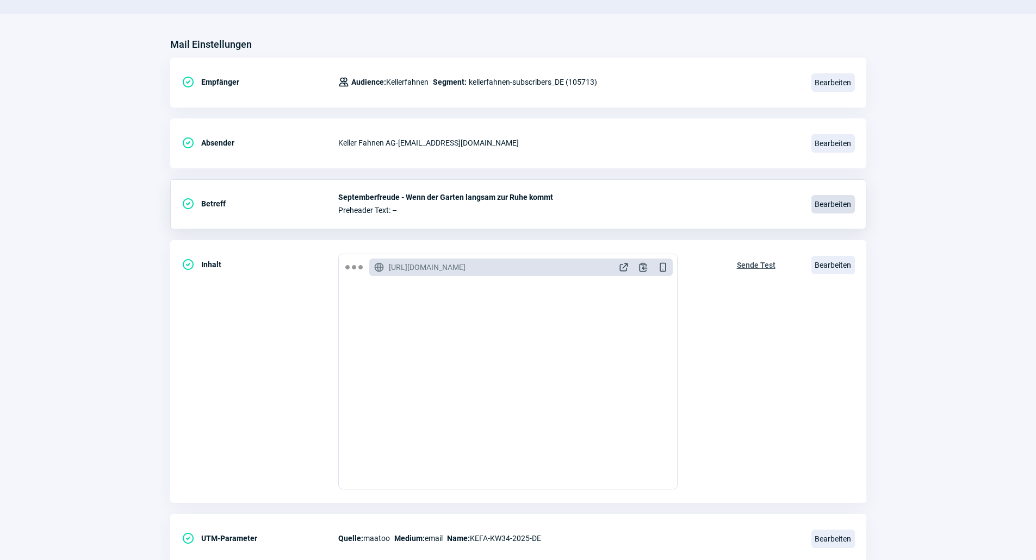
click at [824, 201] on span "Bearbeiten" at bounding box center [832, 204] width 43 height 18
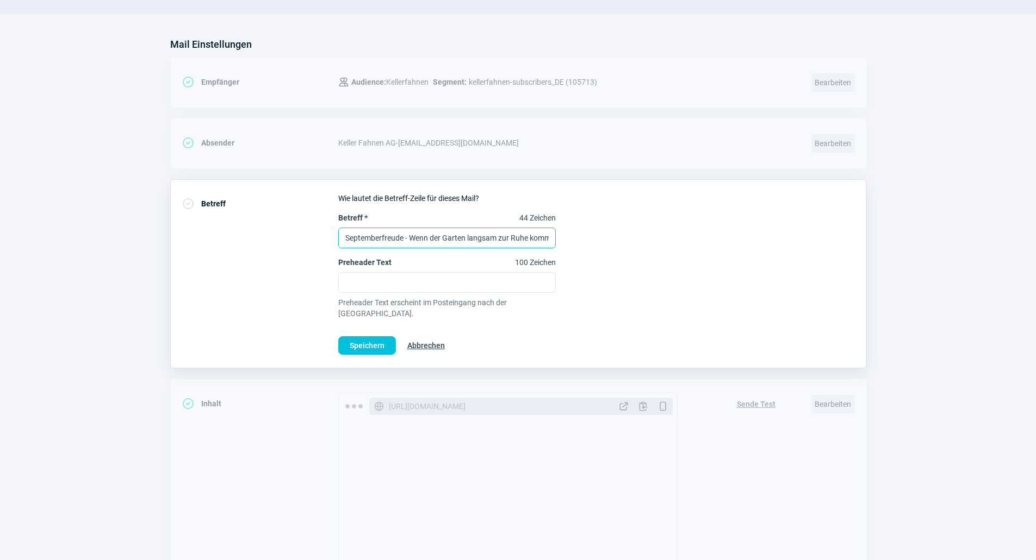
scroll to position [0, 6]
drag, startPoint x: 463, startPoint y: 238, endPoint x: 592, endPoint y: 240, distance: 129.4
click at [592, 240] on div "Betreff * 44 Zeichen Septemberfreude - Wenn der Garten langsam zur Ruhe kommt P…" at bounding box center [596, 266] width 516 height 107
click at [526, 242] on input "Septemberfreude - Wenn der Garten stiller wird" at bounding box center [446, 238] width 217 height 21
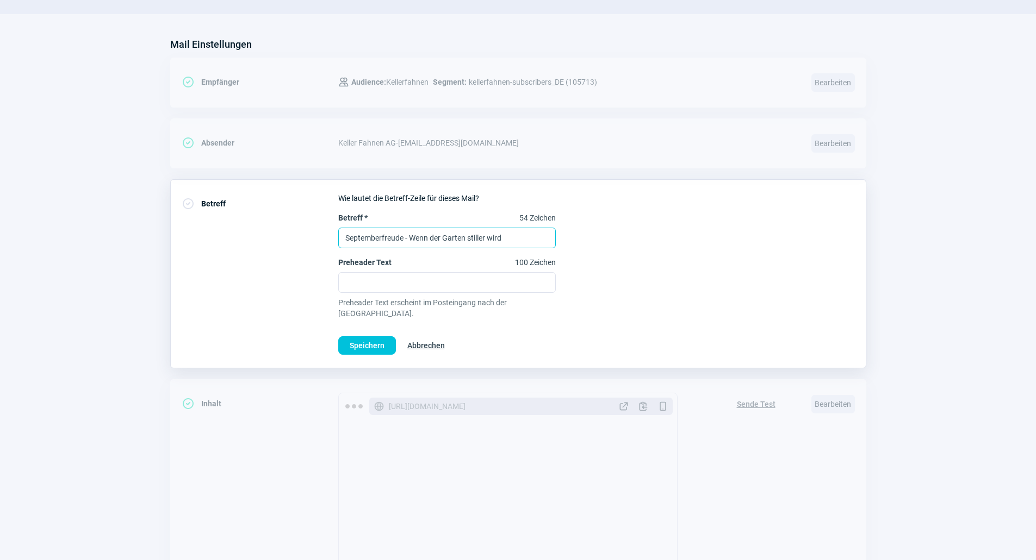
click at [526, 242] on input "Septemberfreude - Wenn der Garten stiller wird" at bounding box center [446, 238] width 217 height 21
type input "Septemberfreude - Wenn der Garten stiller wird"
click at [697, 251] on div "Betreff * 54 Zeichen Septemberfreude - Wenn der Garten stiller wird Preheader T…" at bounding box center [596, 266] width 516 height 107
click at [372, 337] on span "Speichern" at bounding box center [367, 345] width 35 height 17
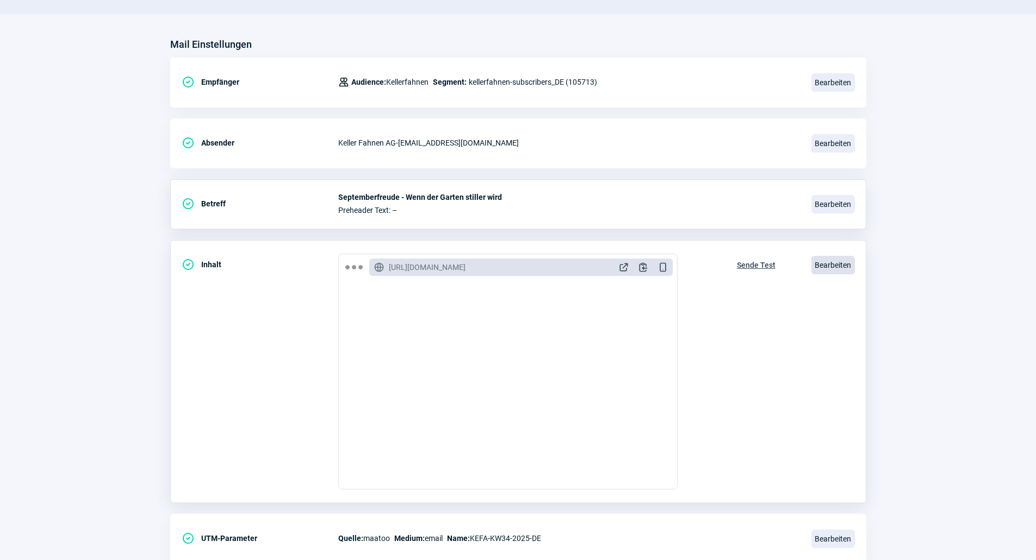
click at [842, 269] on span "Bearbeiten" at bounding box center [832, 265] width 43 height 18
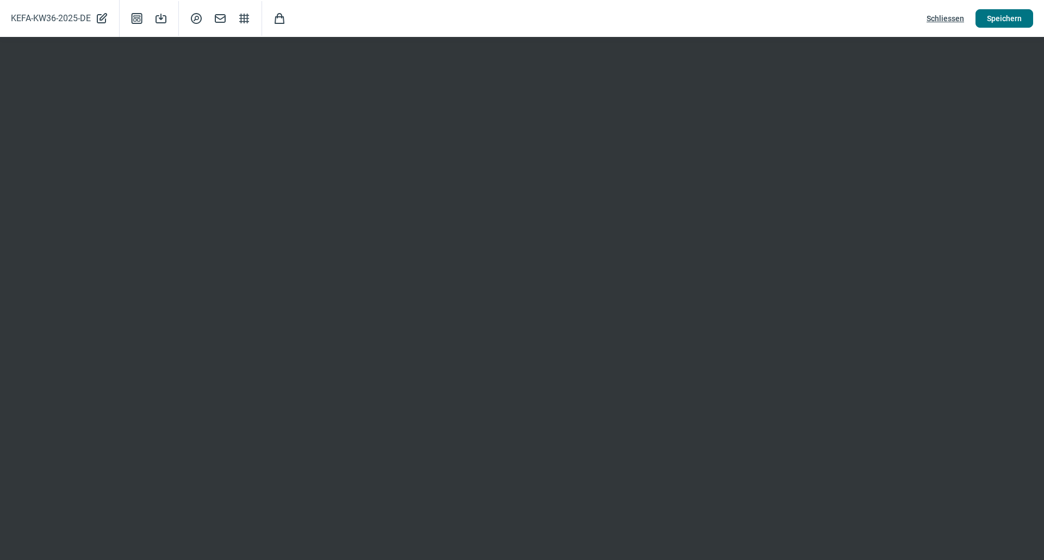
click at [1006, 23] on span "Speichern" at bounding box center [1004, 18] width 35 height 17
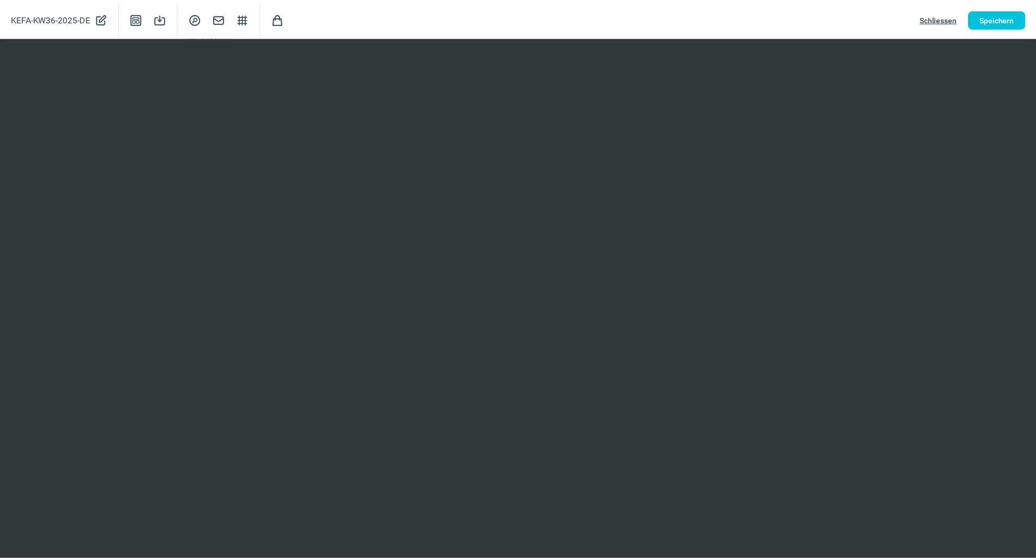
scroll to position [109, 0]
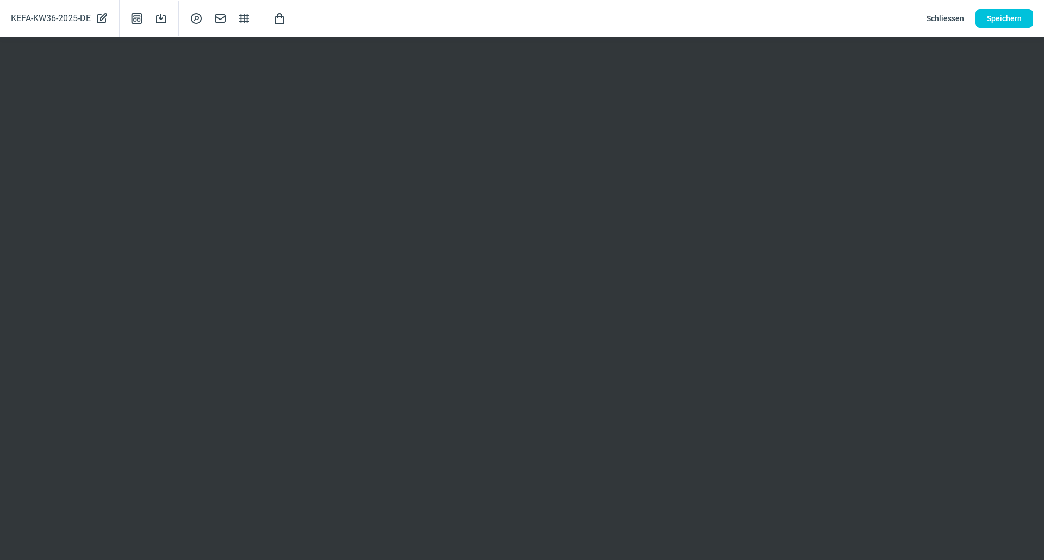
click at [953, 16] on span "Schliessen" at bounding box center [945, 18] width 38 height 17
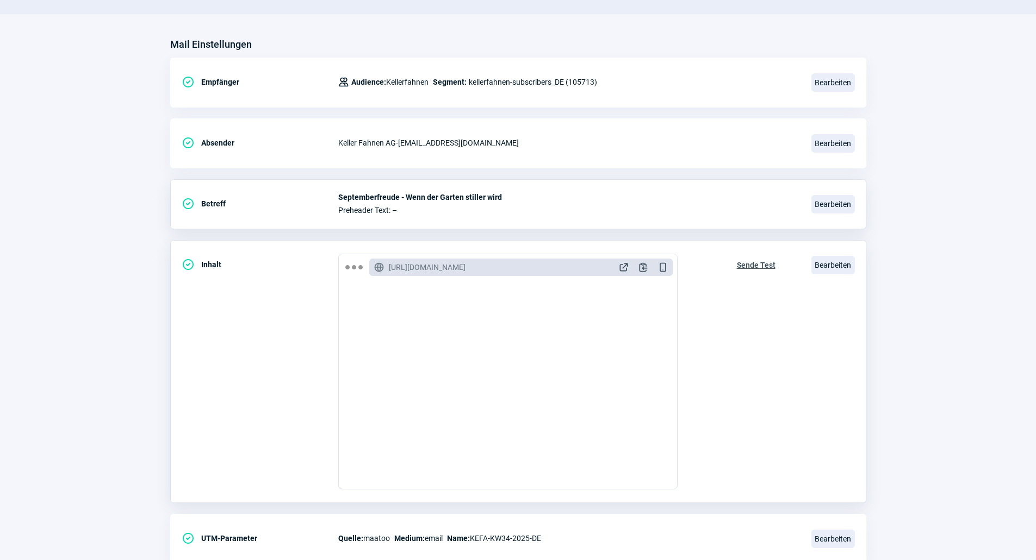
click at [764, 267] on span "Sende Test" at bounding box center [756, 265] width 39 height 17
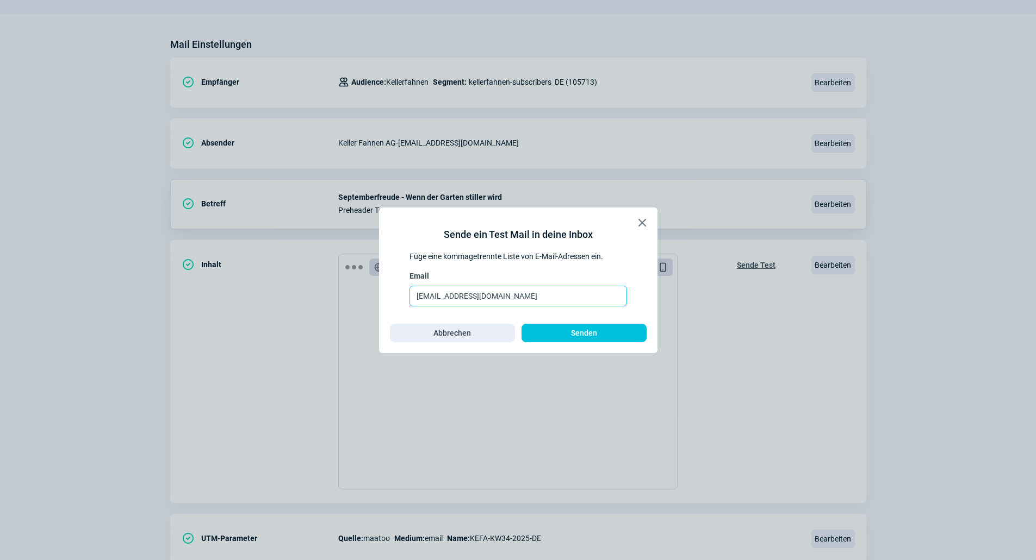
drag, startPoint x: 458, startPoint y: 295, endPoint x: 309, endPoint y: 283, distance: 150.0
click at [309, 284] on div "X icon Sende ein Test Mail in deine Inbox Füge eine kommagetrennte Liste von E-…" at bounding box center [518, 280] width 1036 height 560
type input "dzeva@tafoski@rosmerta.ch"
click at [561, 335] on span "Senden" at bounding box center [584, 333] width 102 height 17
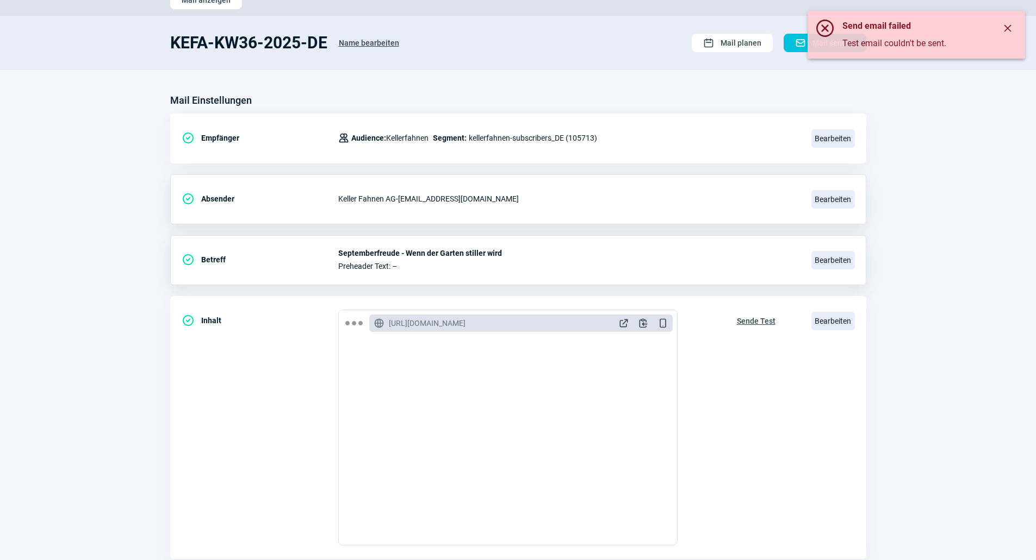
scroll to position [0, 0]
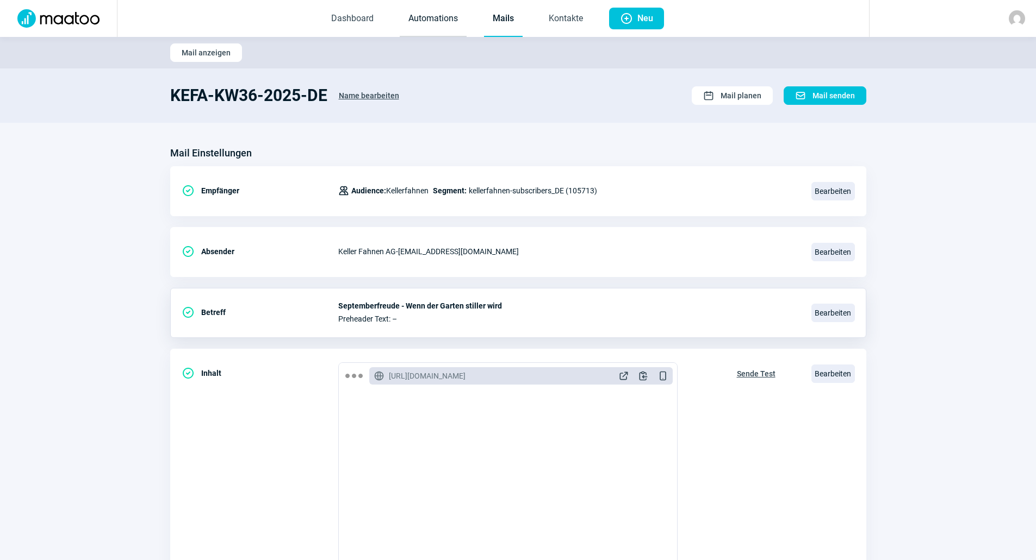
click at [452, 24] on link "Automations" at bounding box center [433, 19] width 67 height 36
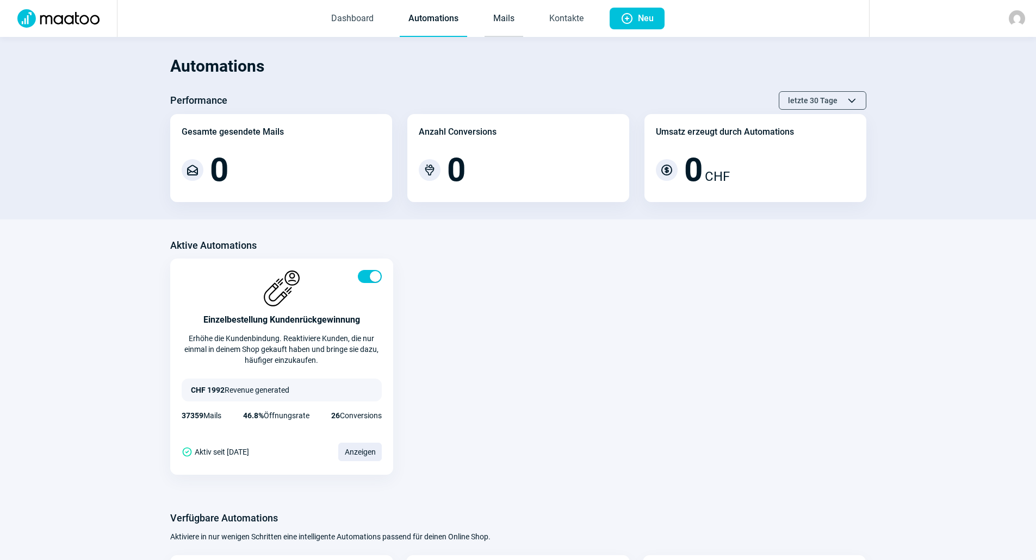
click at [506, 24] on link "Mails" at bounding box center [503, 19] width 39 height 36
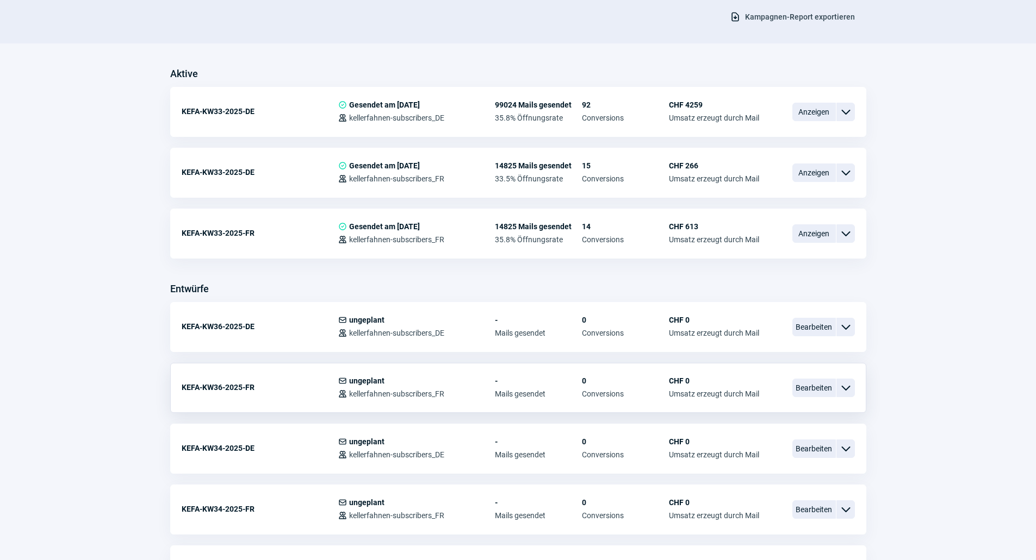
scroll to position [272, 0]
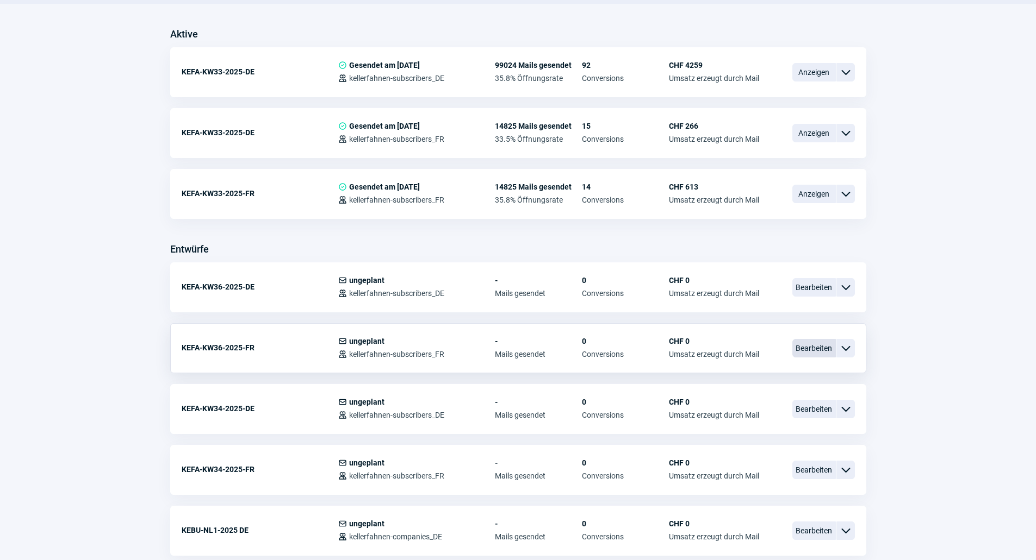
click at [820, 351] on span "Bearbeiten" at bounding box center [813, 348] width 43 height 18
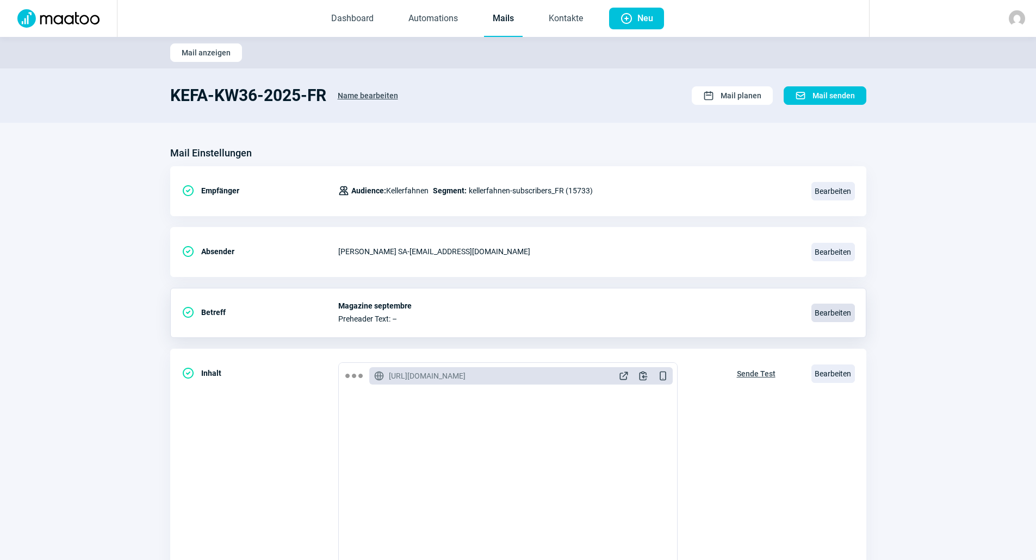
click at [842, 314] on span "Bearbeiten" at bounding box center [832, 313] width 43 height 18
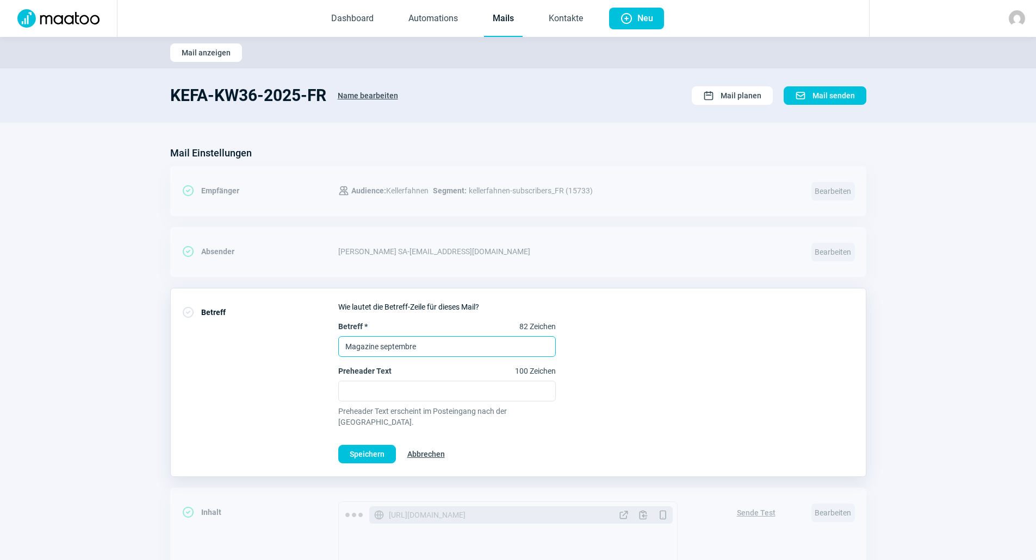
drag, startPoint x: 446, startPoint y: 346, endPoint x: 288, endPoint y: 326, distance: 158.9
click at [288, 326] on div "CheckCircle icon Betreff Wie lautet die Betreff-Zeile für dieses Mail? Betreff …" at bounding box center [518, 382] width 696 height 189
paste input "La joie de septembre - Quand le jardin devient plus calm"
type input "La joie de septembre - Quand le jardin devient plus calme"
click at [368, 446] on span "Speichern" at bounding box center [367, 454] width 35 height 17
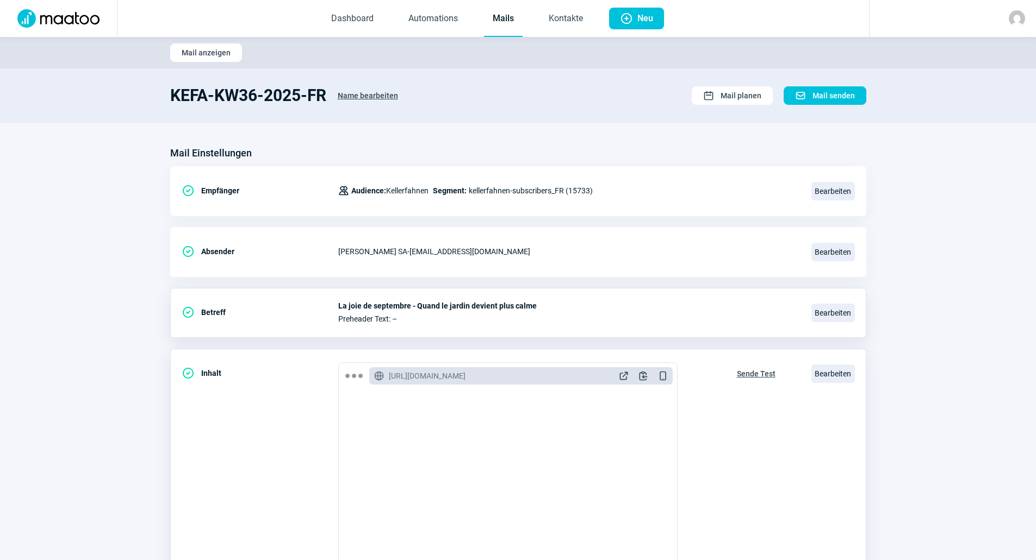
scroll to position [163, 0]
click at [845, 378] on span "Bearbeiten" at bounding box center [832, 374] width 43 height 18
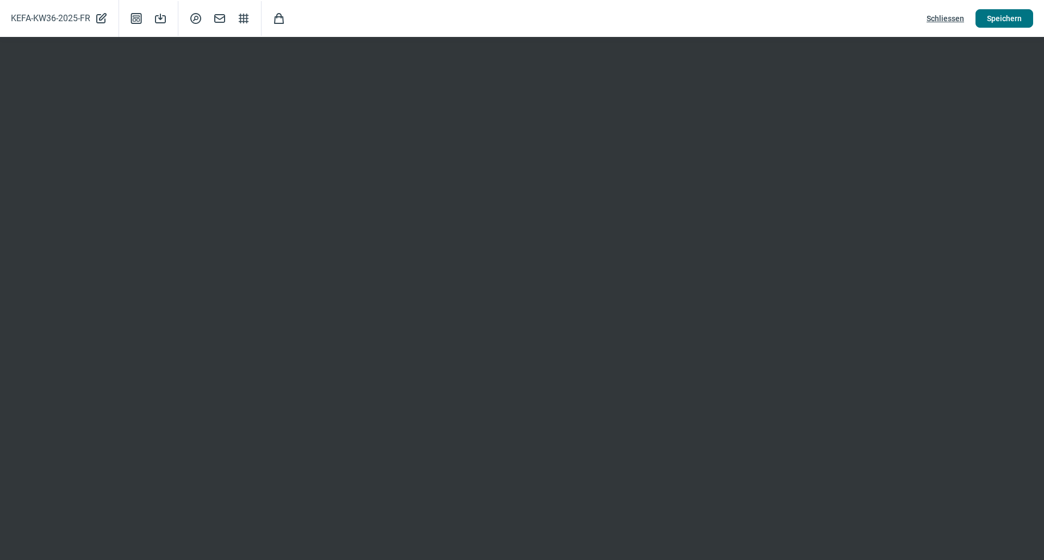
click at [993, 22] on span "Speichern" at bounding box center [1004, 18] width 35 height 17
click at [948, 18] on span "Schliessen" at bounding box center [945, 18] width 38 height 17
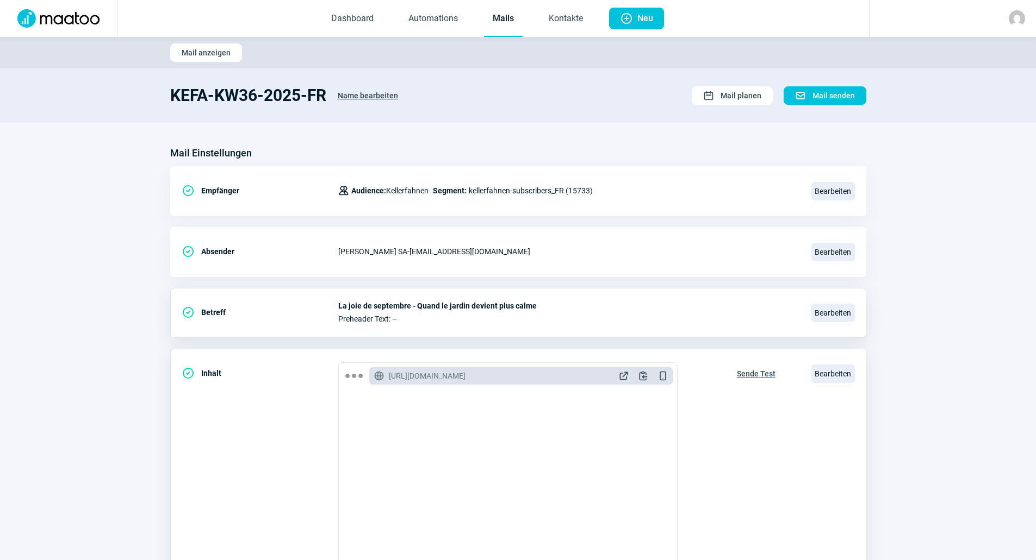
click at [766, 372] on span "Sende Test" at bounding box center [756, 373] width 39 height 17
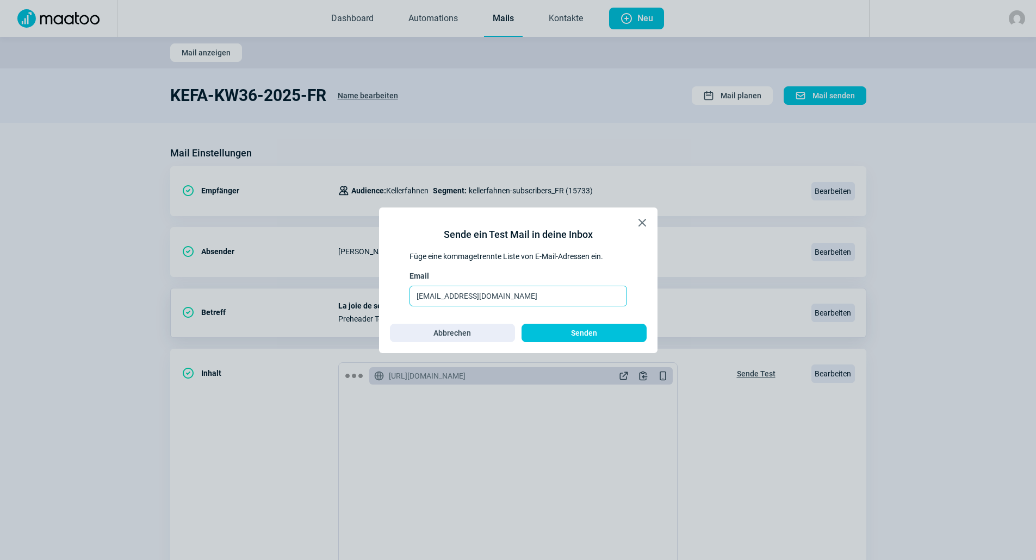
drag, startPoint x: 457, startPoint y: 295, endPoint x: 339, endPoint y: 285, distance: 118.4
click at [339, 285] on div "X icon Sende ein Test Mail in deine Inbox Füge eine kommagetrennte Liste von E-…" at bounding box center [518, 280] width 1036 height 560
type input "dzeva.tafoski@rosmerta.ch"
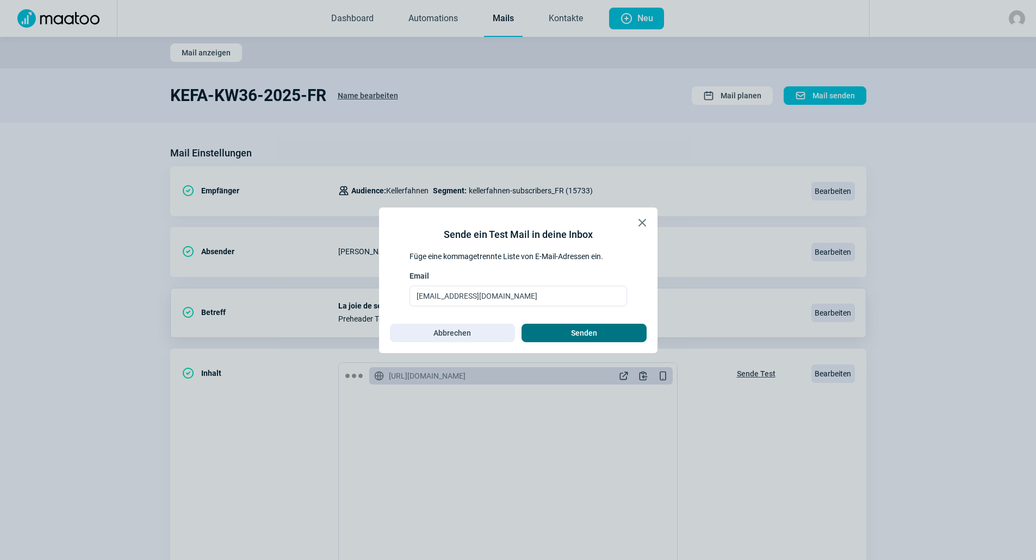
click at [568, 326] on span "Senden" at bounding box center [584, 333] width 102 height 17
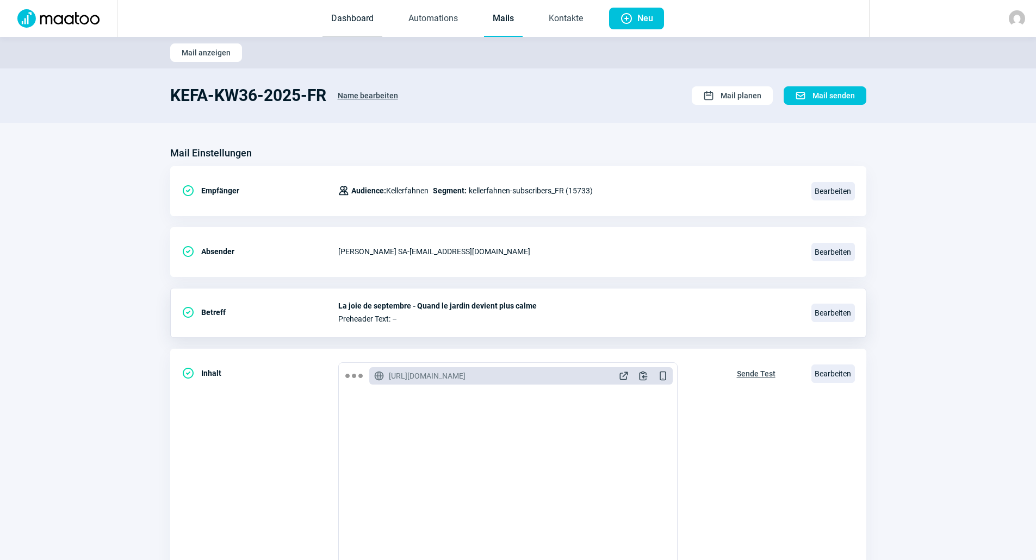
click at [359, 18] on link "Dashboard" at bounding box center [352, 19] width 60 height 36
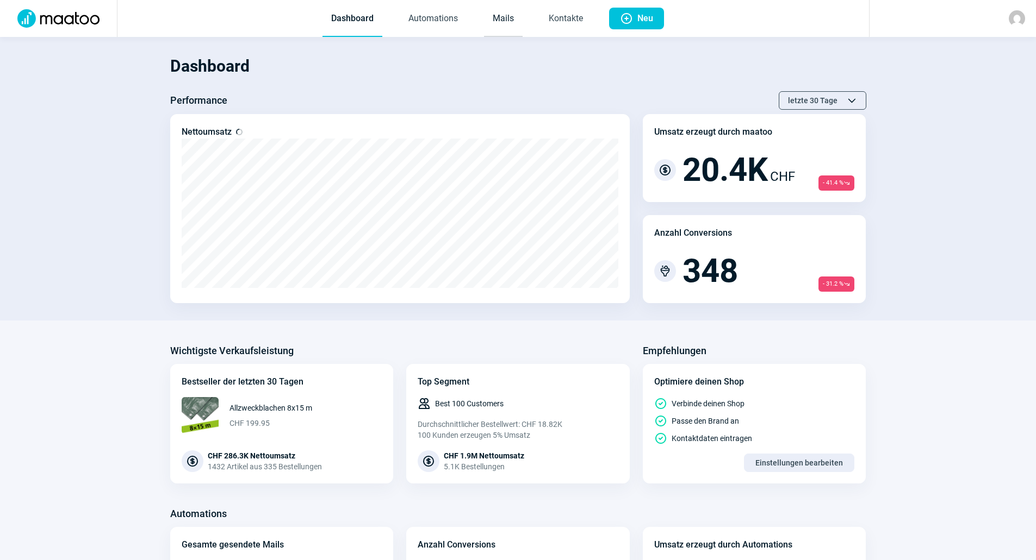
click at [494, 16] on link "Mails" at bounding box center [503, 19] width 39 height 36
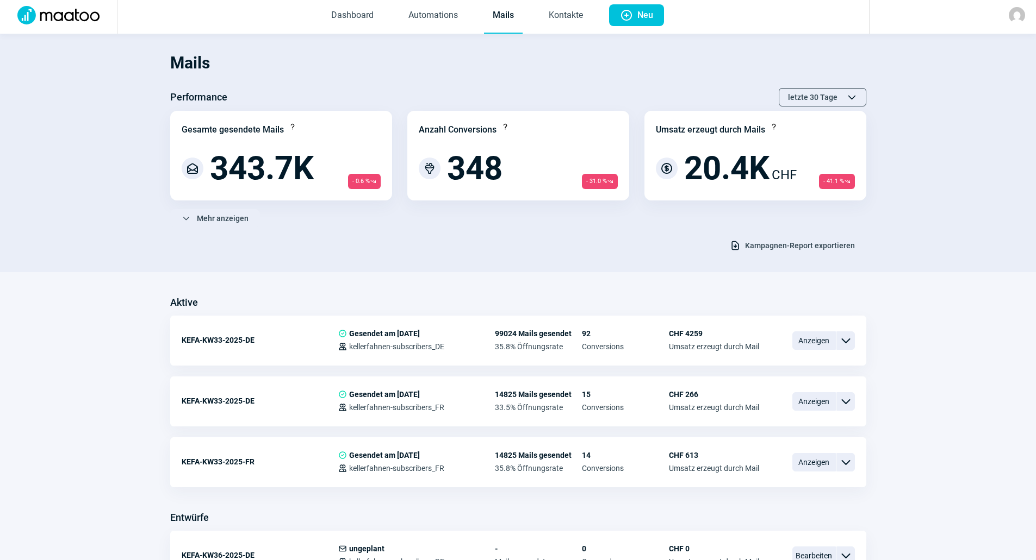
scroll to position [272, 0]
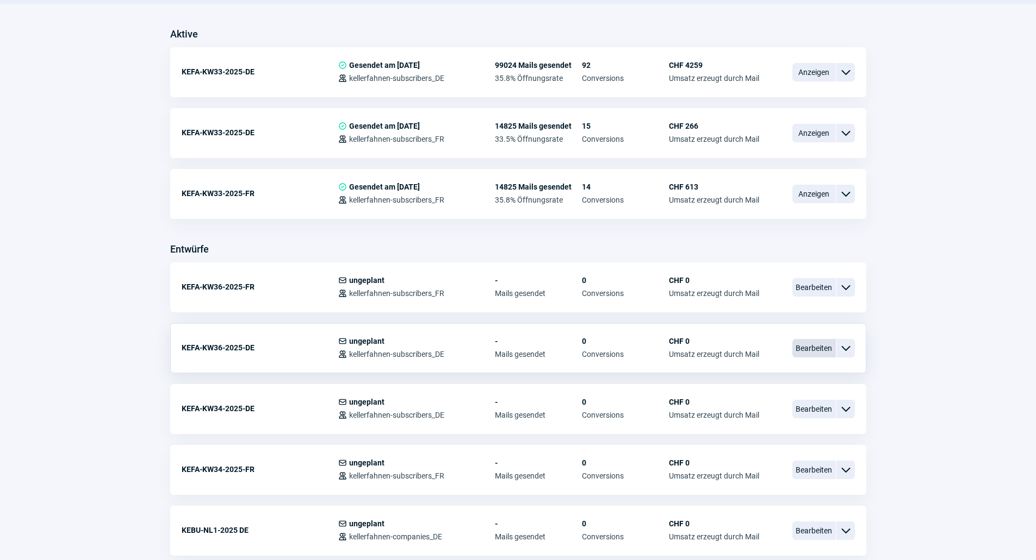
click at [803, 348] on span "Bearbeiten" at bounding box center [813, 348] width 43 height 18
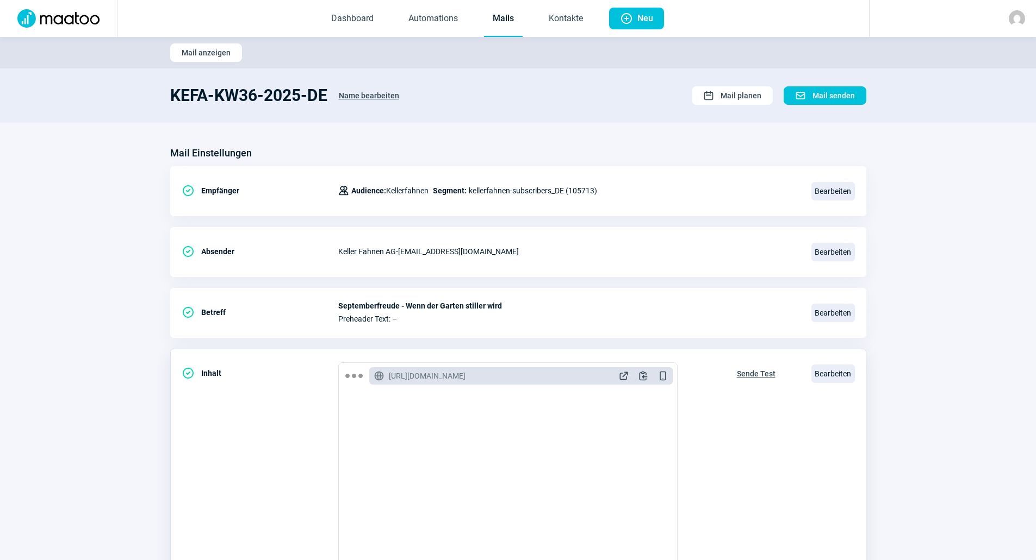
click at [755, 376] on span "Sende Test" at bounding box center [756, 373] width 39 height 17
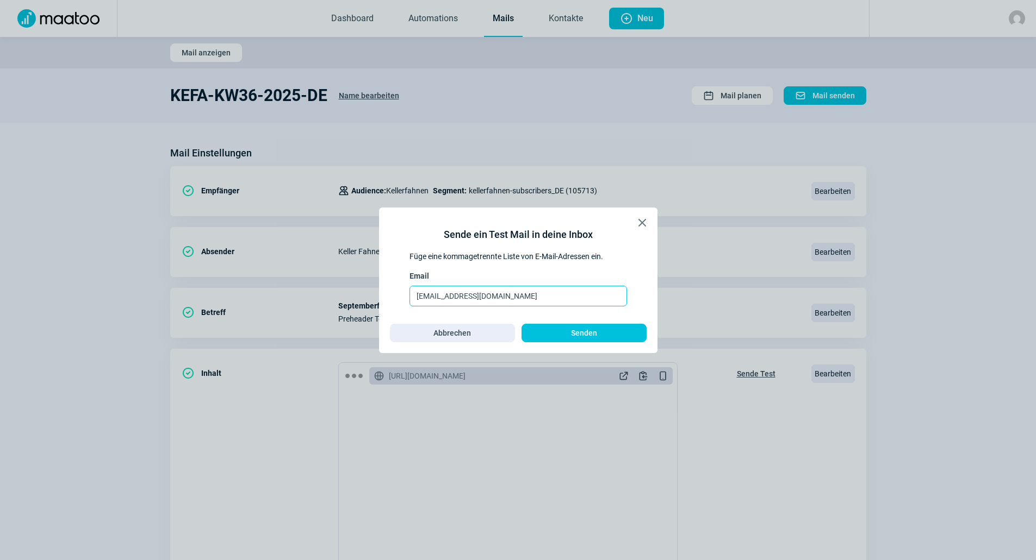
drag, startPoint x: 457, startPoint y: 295, endPoint x: 354, endPoint y: 295, distance: 102.7
click at [355, 295] on div "X icon Sende ein Test Mail in deine Inbox Füge eine kommagetrennte Liste von E-…" at bounding box center [518, 280] width 1036 height 560
type input "dzeva.tafoski@rosmerta.ch"
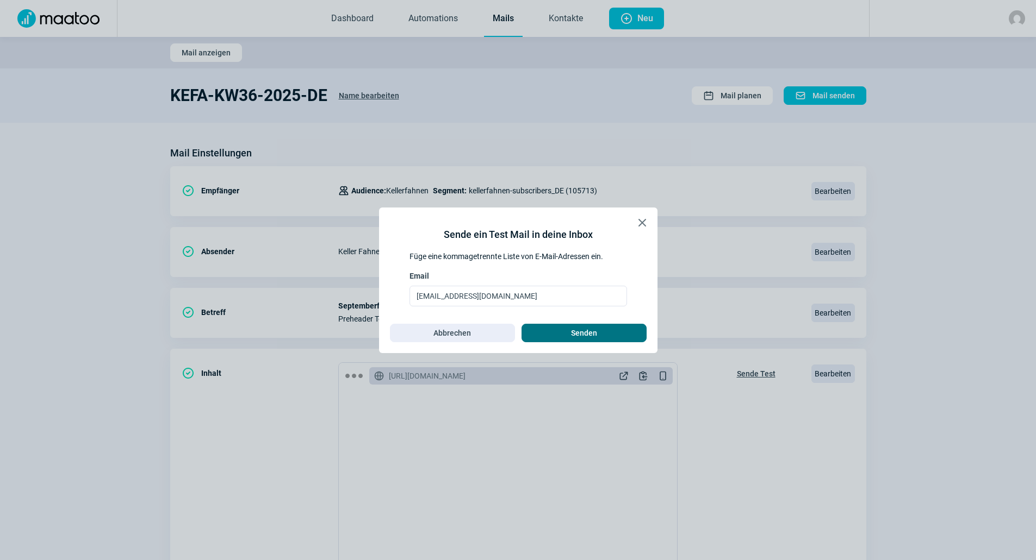
click at [581, 331] on span "Senden" at bounding box center [584, 333] width 26 height 17
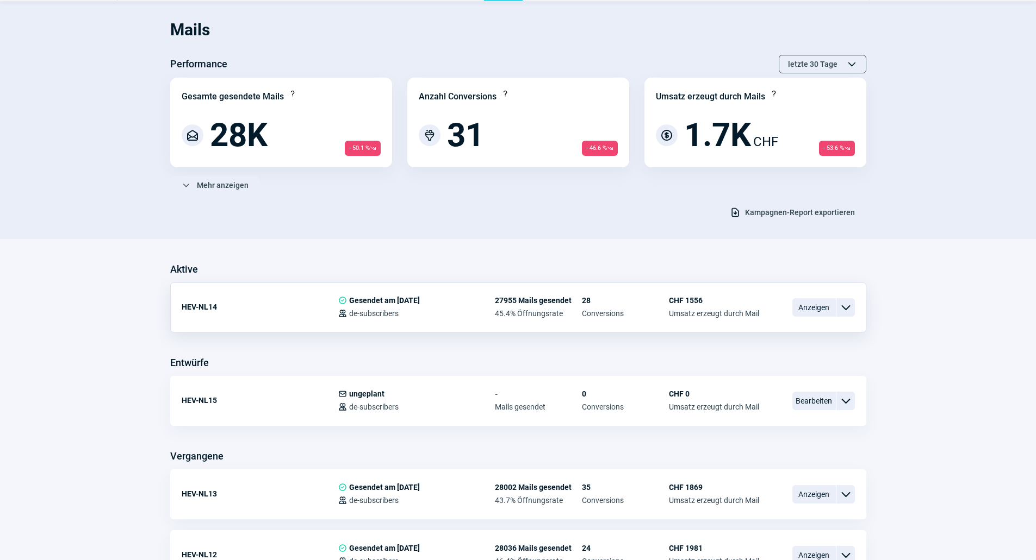
scroll to position [54, 0]
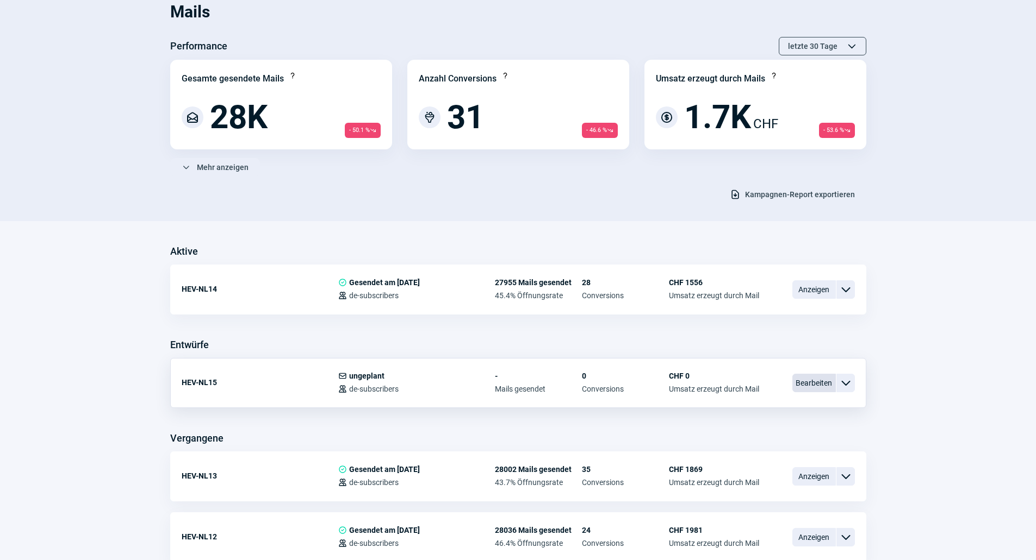
click at [815, 381] on span "Bearbeiten" at bounding box center [813, 383] width 43 height 18
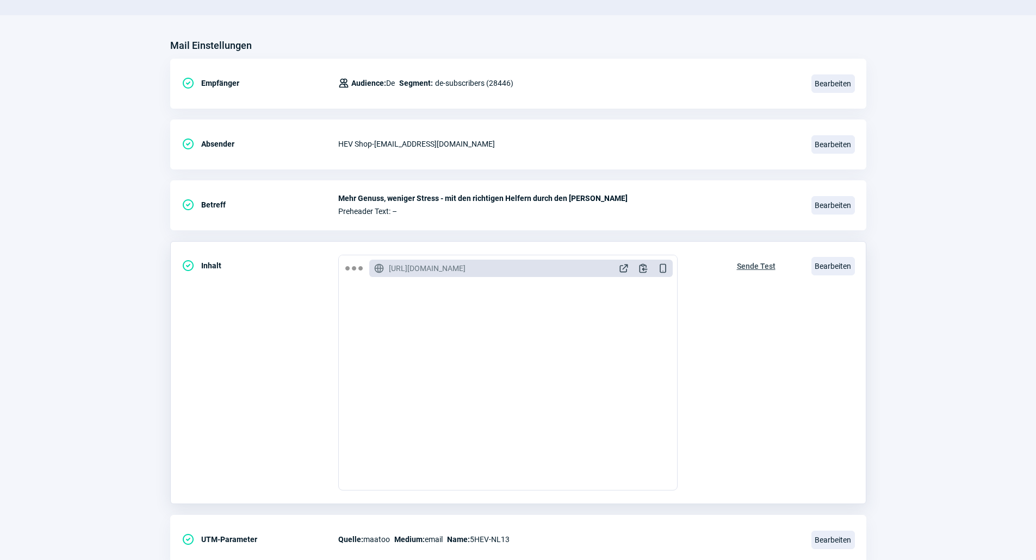
scroll to position [109, 0]
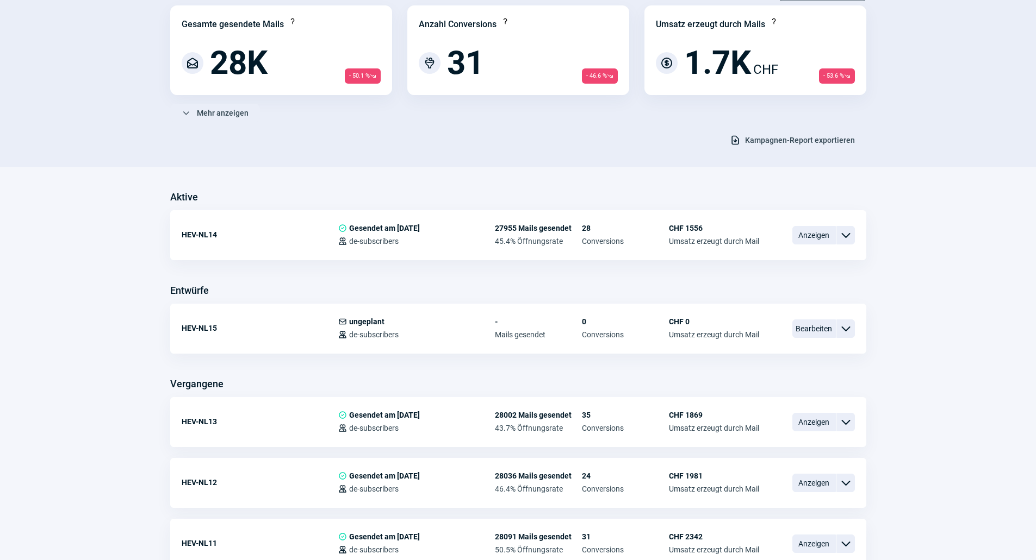
scroll to position [54, 0]
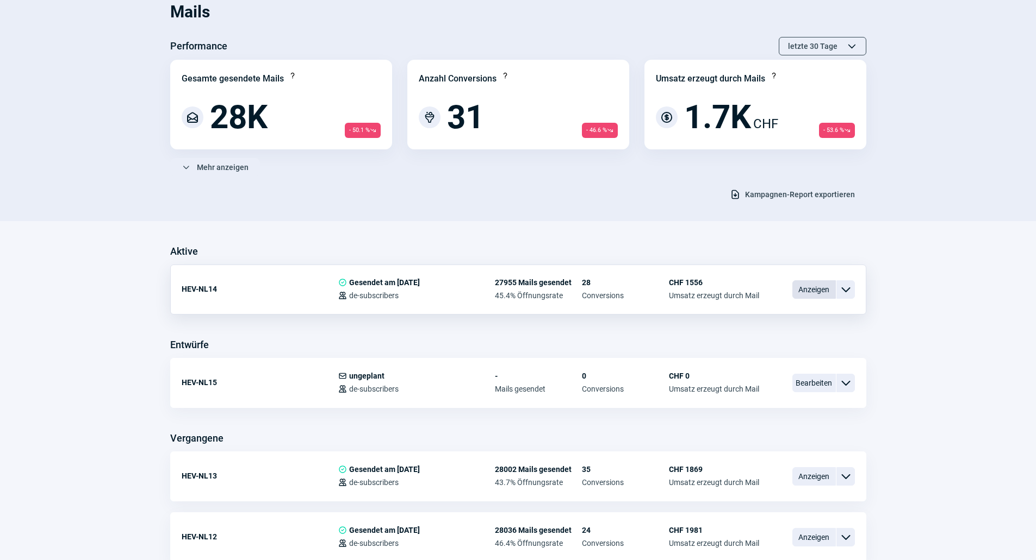
click at [814, 289] on span "Anzeigen" at bounding box center [813, 289] width 43 height 18
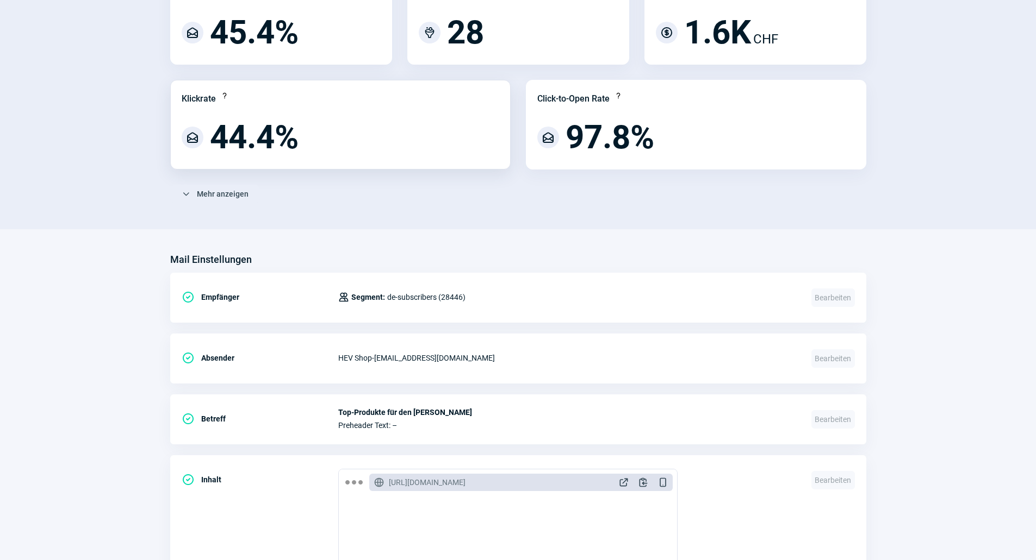
scroll to position [217, 0]
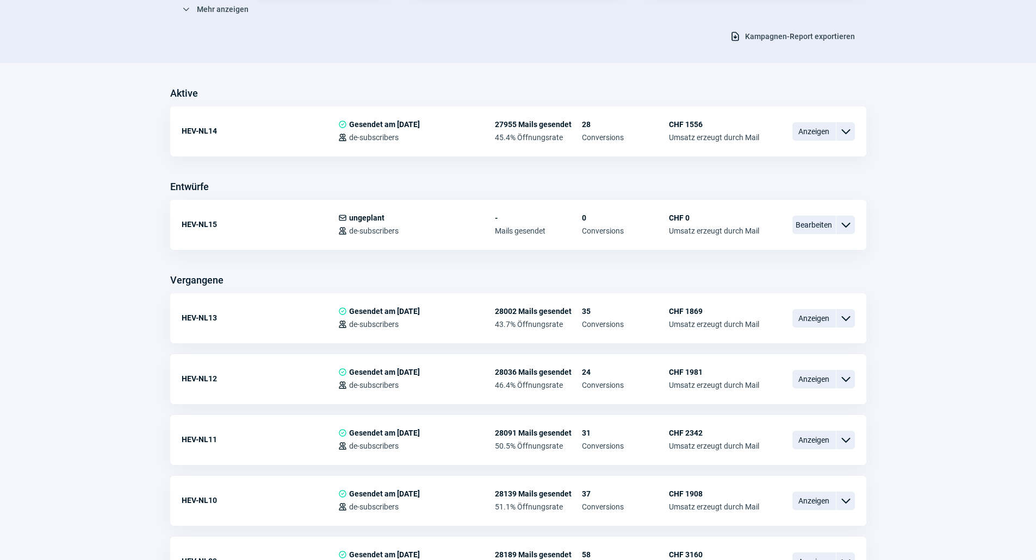
scroll to position [217, 0]
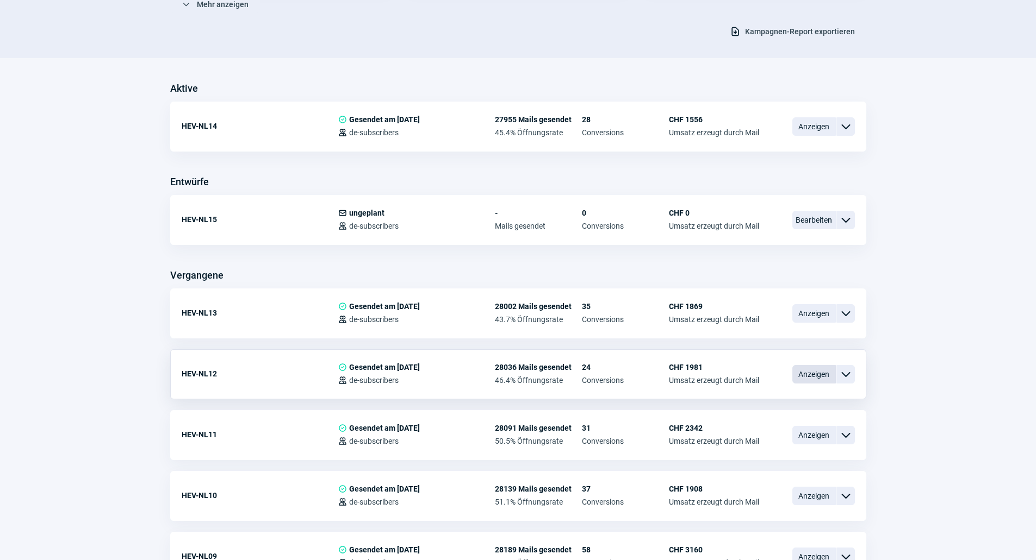
click at [808, 377] on span "Anzeigen" at bounding box center [813, 374] width 43 height 18
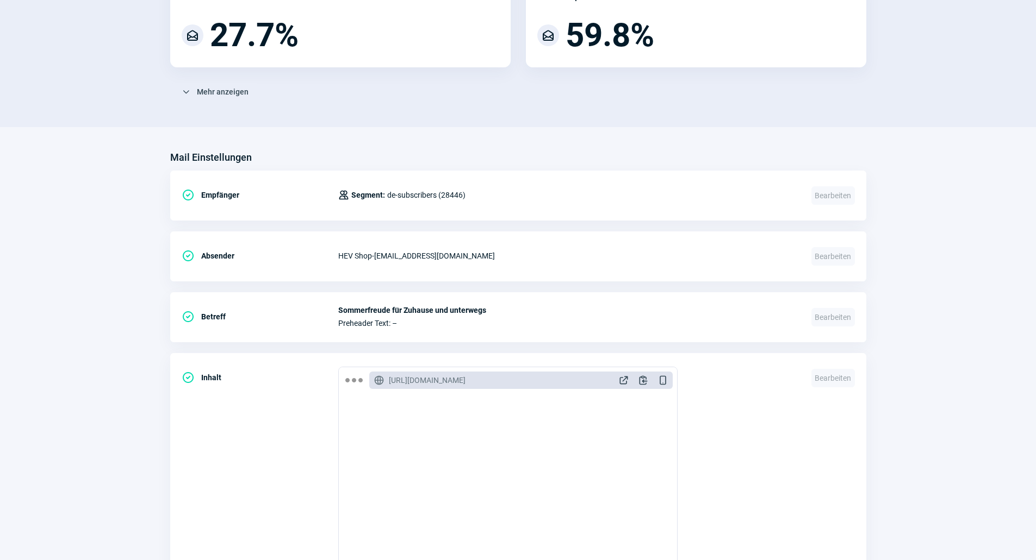
scroll to position [421, 0]
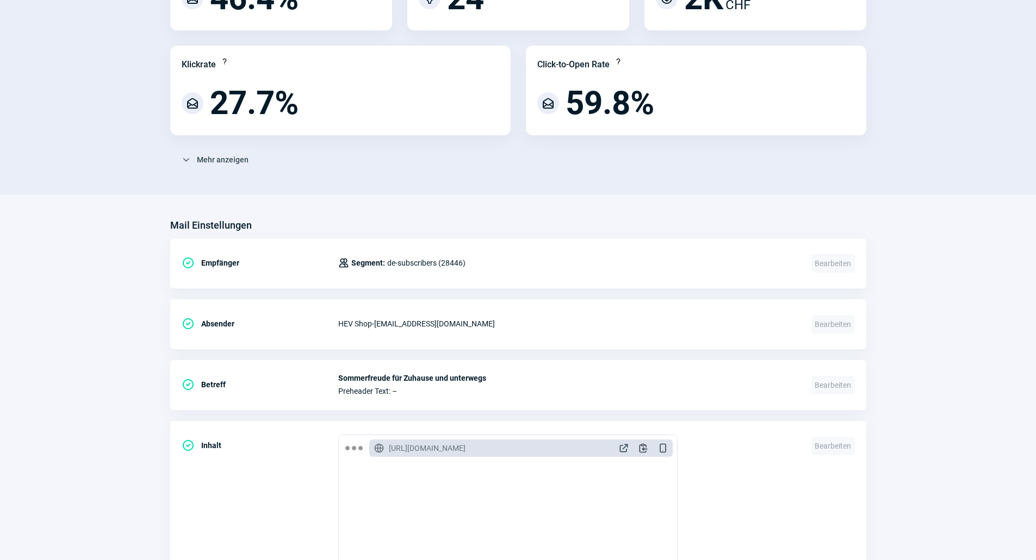
scroll to position [217, 0]
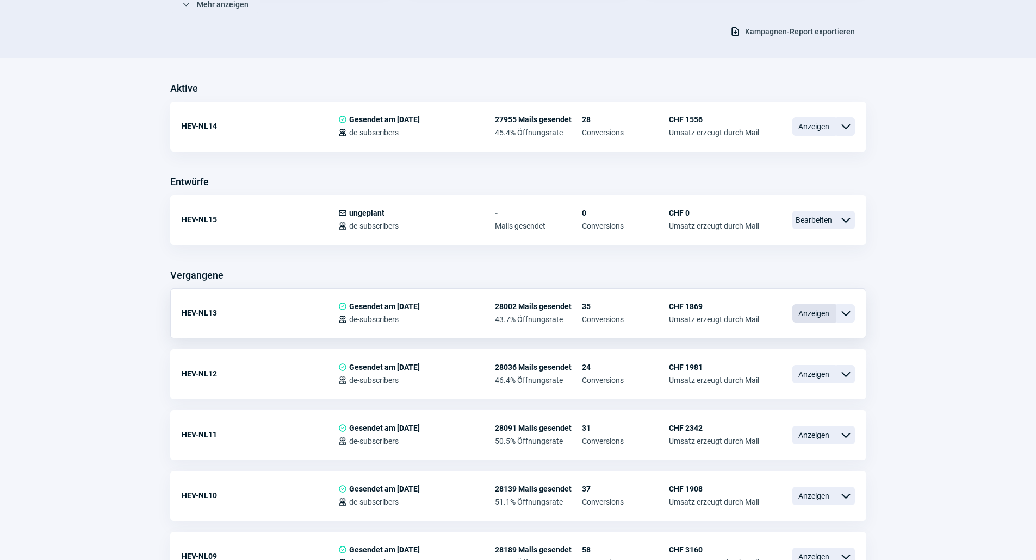
click at [813, 312] on span "Anzeigen" at bounding box center [813, 313] width 43 height 18
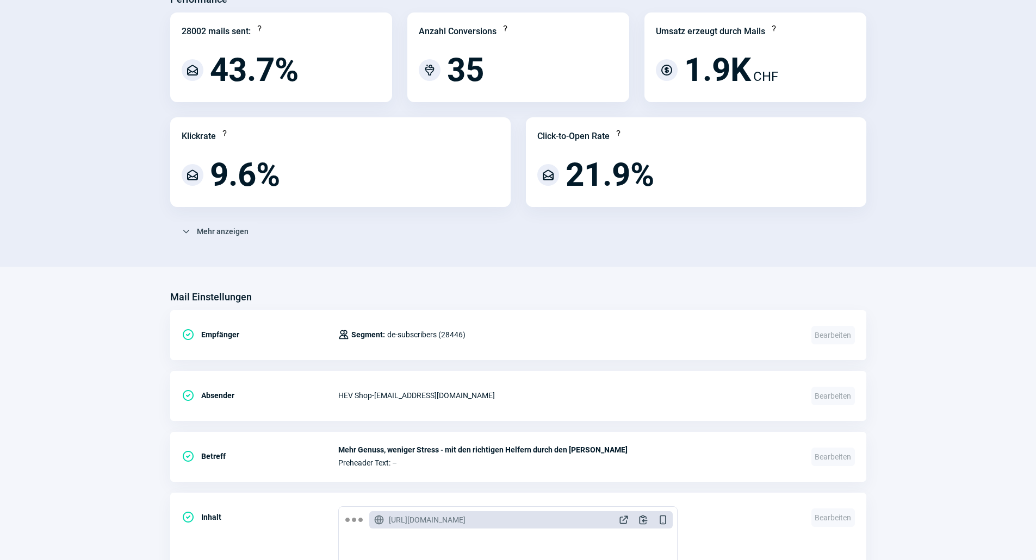
scroll to position [217, 0]
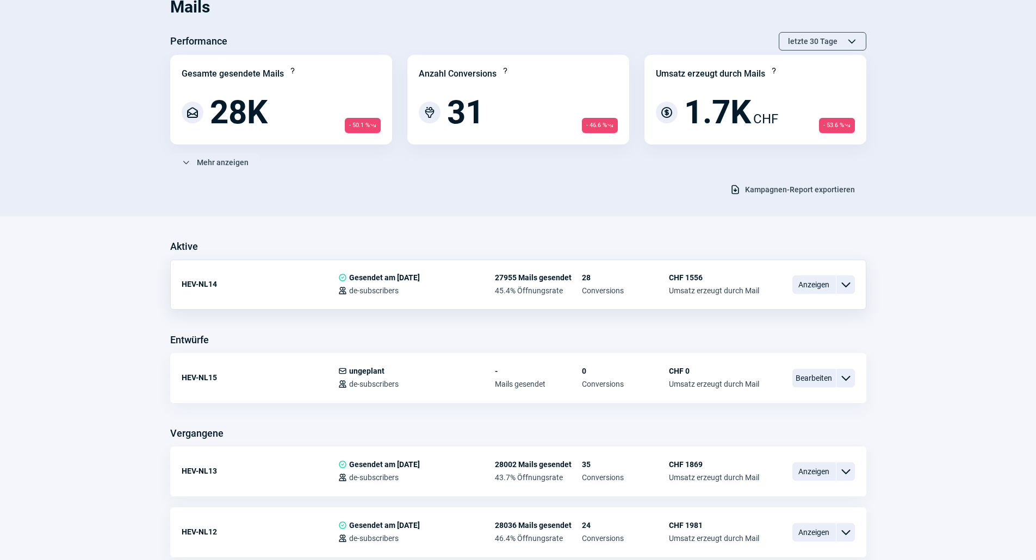
scroll to position [54, 0]
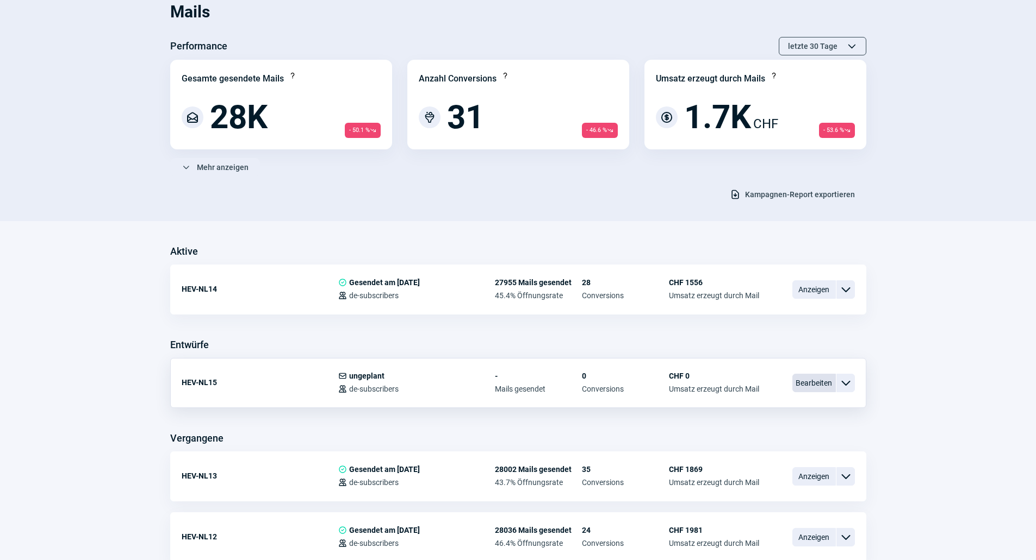
click at [824, 385] on span "Bearbeiten" at bounding box center [813, 383] width 43 height 18
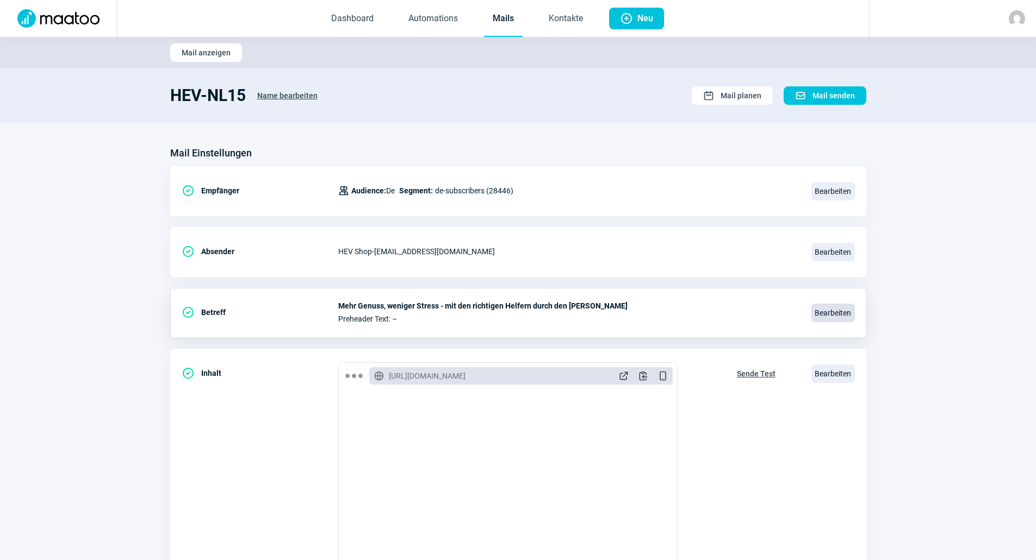
click at [841, 308] on span "Bearbeiten" at bounding box center [832, 313] width 43 height 18
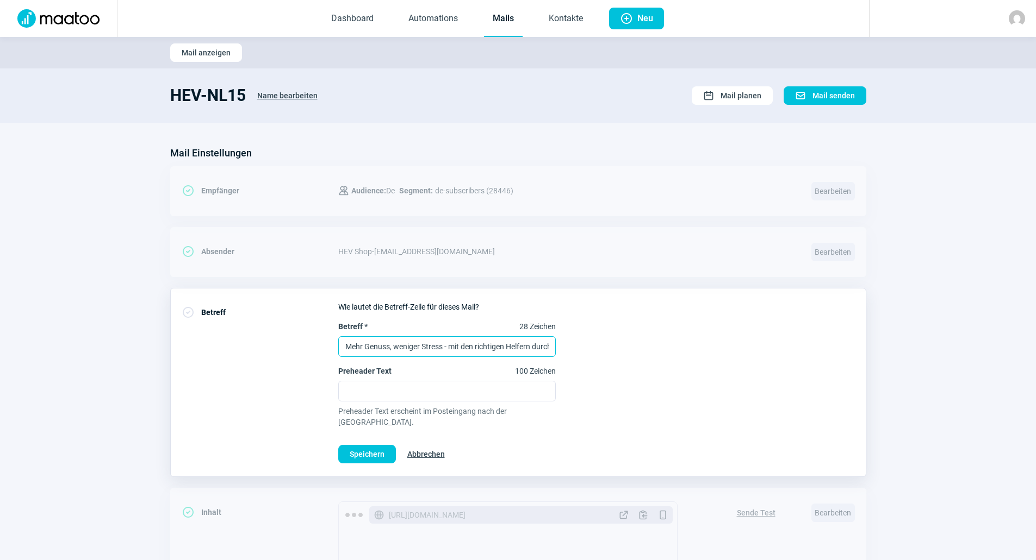
click at [477, 345] on input "Mehr Genuss, weniger Stress - mit den richtigen Helfern durch den Sommer" at bounding box center [446, 346] width 217 height 21
paste input "Der Sommer geht – der Herbst kommt"
click at [537, 355] on input "Der Sommer geht – der Herbst kommt" at bounding box center [446, 346] width 217 height 21
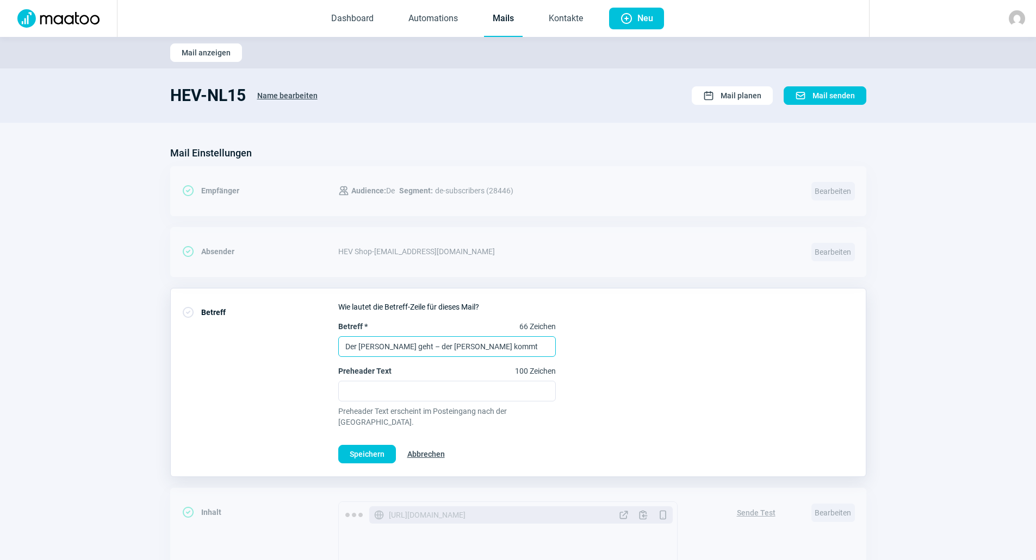
type input "Der Sommer geht – der Herbst kommt"
drag, startPoint x: 641, startPoint y: 346, endPoint x: 634, endPoint y: 346, distance: 6.5
click at [639, 346] on div "Betreff * 66 Zeichen Der Sommer geht – der Herbst kommt Preheader Text 100 Zeic…" at bounding box center [596, 374] width 516 height 107
click at [376, 446] on span "Speichern" at bounding box center [367, 454] width 35 height 17
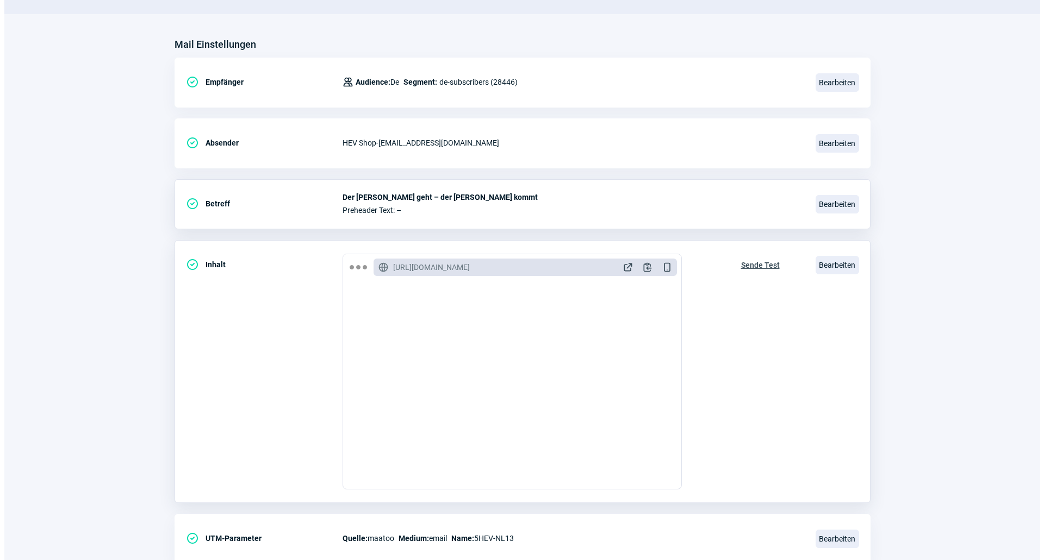
scroll to position [54, 0]
click at [829, 269] on span "Bearbeiten" at bounding box center [832, 265] width 43 height 18
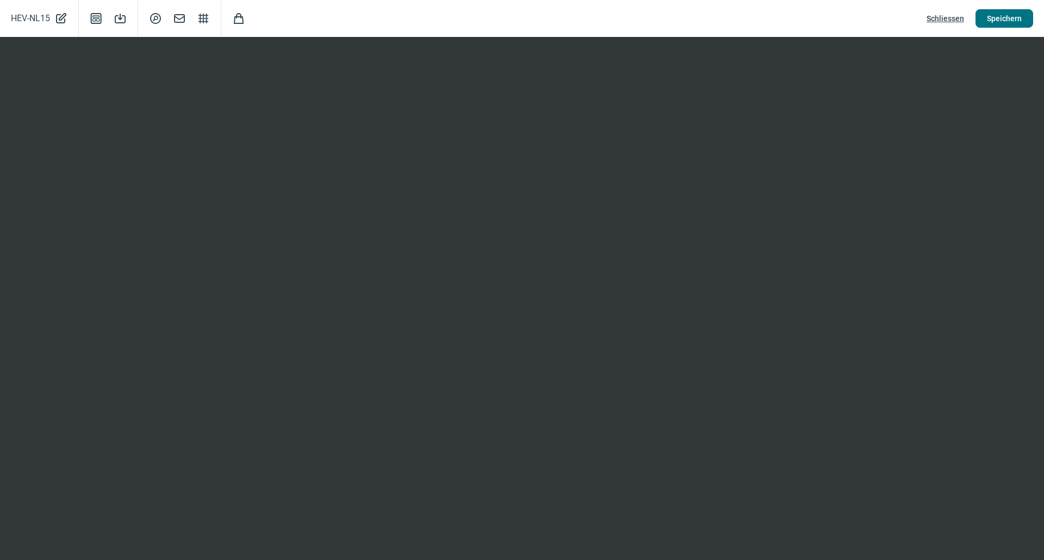
click at [1002, 21] on span "Speichern" at bounding box center [1004, 18] width 35 height 17
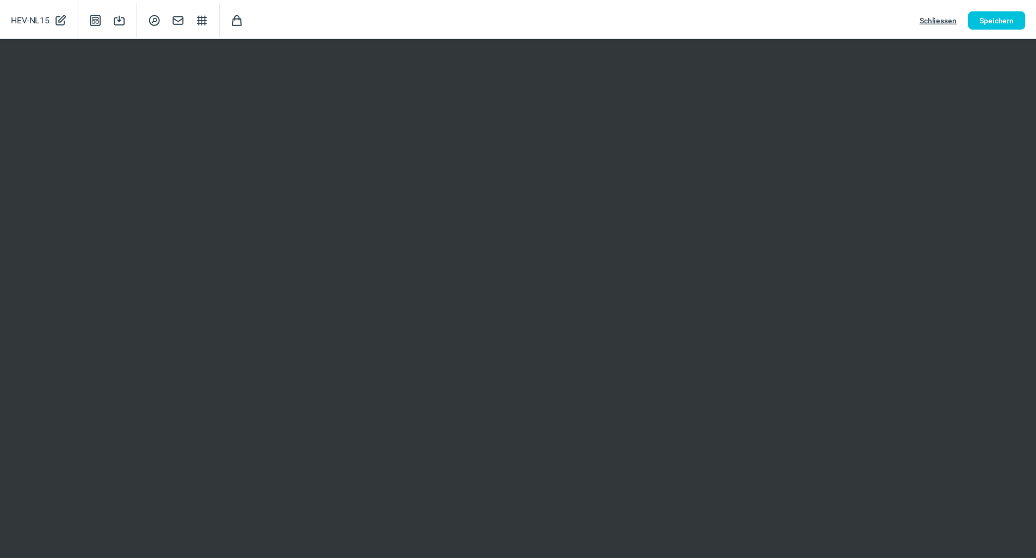
scroll to position [109, 0]
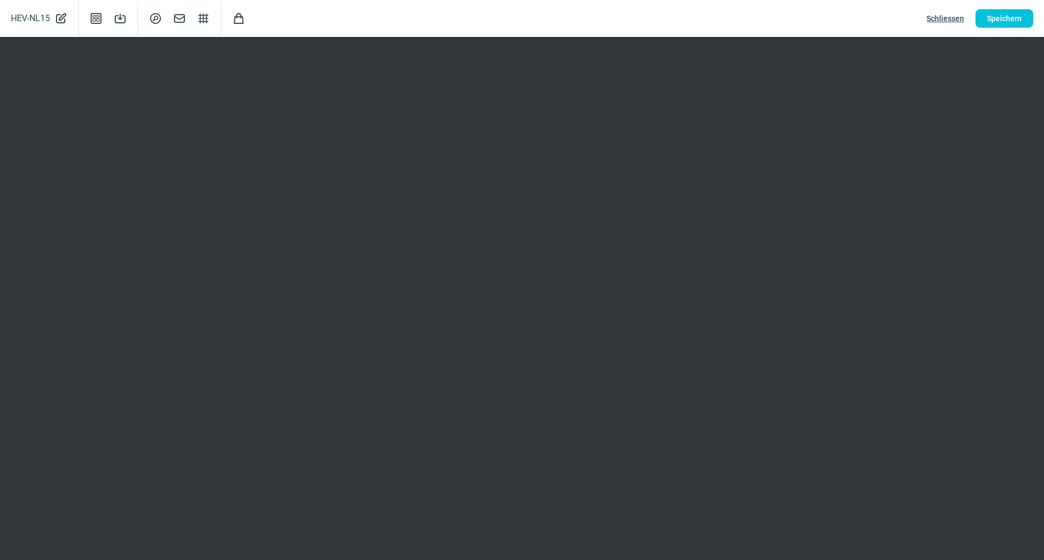
click at [949, 18] on span "Schliessen" at bounding box center [945, 18] width 38 height 17
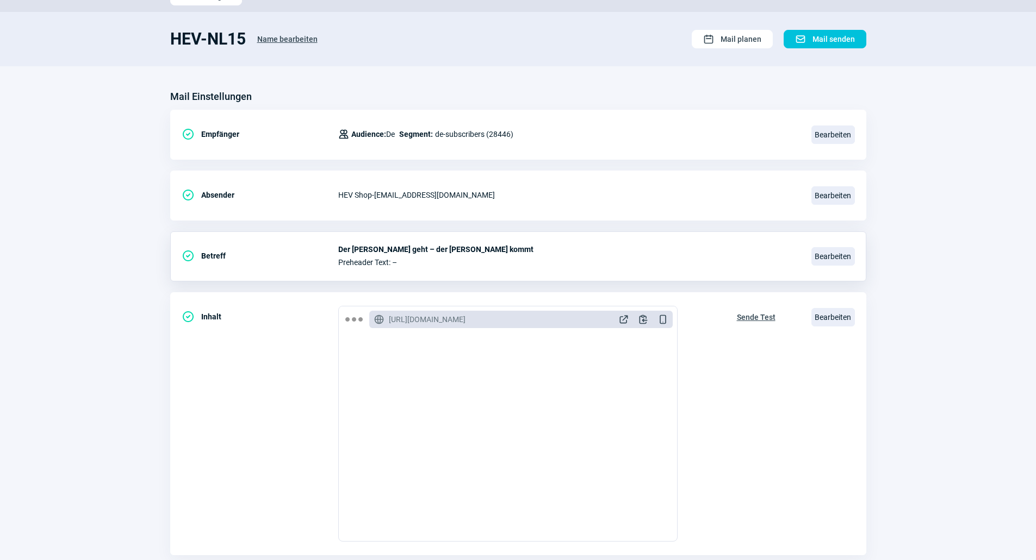
scroll to position [0, 0]
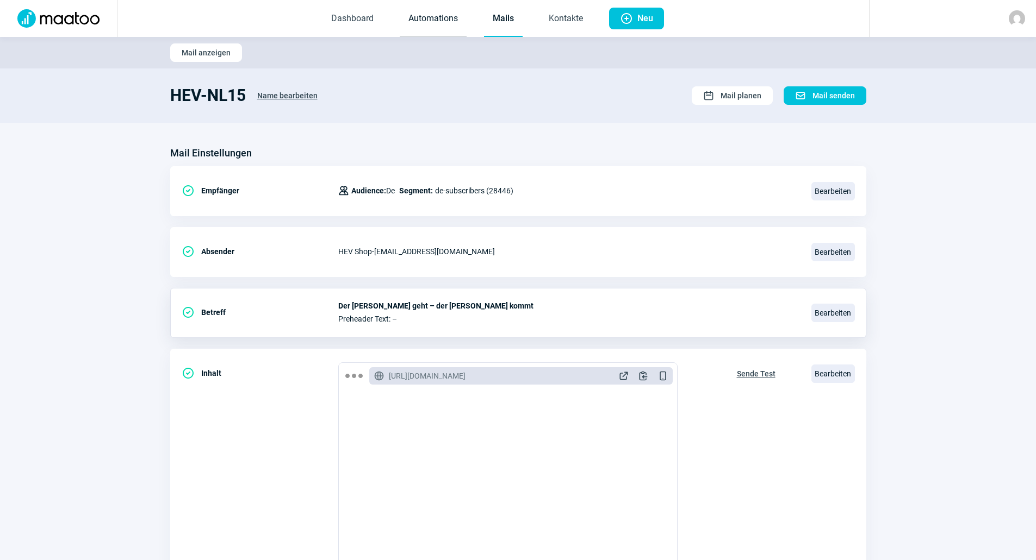
click at [427, 15] on link "Automations" at bounding box center [433, 19] width 67 height 36
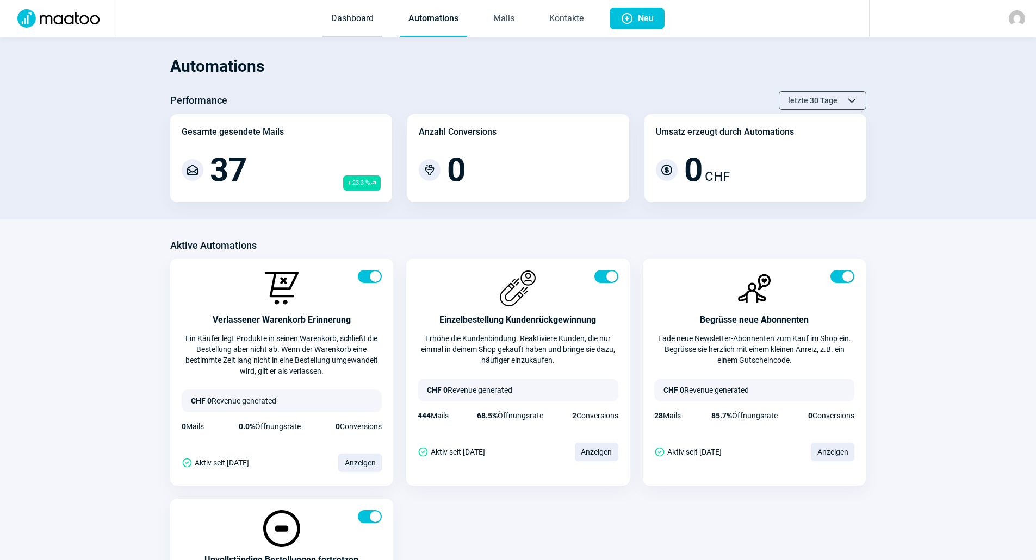
click at [355, 19] on link "Dashboard" at bounding box center [352, 19] width 60 height 36
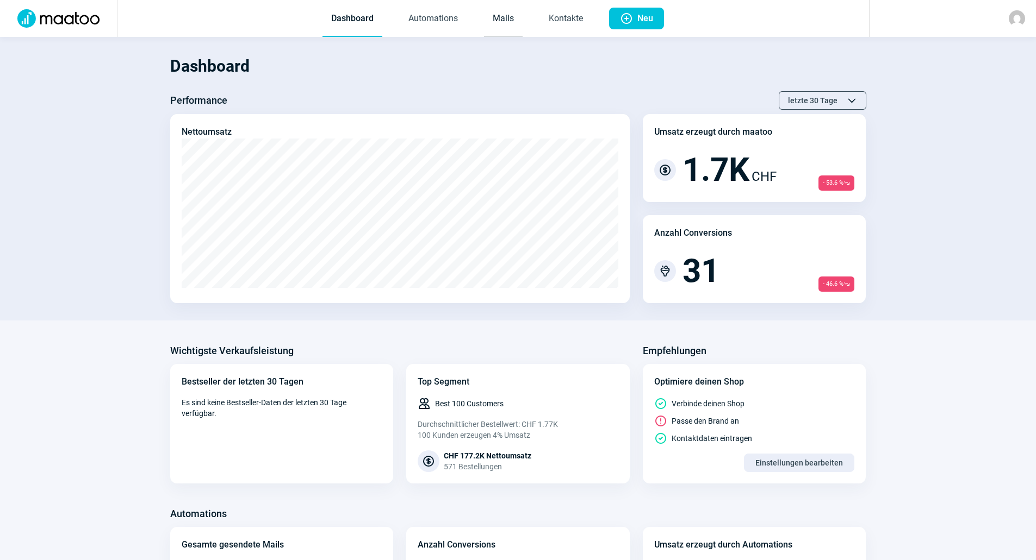
click at [495, 10] on link "Mails" at bounding box center [503, 19] width 39 height 36
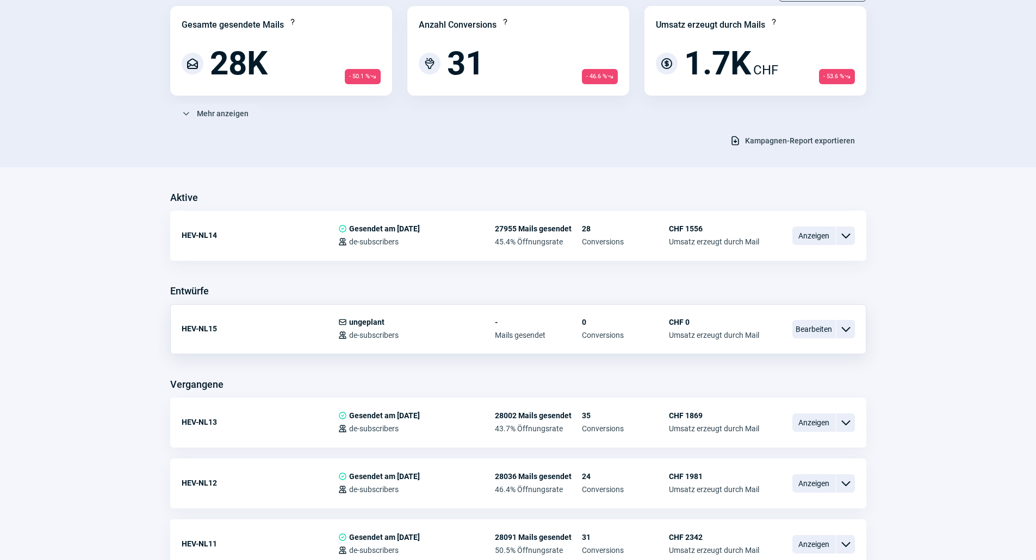
scroll to position [109, 0]
click at [831, 238] on span "Anzeigen" at bounding box center [813, 235] width 43 height 18
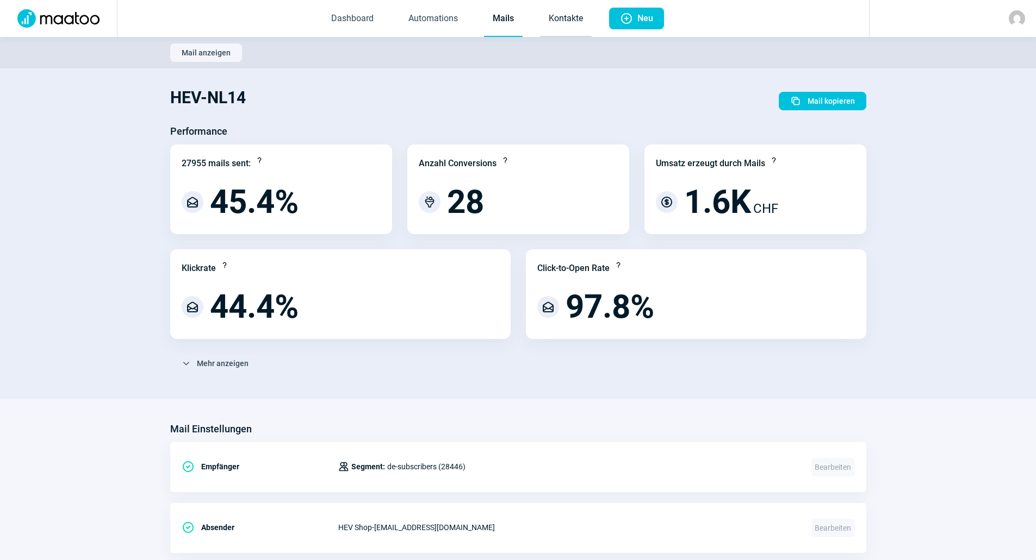
click at [562, 15] on link "Kontakte" at bounding box center [566, 19] width 52 height 36
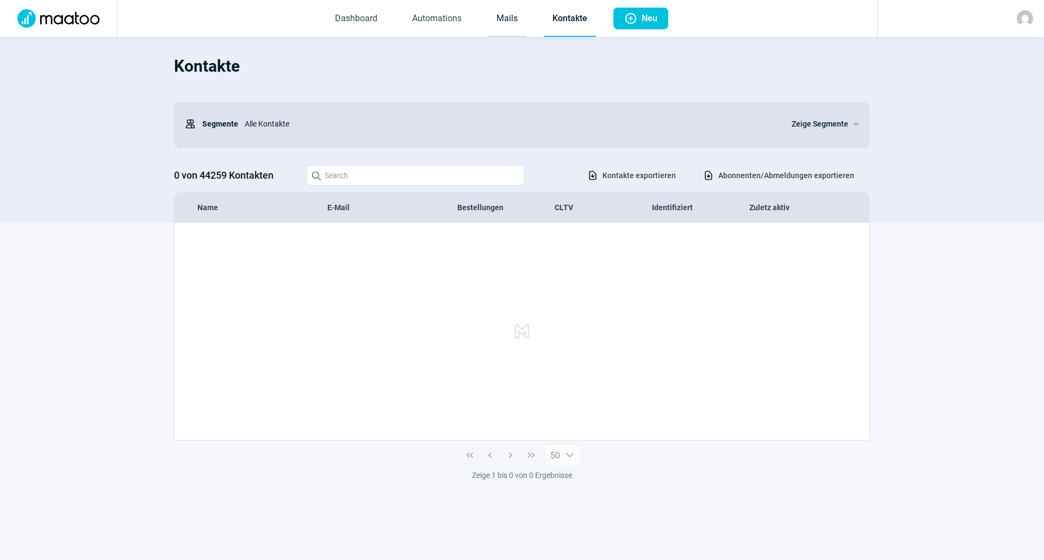
click at [503, 21] on link "Mails" at bounding box center [507, 19] width 39 height 36
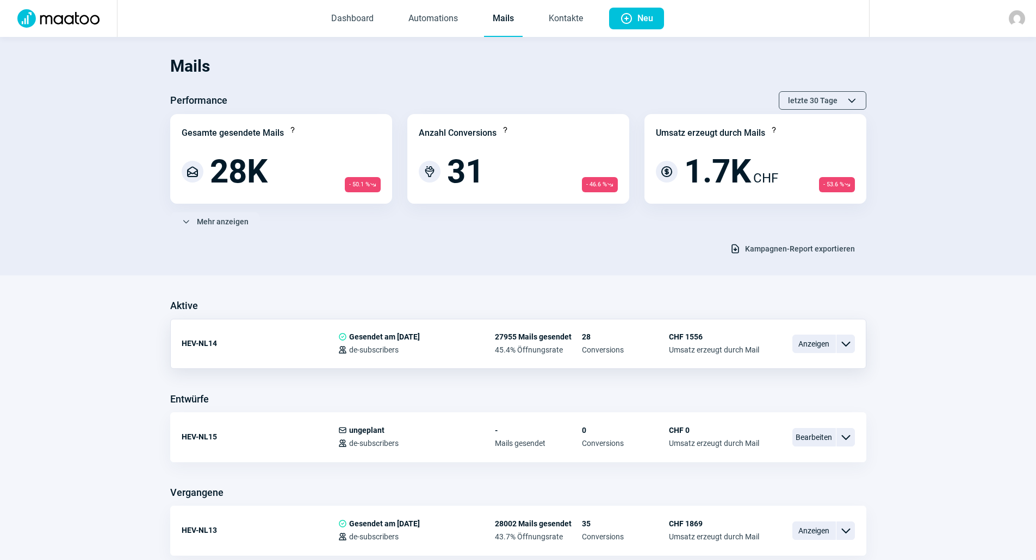
scroll to position [54, 0]
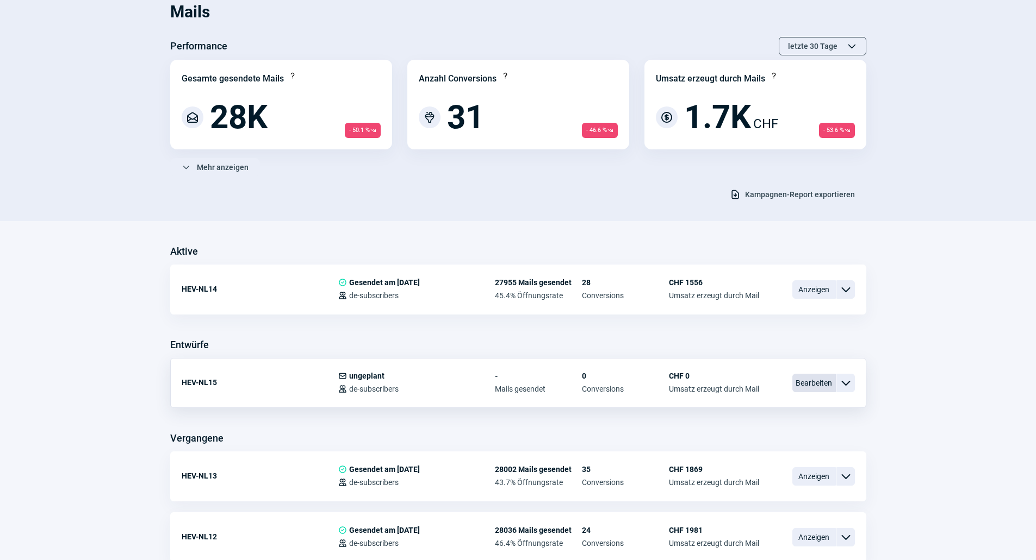
click at [813, 385] on span "Bearbeiten" at bounding box center [813, 383] width 43 height 18
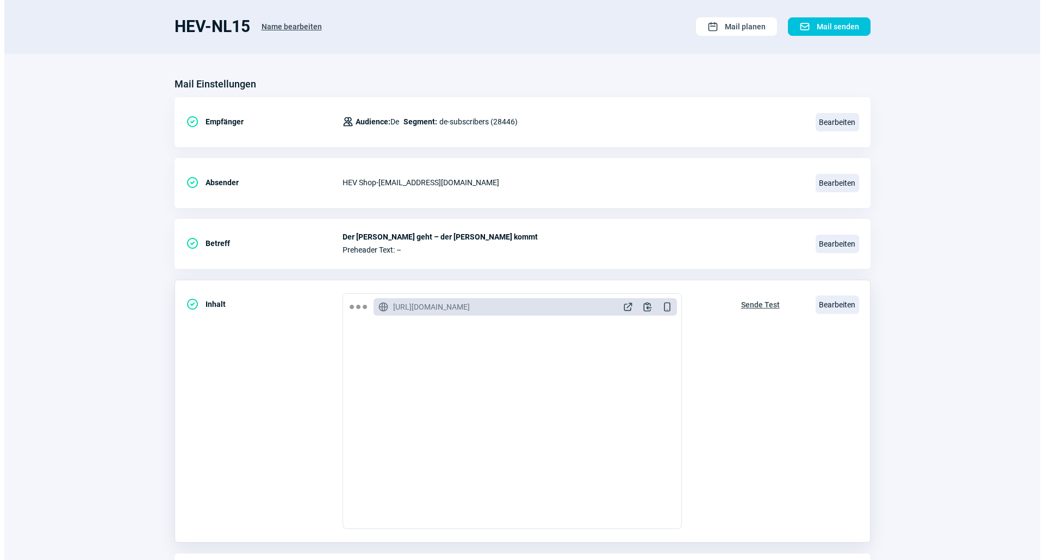
scroll to position [145, 0]
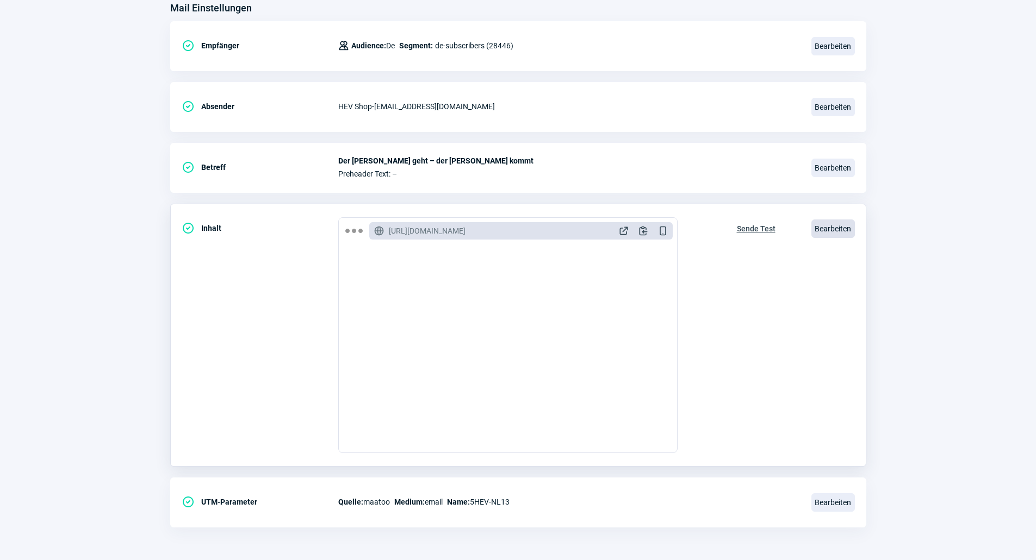
click at [828, 224] on span "Bearbeiten" at bounding box center [832, 229] width 43 height 18
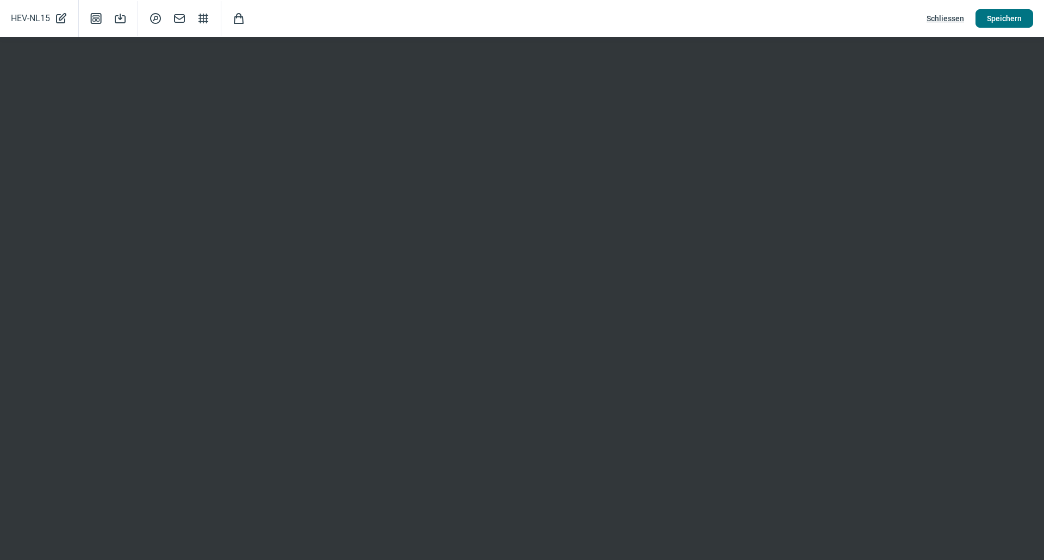
click at [1018, 21] on span "Speichern" at bounding box center [1004, 18] width 35 height 17
click at [1012, 21] on span "Speichern" at bounding box center [1004, 18] width 35 height 17
click at [955, 22] on span "Schliessen" at bounding box center [945, 18] width 38 height 17
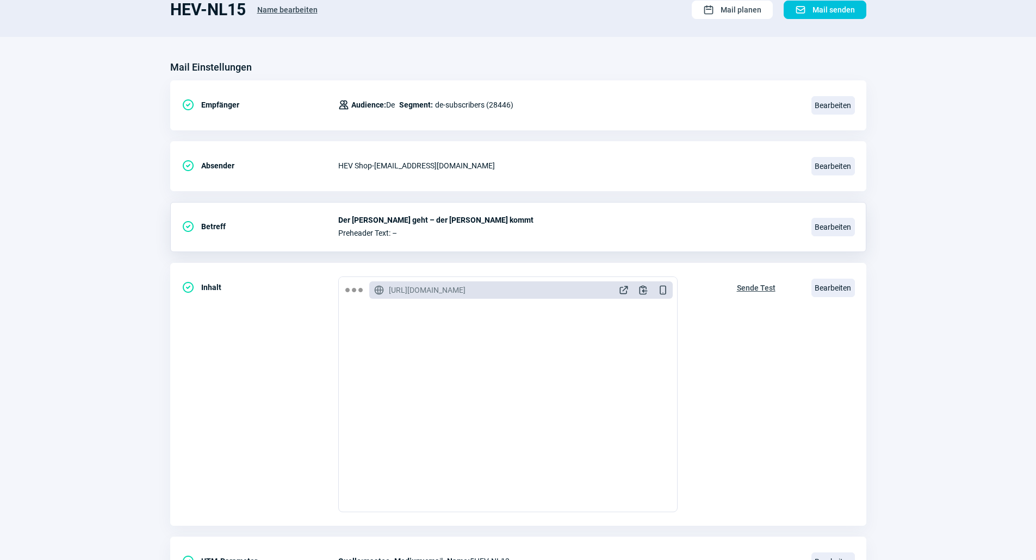
scroll to position [0, 0]
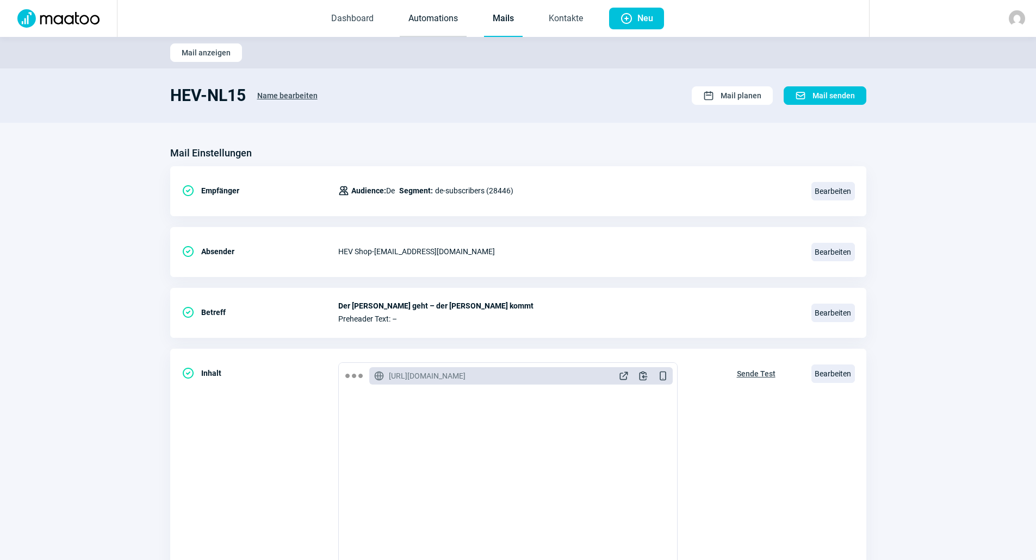
click at [428, 23] on link "Automations" at bounding box center [433, 19] width 67 height 36
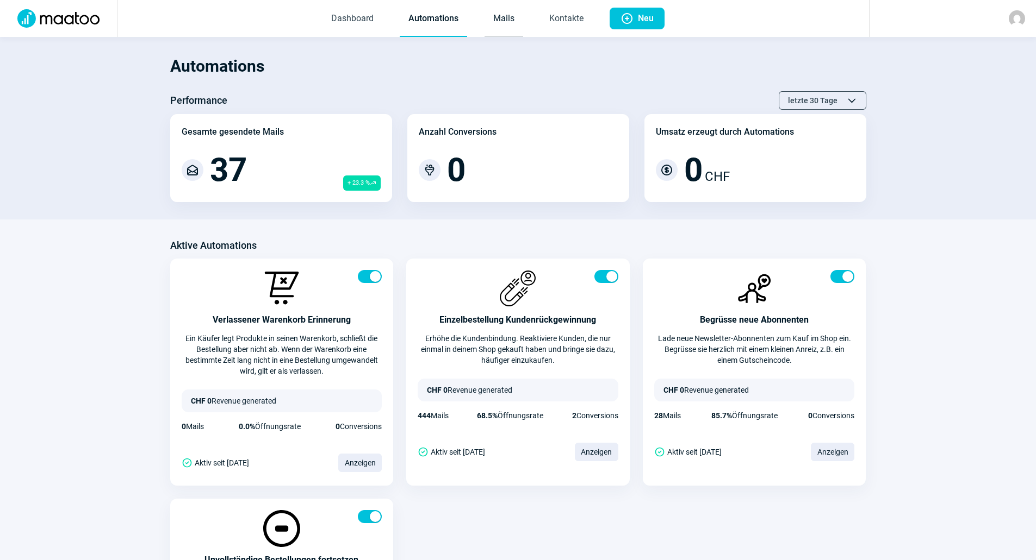
click at [515, 24] on link "Mails" at bounding box center [503, 19] width 39 height 36
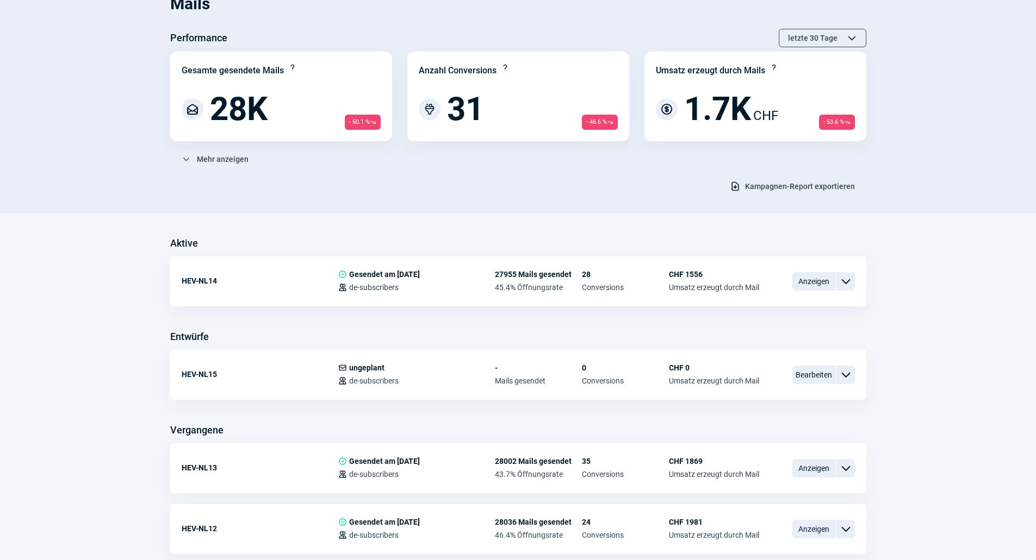
scroll to position [109, 0]
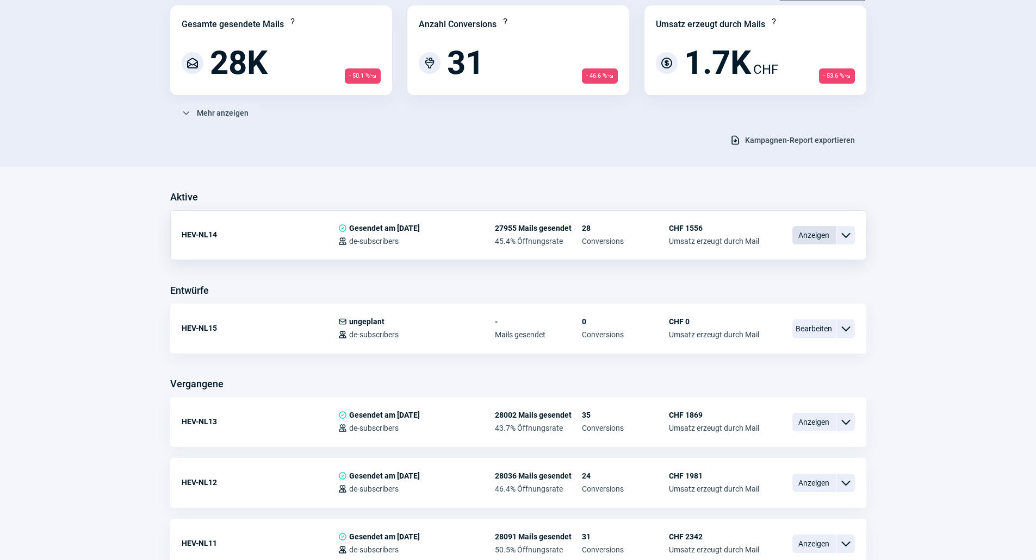
click at [810, 234] on span "Anzeigen" at bounding box center [813, 235] width 43 height 18
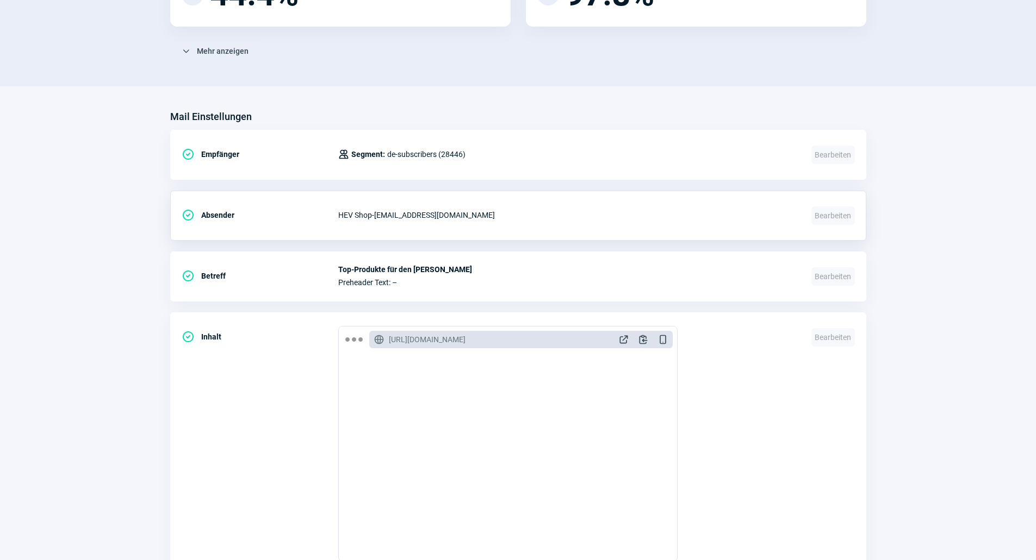
scroll to position [95, 0]
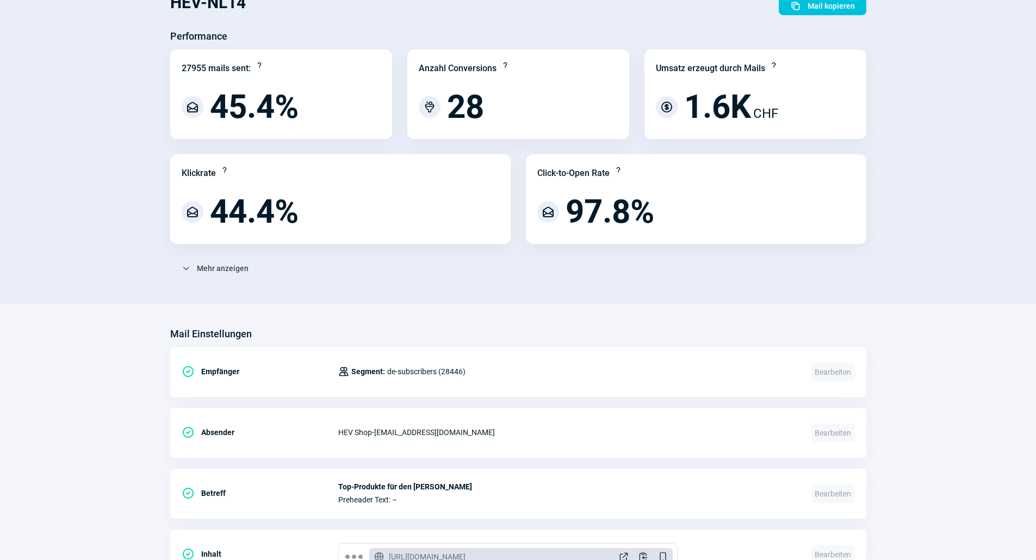
scroll to position [109, 0]
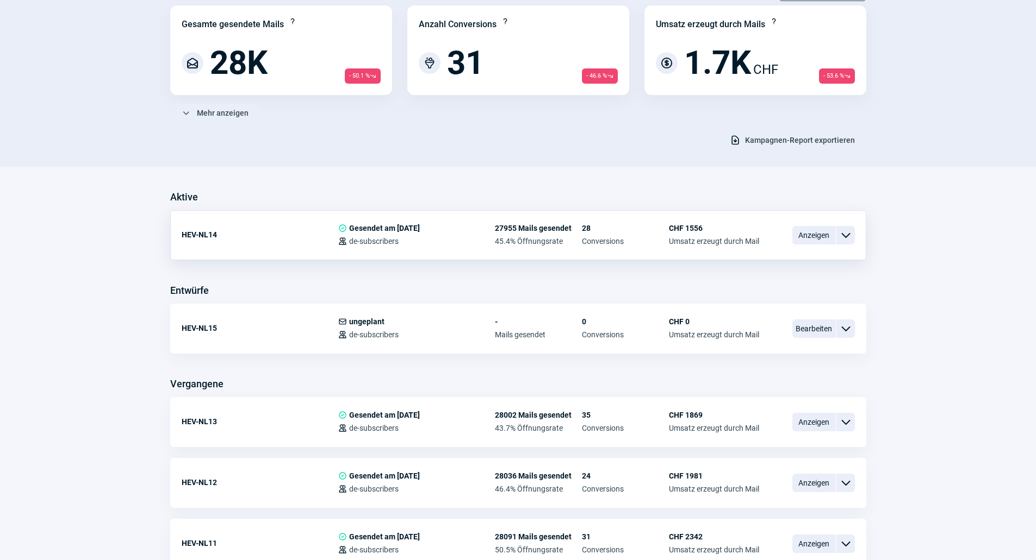
click at [853, 236] on div "ChevronDown icon" at bounding box center [845, 235] width 18 height 18
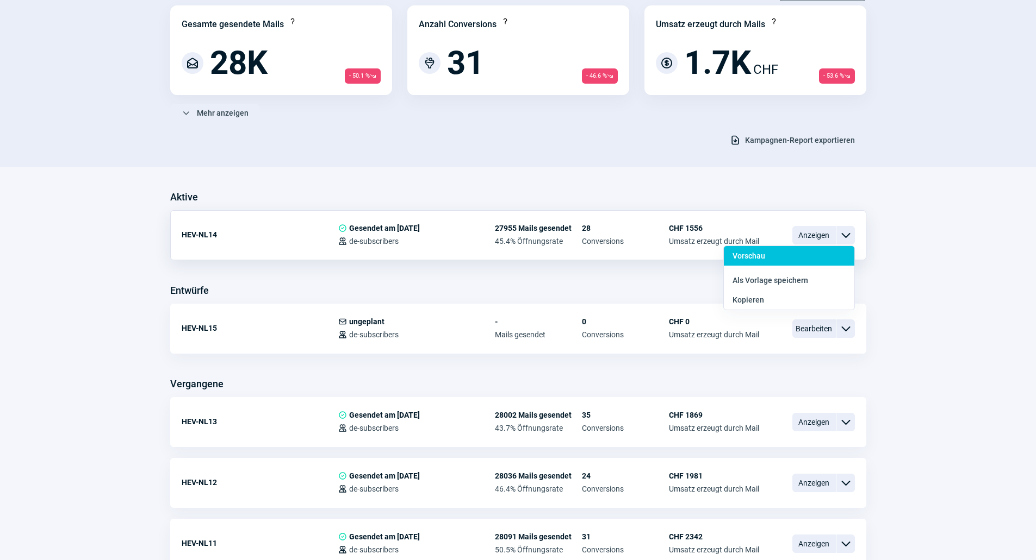
click at [806, 271] on div "Vorschau" at bounding box center [789, 281] width 130 height 20
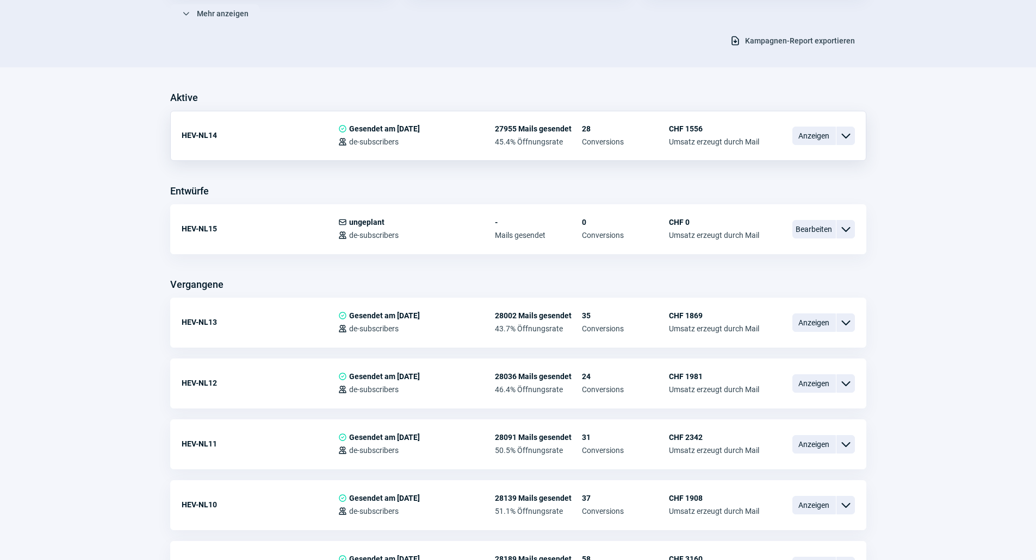
scroll to position [217, 0]
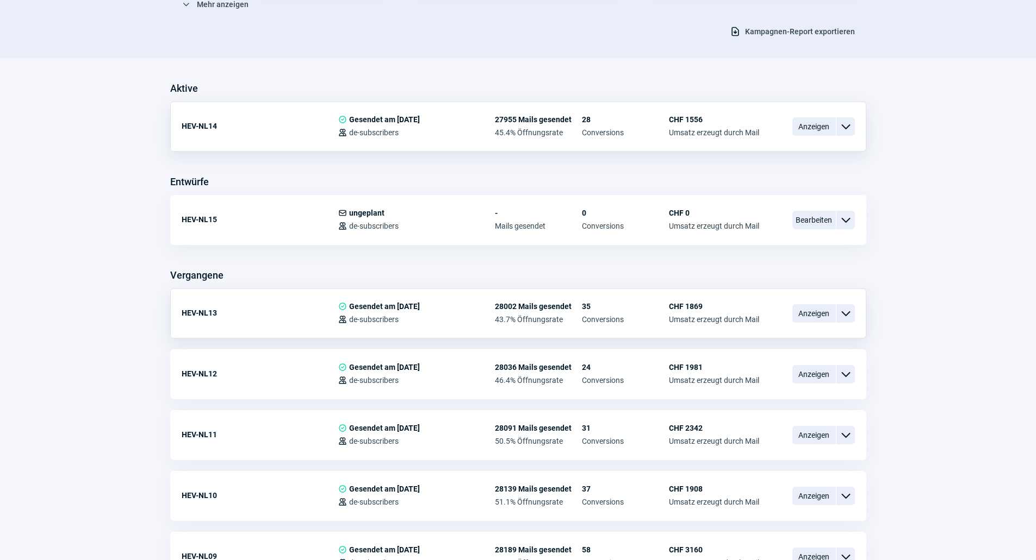
click at [846, 317] on span "ChevronDown icon" at bounding box center [845, 313] width 13 height 13
click at [823, 349] on div "Vorschau" at bounding box center [789, 359] width 130 height 20
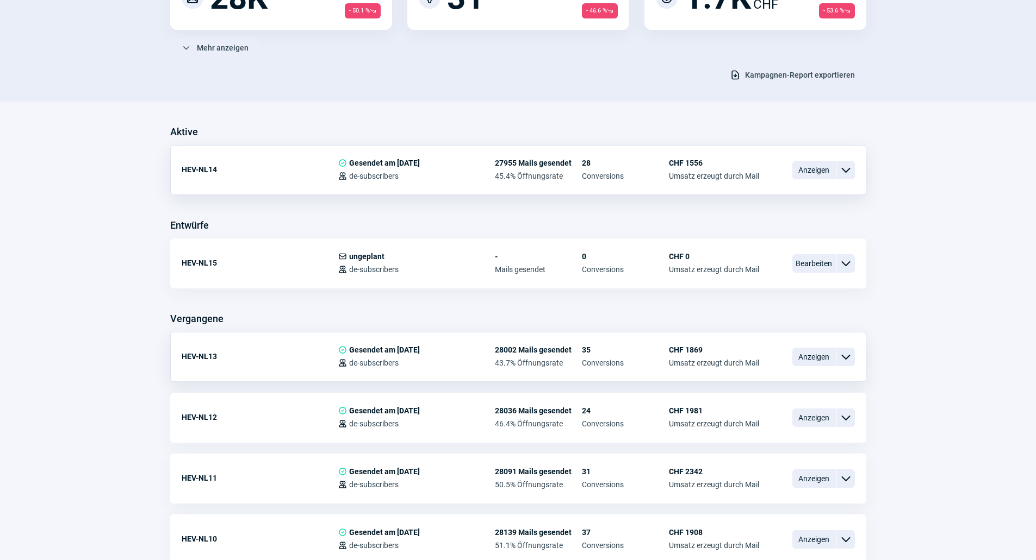
scroll to position [109, 0]
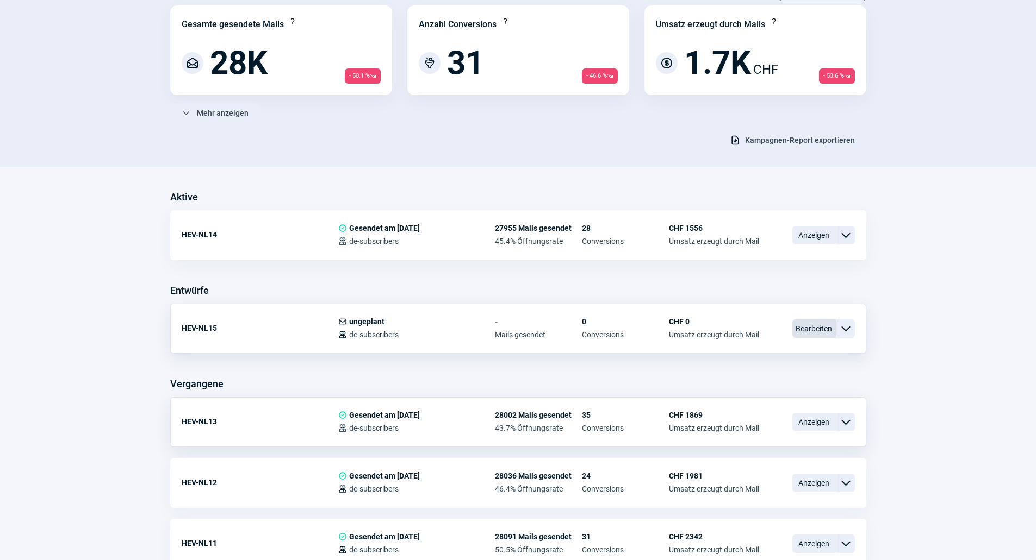
click at [831, 332] on span "Bearbeiten" at bounding box center [813, 329] width 43 height 18
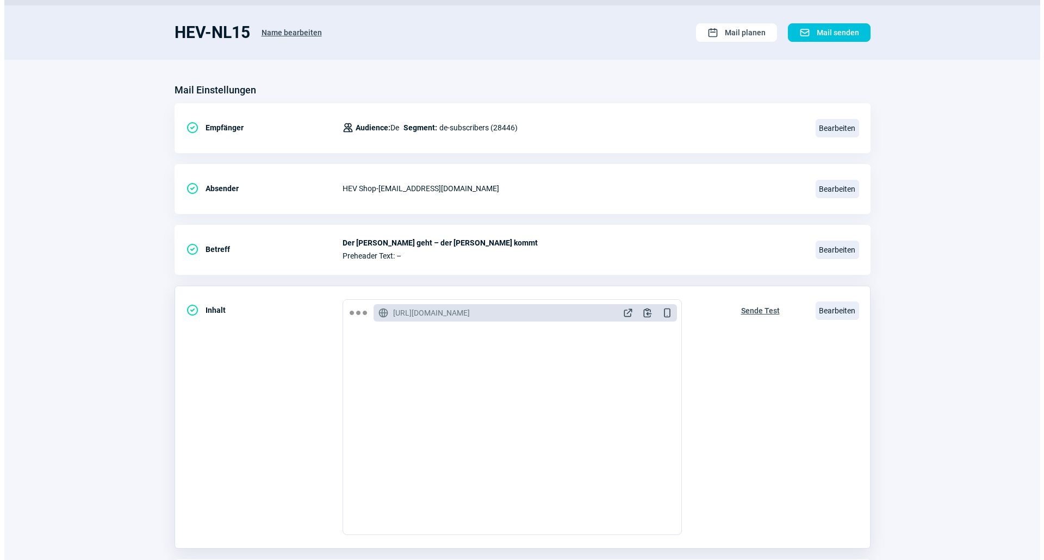
scroll to position [145, 0]
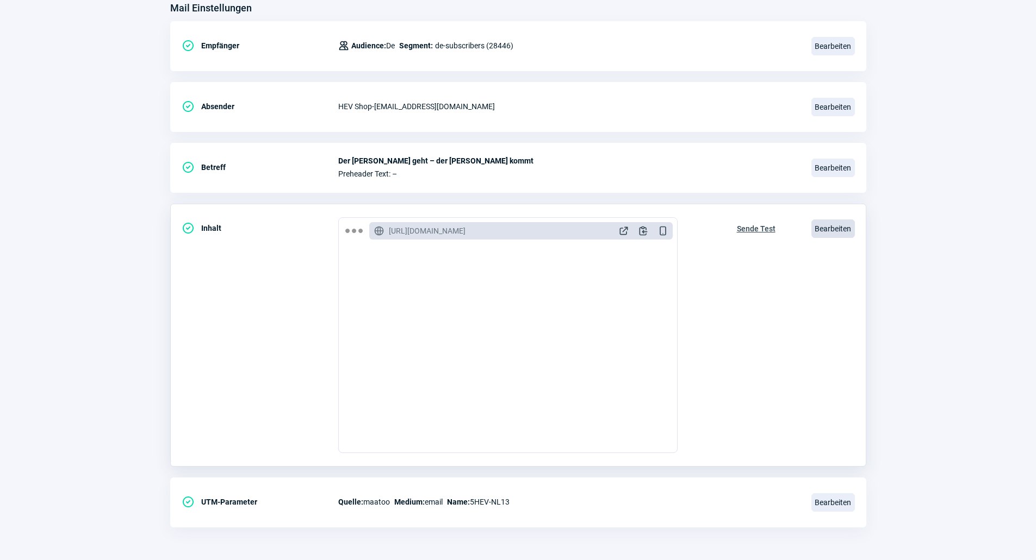
click at [829, 236] on span "Bearbeiten" at bounding box center [832, 229] width 43 height 18
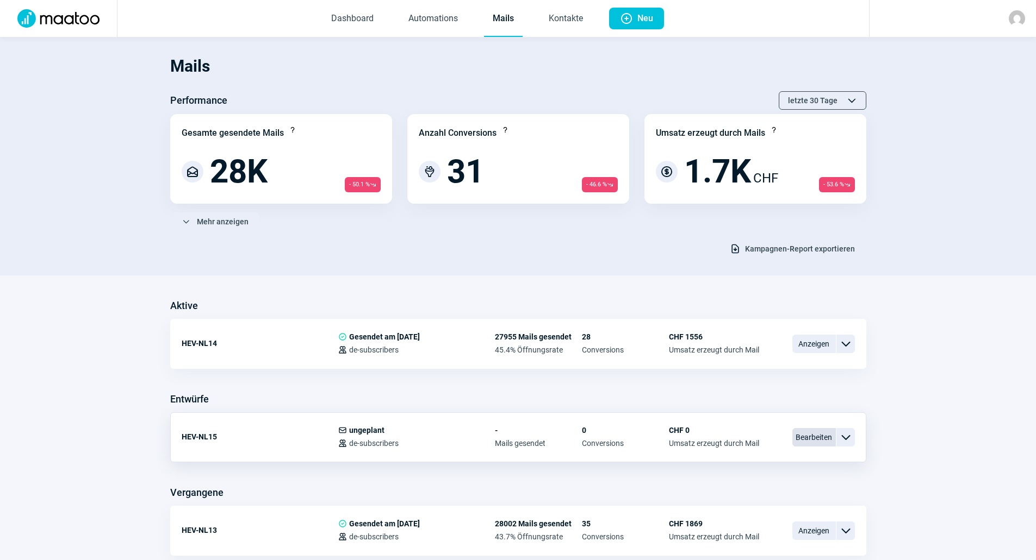
click at [804, 435] on span "Bearbeiten" at bounding box center [813, 437] width 43 height 18
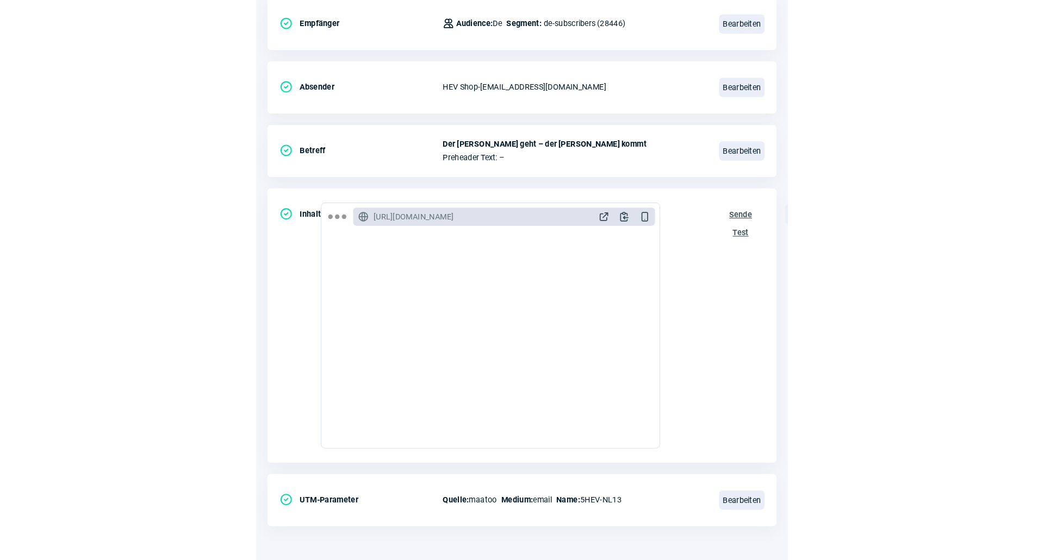
scroll to position [145, 0]
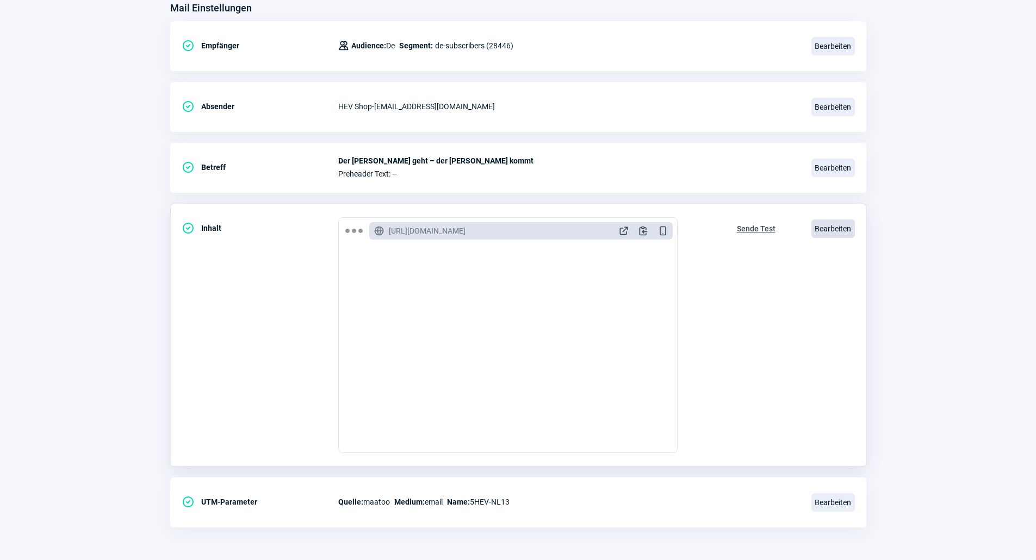
click at [836, 227] on span "Bearbeiten" at bounding box center [832, 229] width 43 height 18
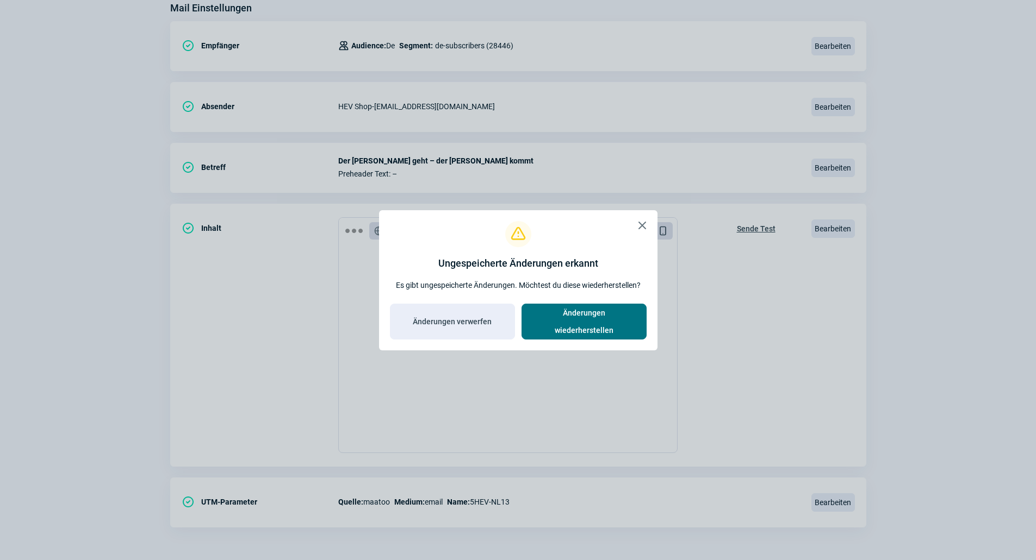
click at [566, 329] on span "Änderungen wiederherstellen" at bounding box center [584, 321] width 102 height 35
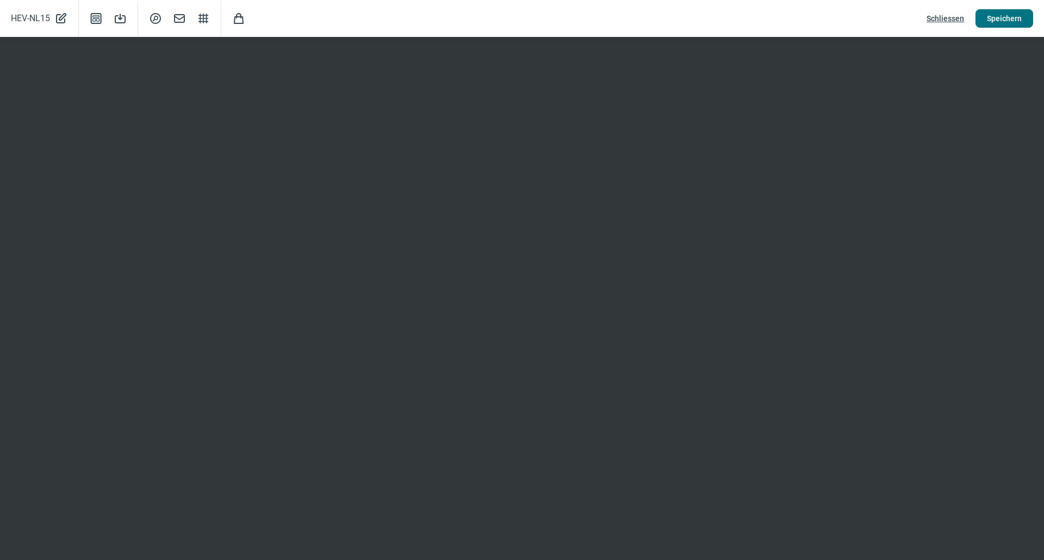
click at [1007, 17] on span "Speichern" at bounding box center [1004, 18] width 35 height 17
click at [1012, 14] on span "Speichern" at bounding box center [1004, 18] width 35 height 17
click at [935, 14] on span "Schliessen" at bounding box center [945, 18] width 38 height 17
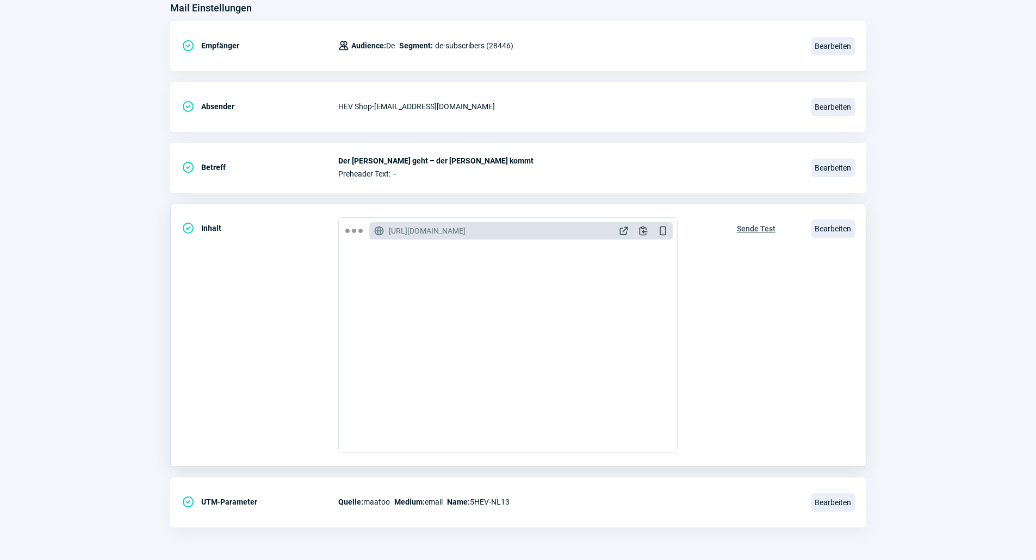
click at [767, 227] on span "Sende Test" at bounding box center [756, 228] width 39 height 17
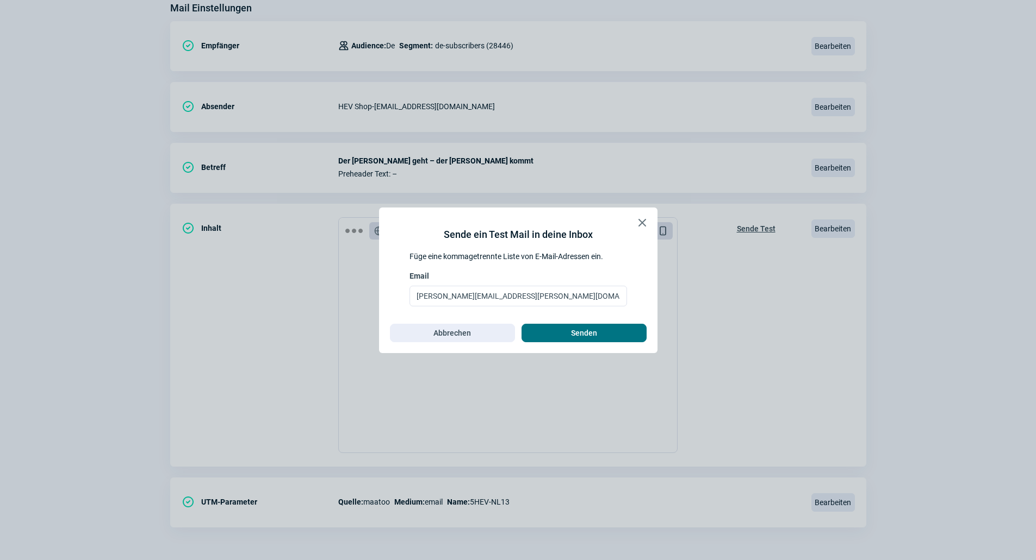
click at [572, 326] on span "Senden" at bounding box center [584, 333] width 26 height 17
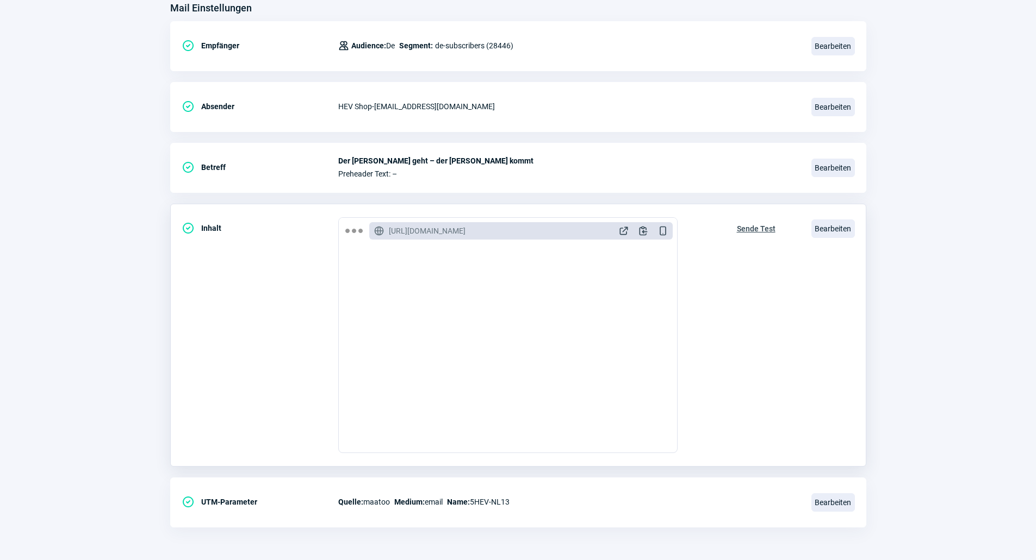
click at [769, 230] on span "Sende Test" at bounding box center [756, 228] width 39 height 17
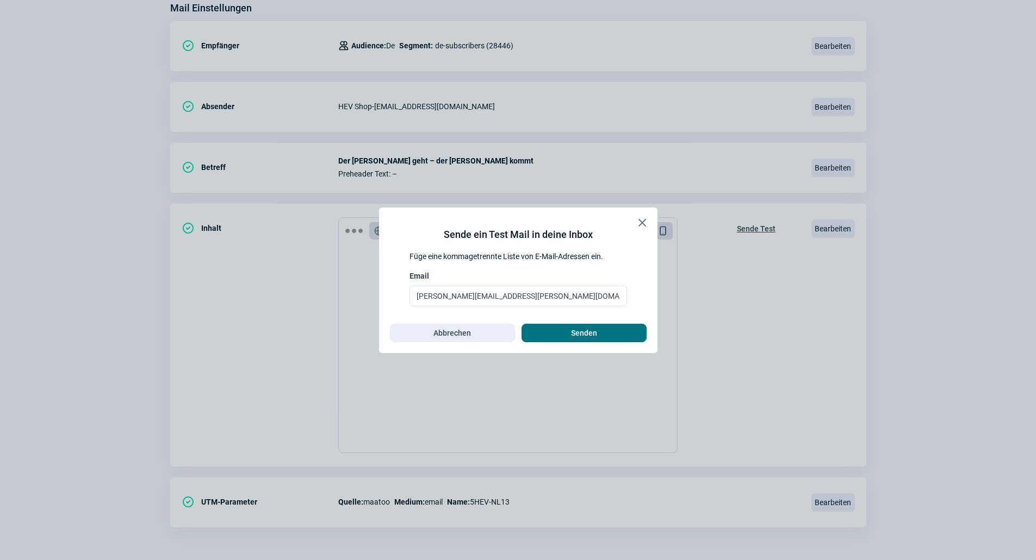
click at [588, 333] on span "Senden" at bounding box center [584, 333] width 26 height 17
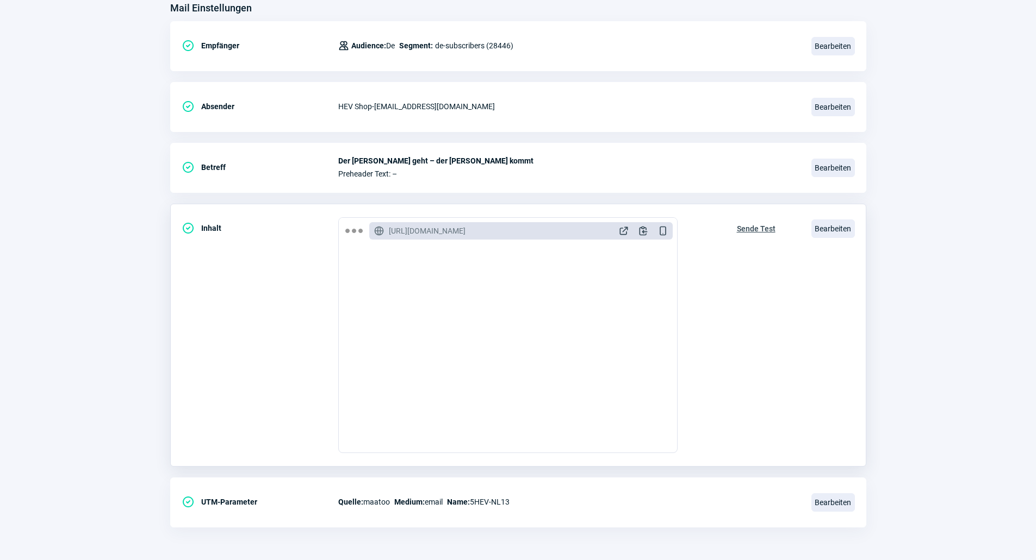
click at [837, 218] on div "Bearbeiten" at bounding box center [832, 228] width 43 height 23
click at [834, 226] on span "Bearbeiten" at bounding box center [832, 229] width 43 height 18
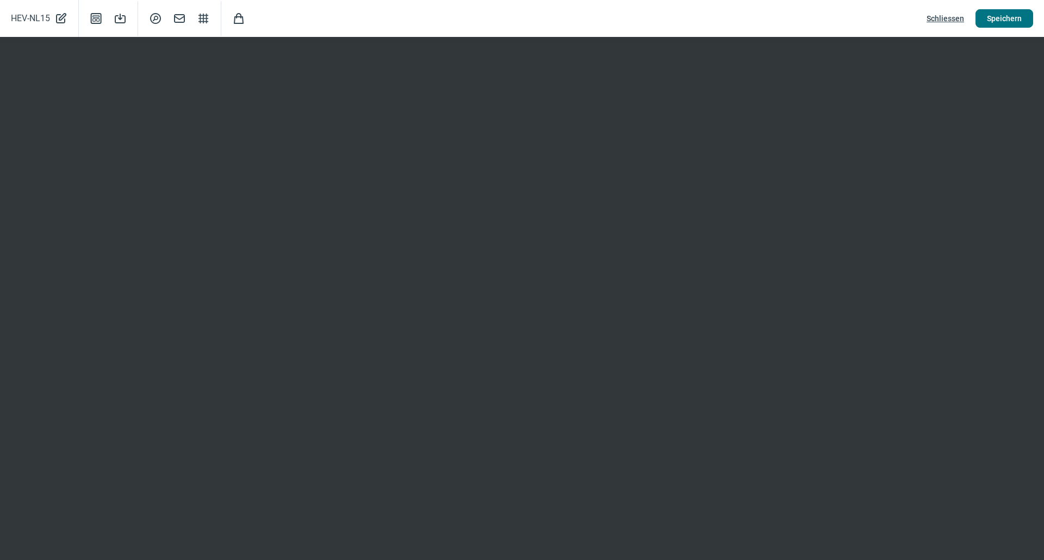
click at [1020, 19] on span "Speichern" at bounding box center [1004, 18] width 35 height 17
click at [941, 18] on span "Schliessen" at bounding box center [945, 18] width 38 height 17
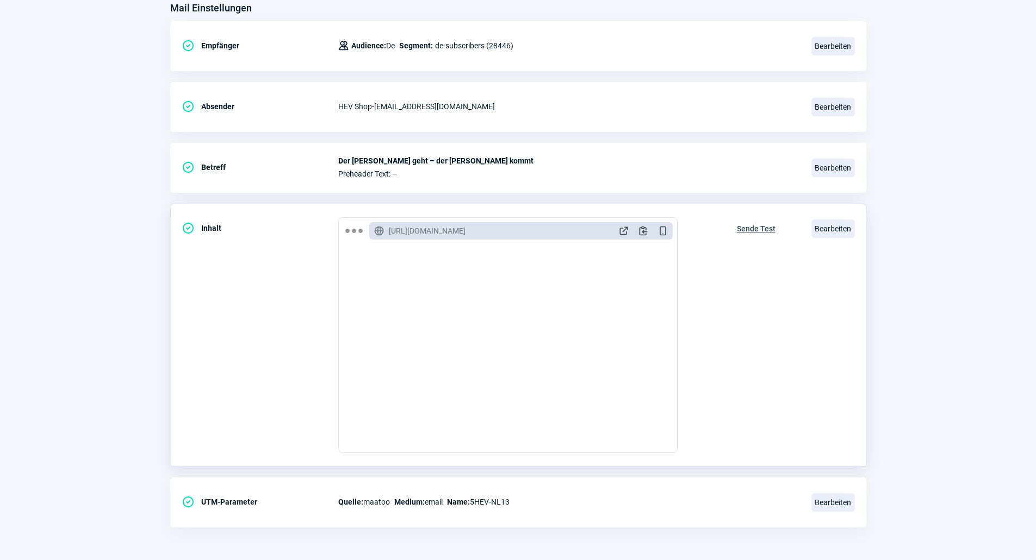
click at [759, 228] on span "Sende Test" at bounding box center [756, 228] width 39 height 17
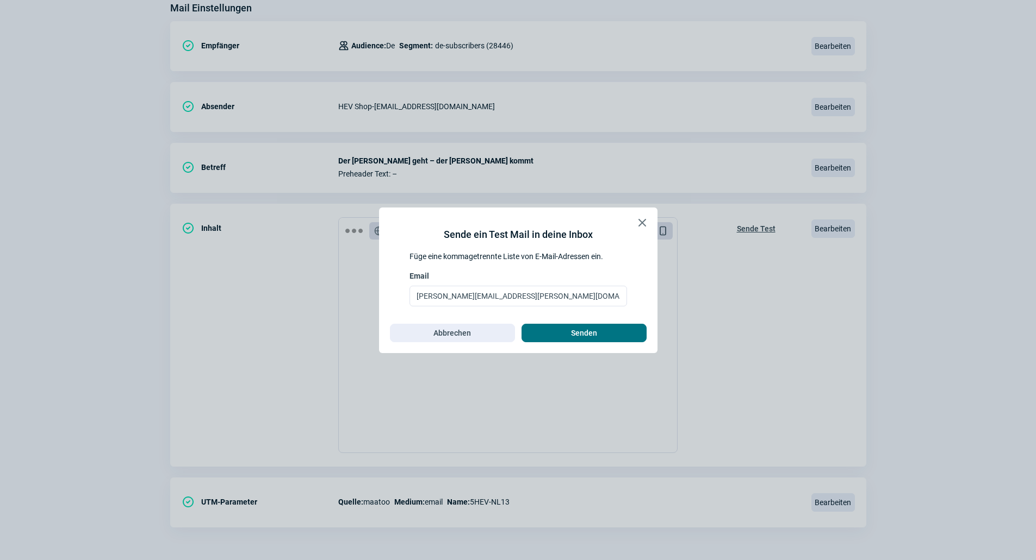
click at [570, 330] on span "Senden" at bounding box center [584, 333] width 102 height 17
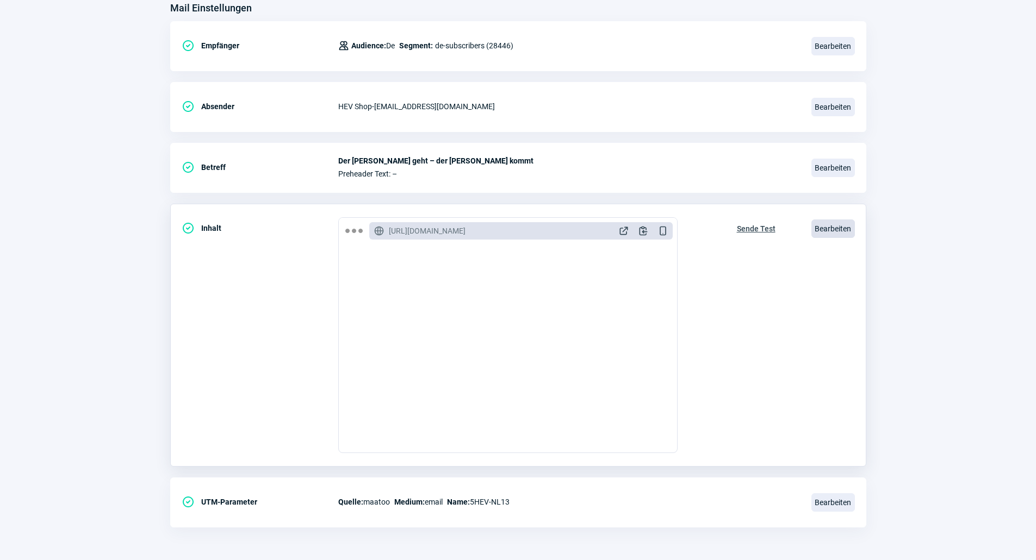
click at [834, 230] on span "Bearbeiten" at bounding box center [832, 229] width 43 height 18
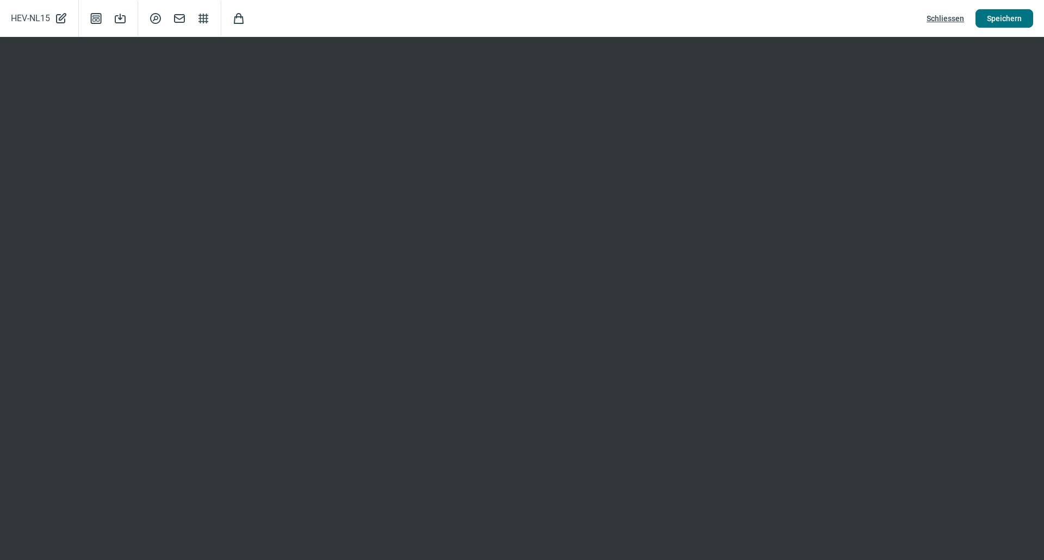
click at [1003, 22] on span "Speichern" at bounding box center [1004, 18] width 35 height 17
click at [1001, 22] on span "Speichern" at bounding box center [1004, 18] width 35 height 17
click at [1009, 22] on span "Speichern" at bounding box center [1004, 18] width 35 height 17
click at [962, 16] on span "Schliessen" at bounding box center [945, 18] width 38 height 17
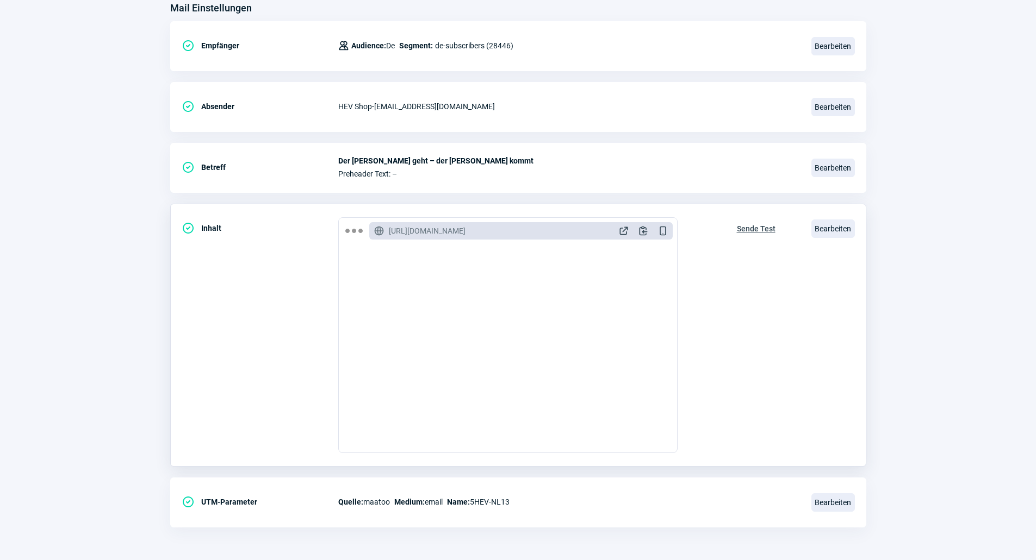
click at [761, 227] on span "Sende Test" at bounding box center [756, 228] width 39 height 17
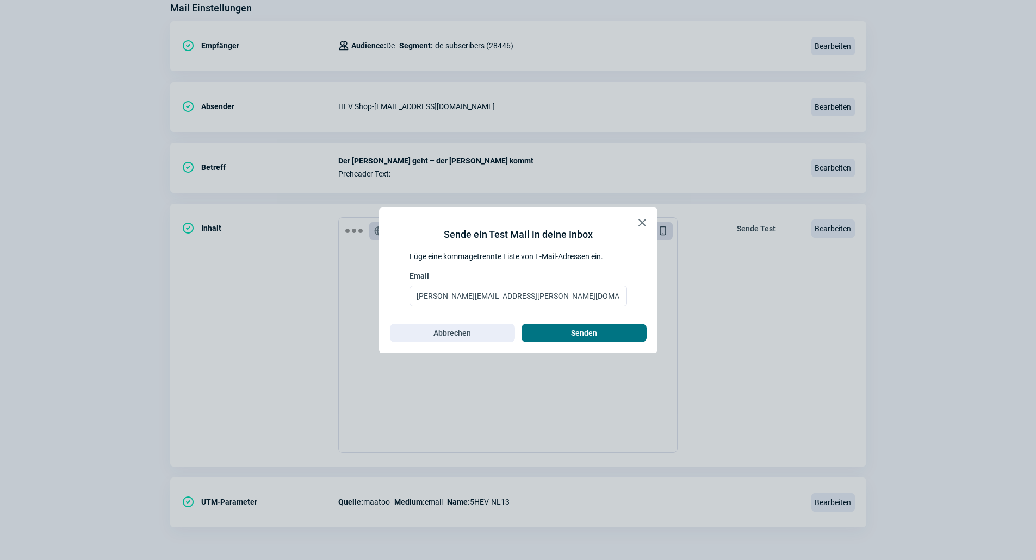
click at [565, 334] on span "Senden" at bounding box center [584, 333] width 102 height 17
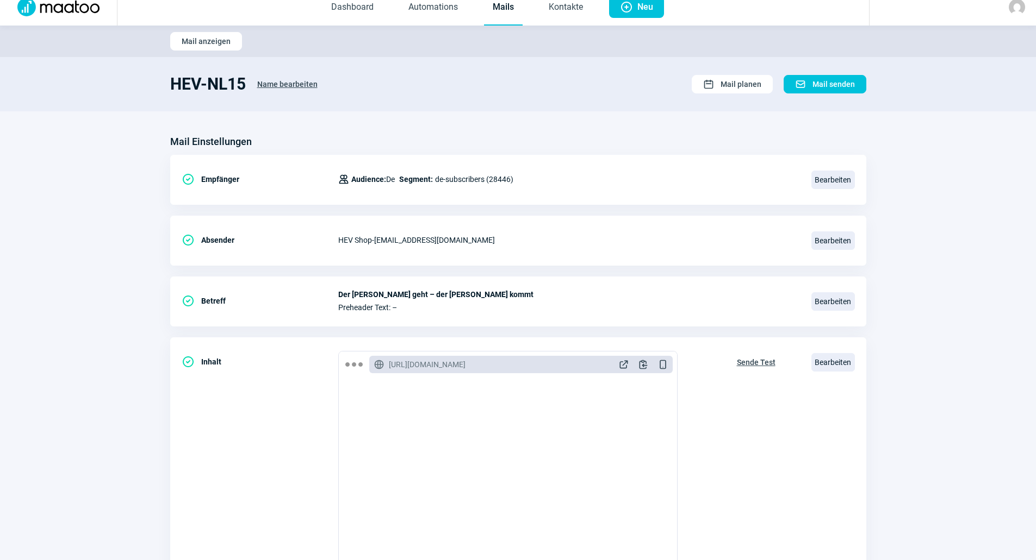
scroll to position [0, 0]
